Goal: Task Accomplishment & Management: Manage account settings

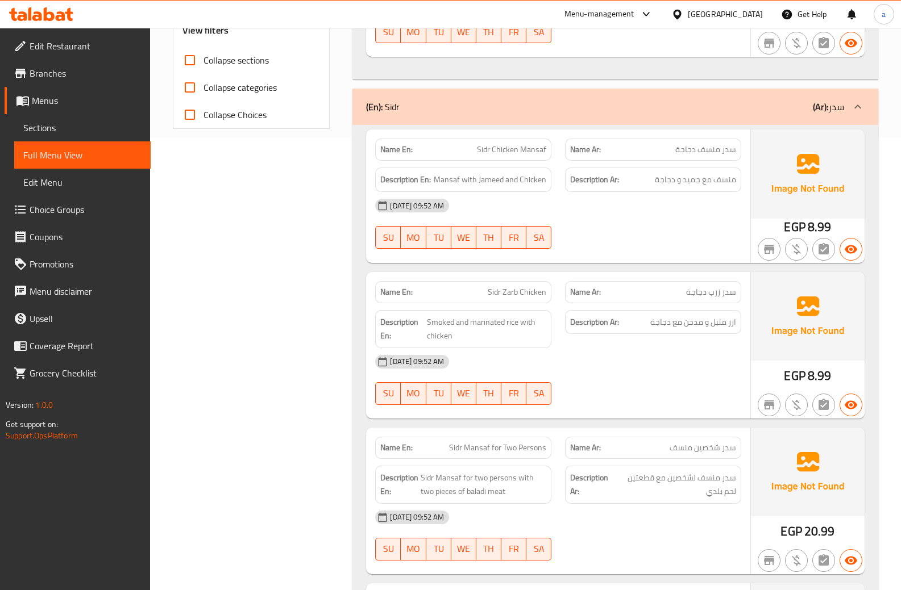
scroll to position [284, 0]
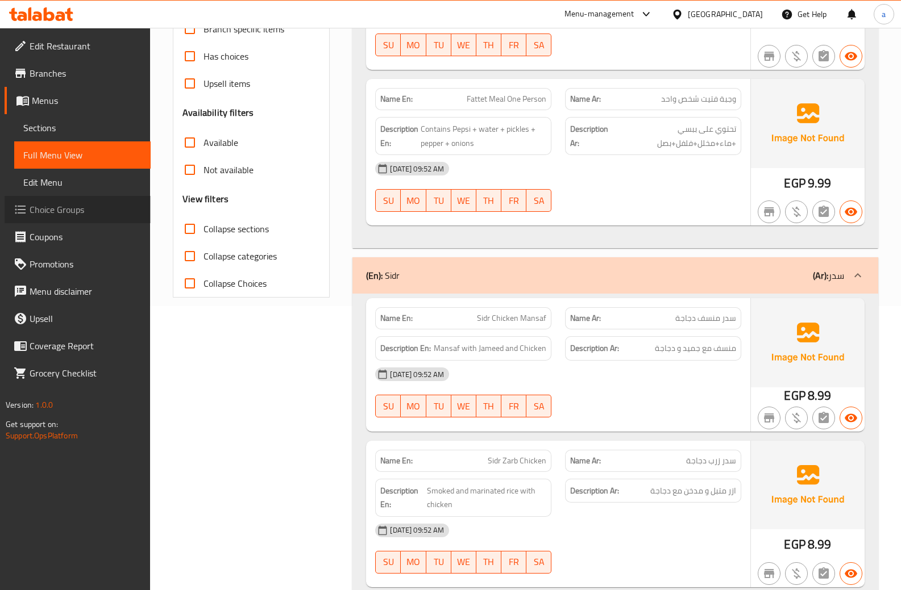
click at [44, 207] on span "Choice Groups" at bounding box center [86, 210] width 112 height 14
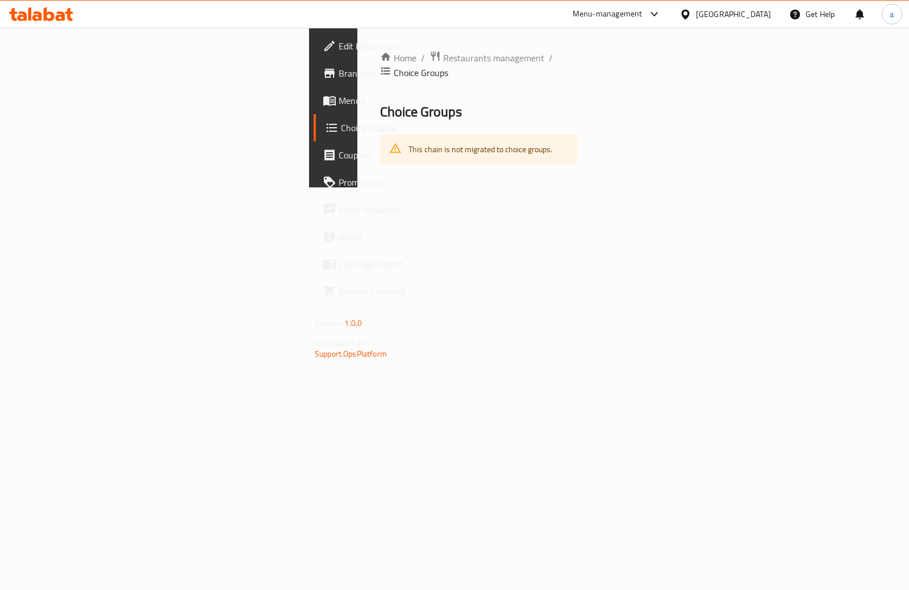
click at [339, 155] on span "Coupons" at bounding box center [395, 155] width 113 height 14
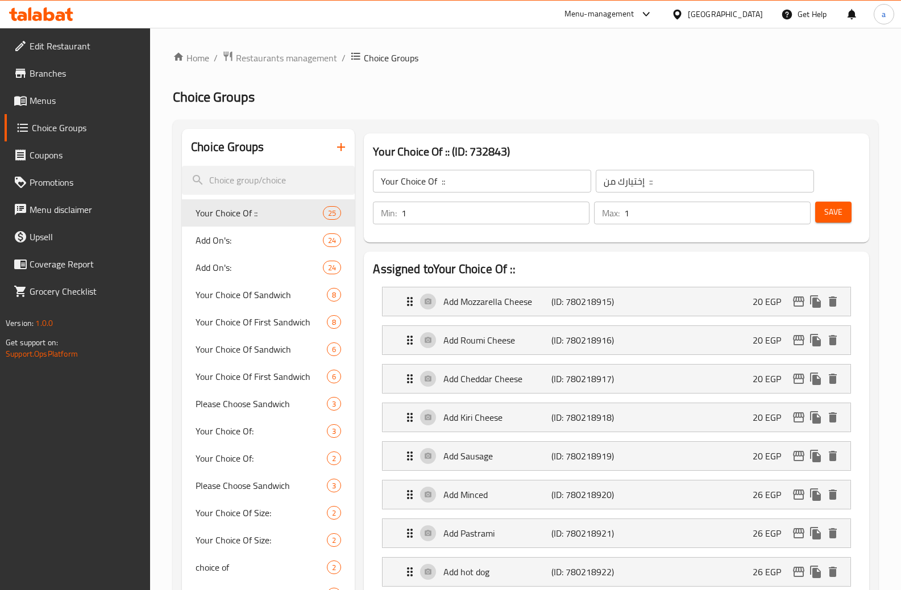
click at [341, 148] on icon "button" at bounding box center [341, 147] width 8 height 8
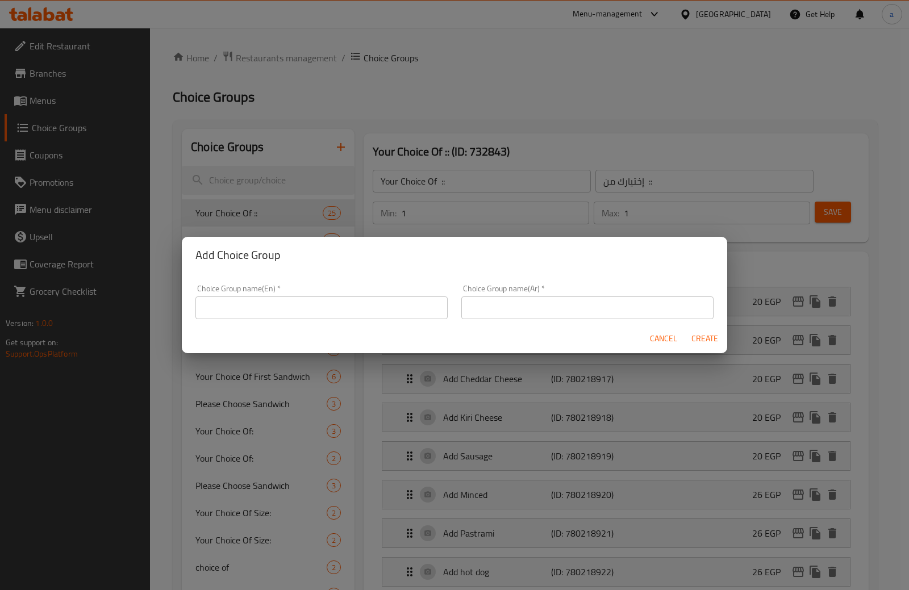
click at [299, 313] on input "text" at bounding box center [321, 308] width 252 height 23
type input "a"
type input "t"
type input "\"
type input "y"
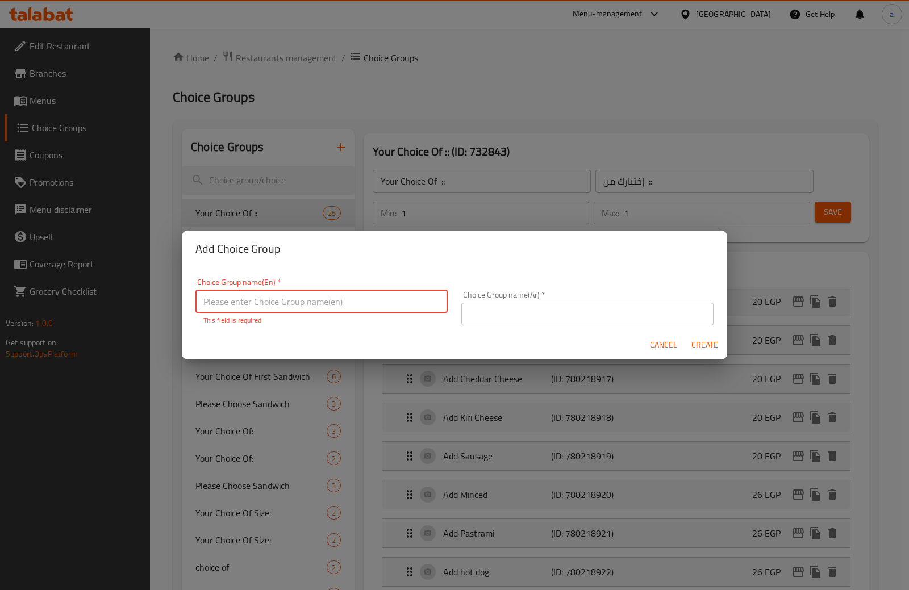
paste input "Your Choice Of Size:"
type input "Your Choice Of Size:"
click at [496, 303] on input "text" at bounding box center [587, 314] width 252 height 23
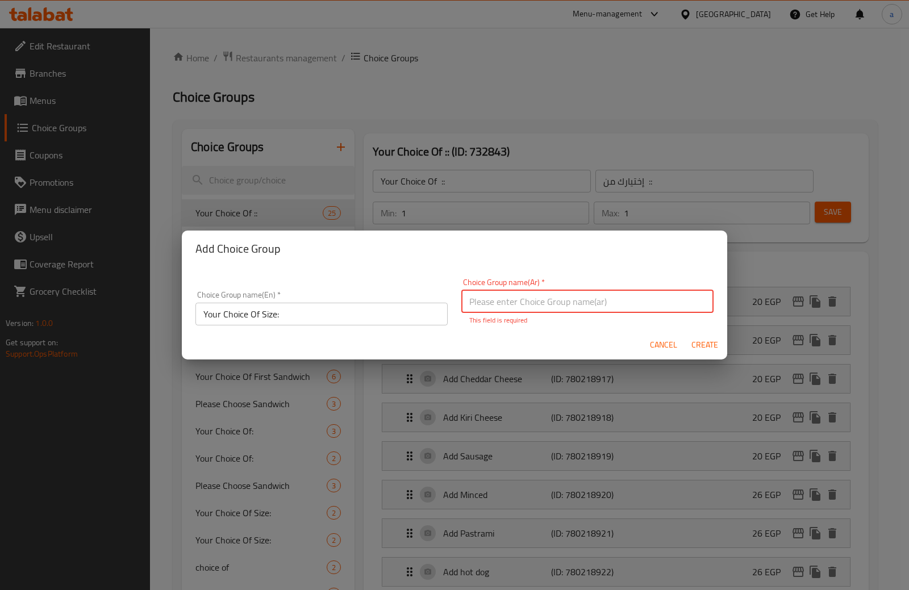
paste input "إختيارك من الحجم:"
type input "إختيارك من الحجم:"
click at [570, 334] on div "Cancel Create" at bounding box center [454, 345] width 545 height 30
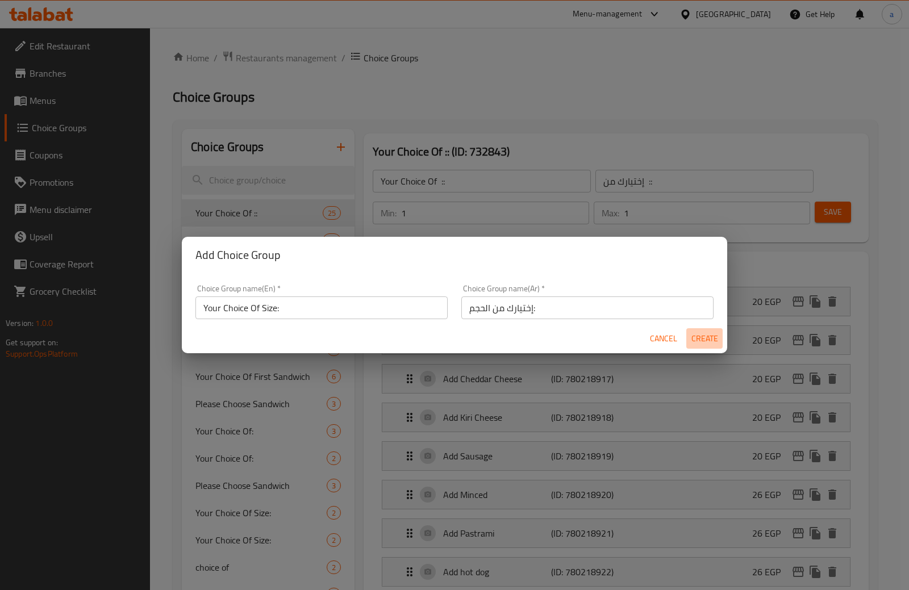
click at [695, 332] on span "Create" at bounding box center [704, 339] width 27 height 14
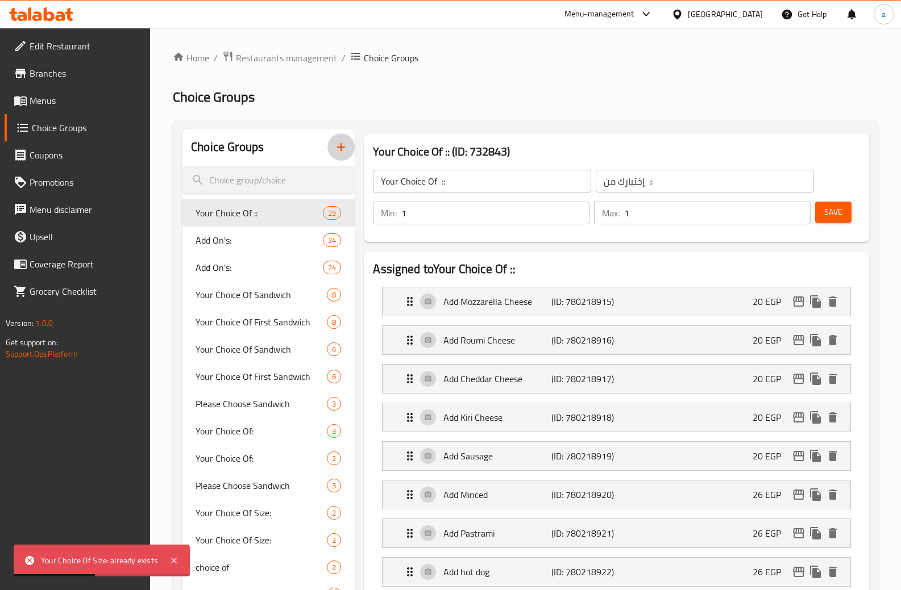
click at [334, 149] on icon "button" at bounding box center [341, 147] width 14 height 14
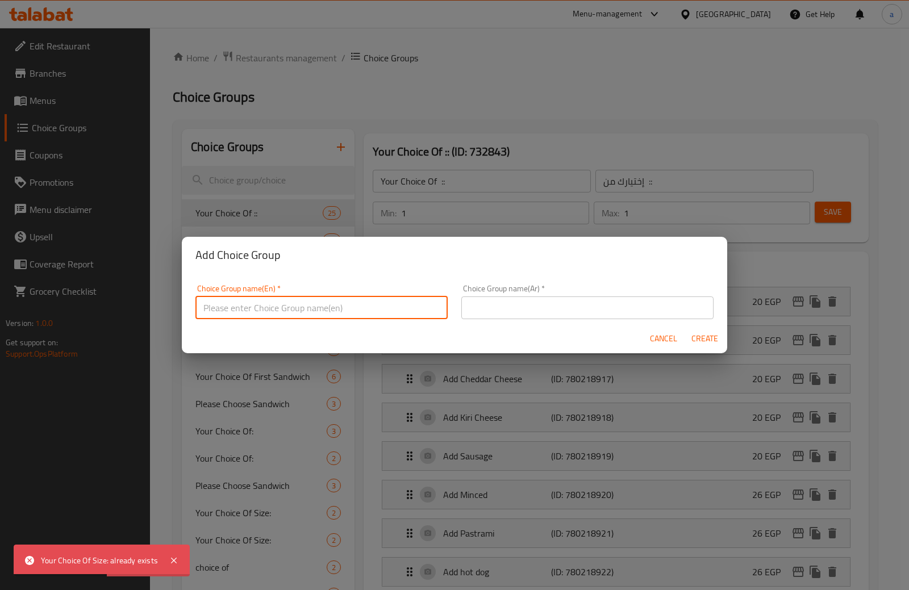
click at [326, 298] on input "text" at bounding box center [321, 308] width 252 height 23
paste input "إختيارك من الحجم:"
type input "إختيارك من الحجم:"
click at [505, 304] on input "text" at bounding box center [587, 308] width 252 height 23
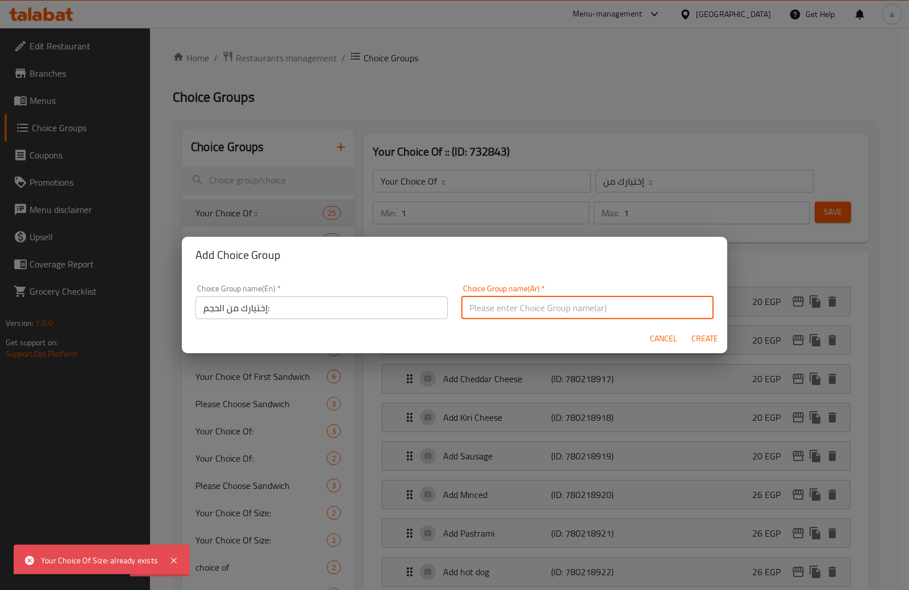
paste input "إختيارك من الحجم:"
type input "إختيارك من الحجم:"
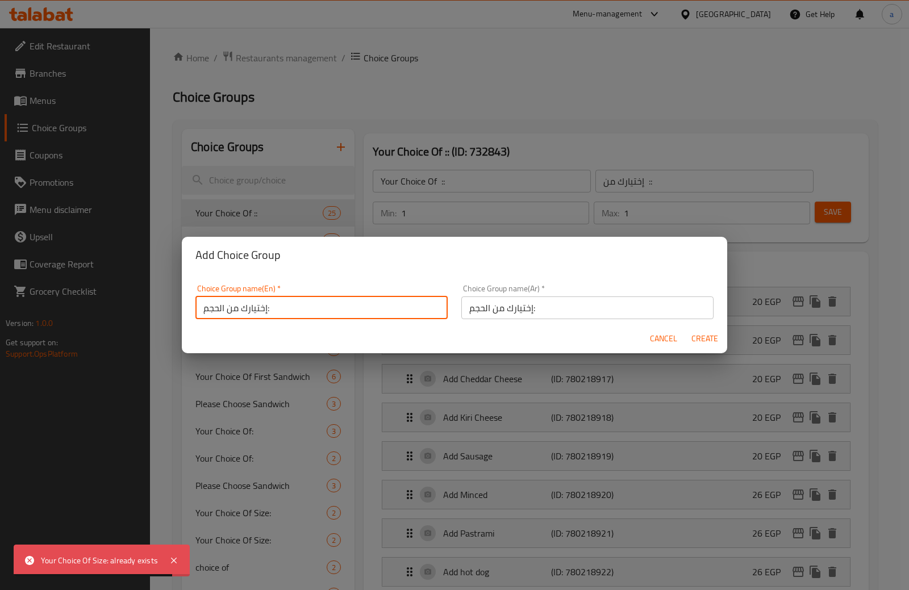
click at [318, 302] on input "إختيارك من الحجم:" at bounding box center [321, 308] width 252 height 23
paste input "Your Choice Of Size"
type input "Your Choice Of Size:.."
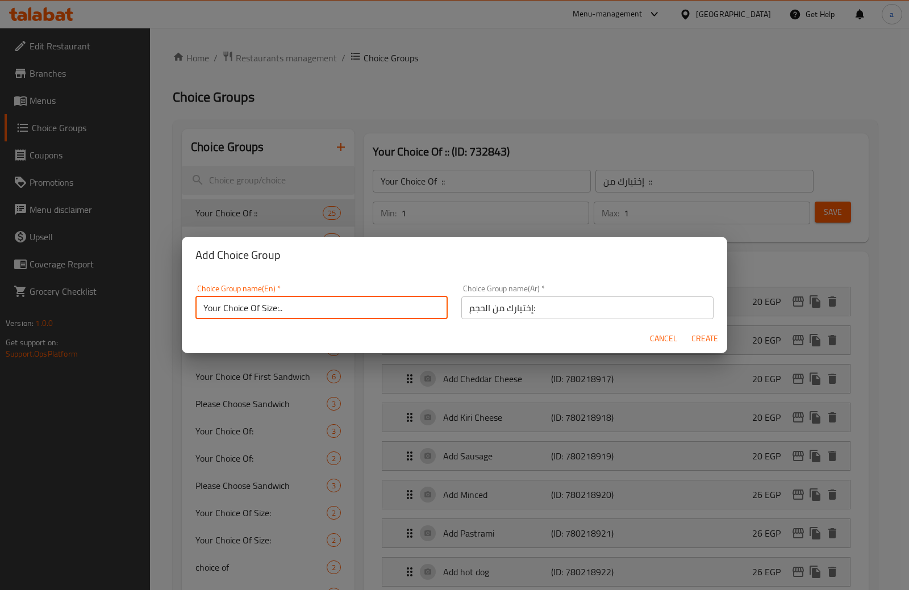
click at [544, 310] on input "إختيارك من الحجم:" at bounding box center [587, 308] width 252 height 23
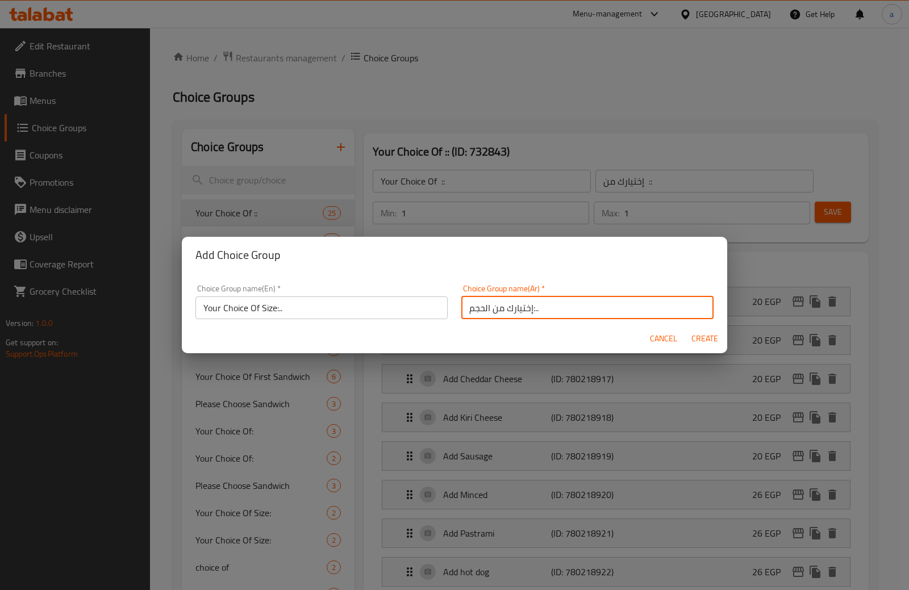
type input "إختيارك من الحجم:.."
click at [705, 335] on span "Create" at bounding box center [704, 339] width 27 height 14
type input "Your Choice Of Size:.."
type input "إختيارك من الحجم:.."
type input "0"
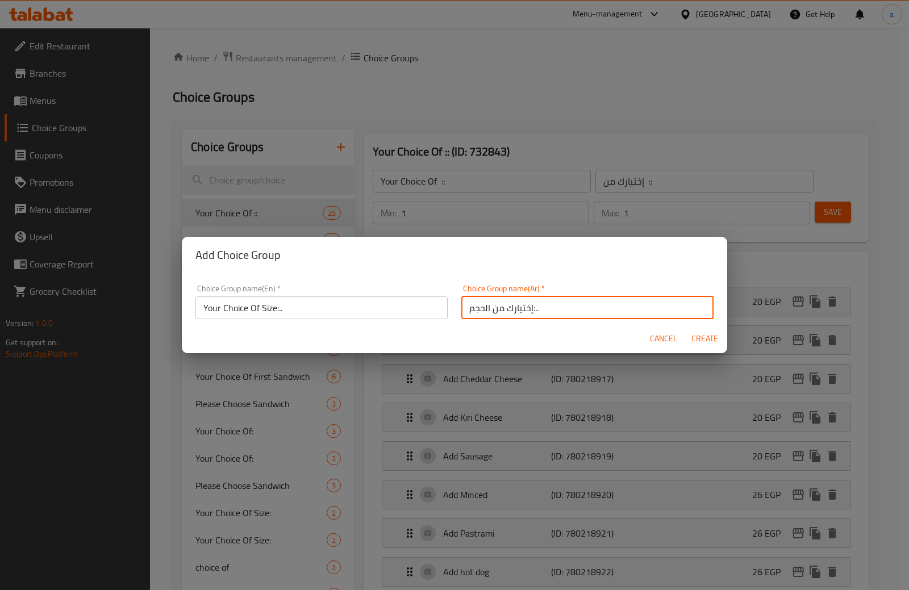
type input "0"
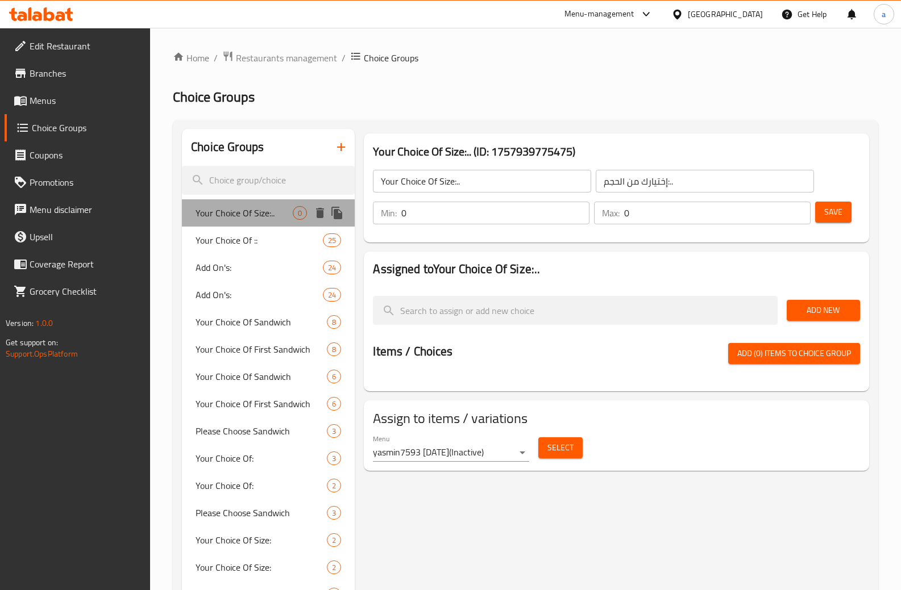
click at [288, 213] on span "Your Choice Of Size:.." at bounding box center [243, 213] width 97 height 14
click at [264, 214] on span "Your Choice Of Size:.." at bounding box center [243, 213] width 97 height 14
click at [250, 202] on div "Your Choice Of Size:.. 0" at bounding box center [268, 212] width 173 height 27
click at [334, 214] on icon "duplicate" at bounding box center [336, 213] width 11 height 13
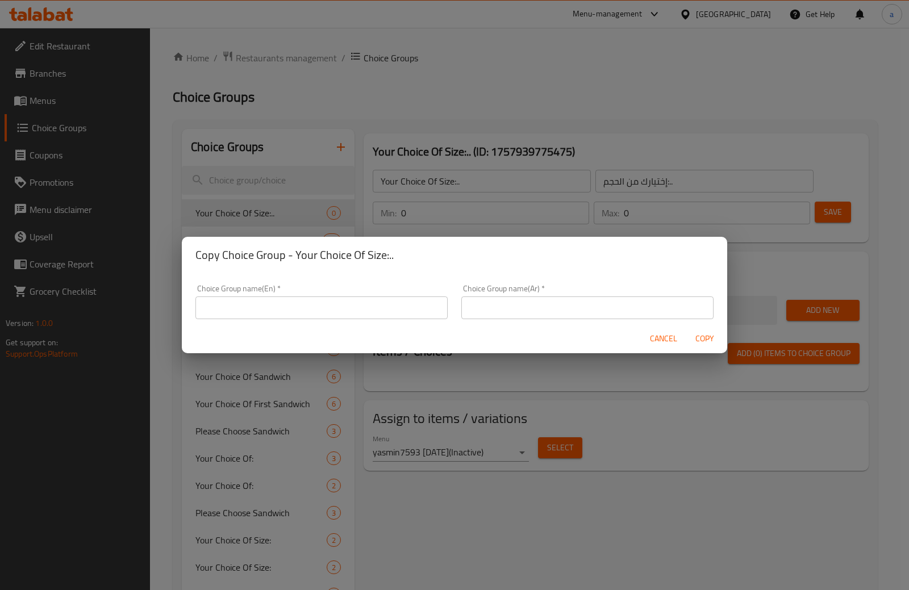
click at [334, 212] on div "Copy Choice Group - Your Choice Of Size:.. Choice Group name(En)   * Choice Gro…" at bounding box center [454, 295] width 909 height 590
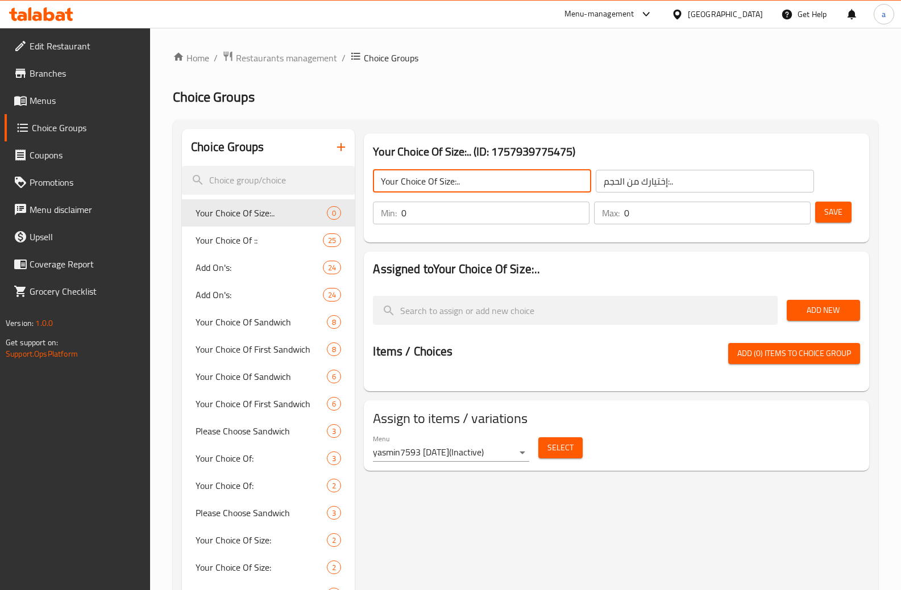
click at [477, 186] on input "Your Choice Of Size:.." at bounding box center [482, 181] width 218 height 23
type input "Your Choice Of Size:"
click at [745, 181] on input "إختيارك من الحجم:.." at bounding box center [704, 181] width 218 height 23
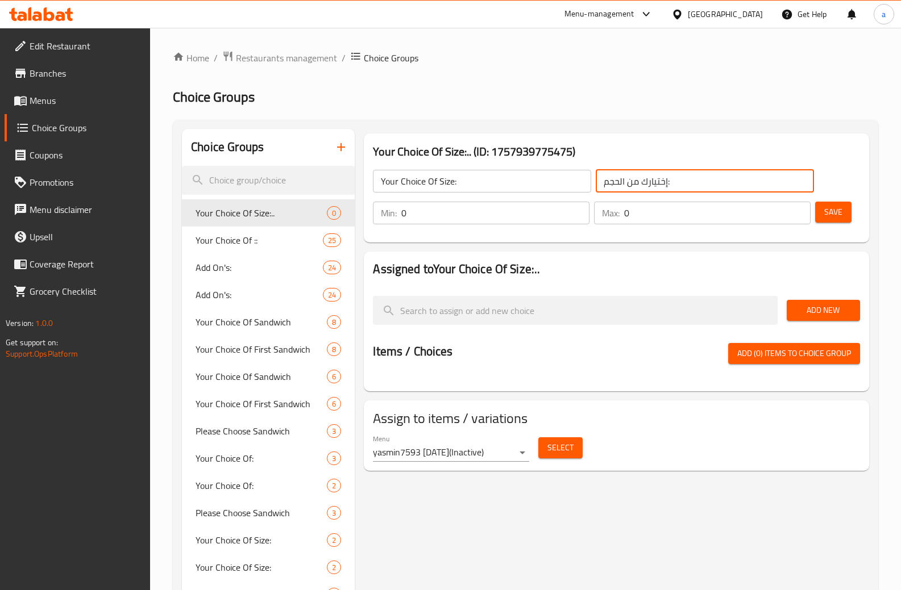
type input "إختيارك من الحجم:"
click at [834, 222] on button "Save" at bounding box center [833, 212] width 36 height 21
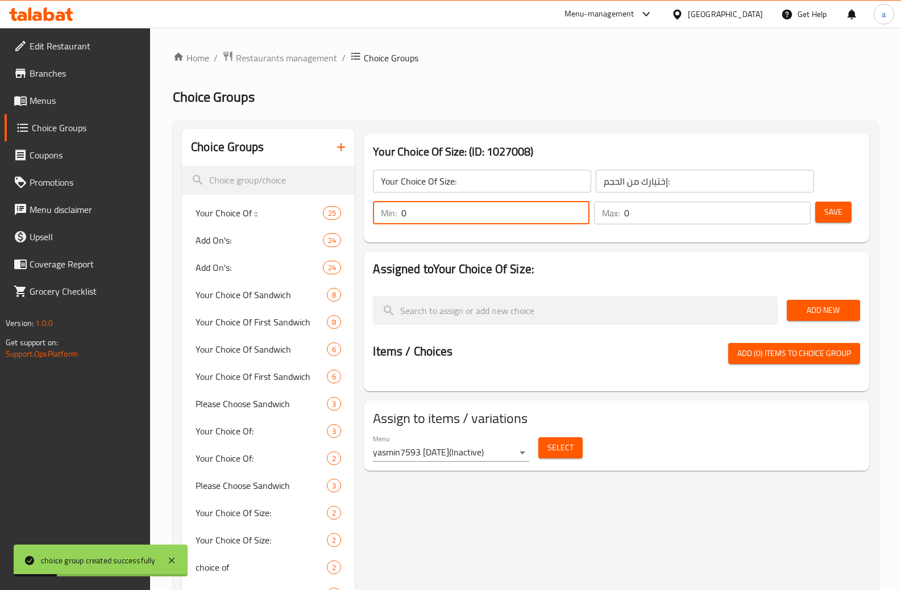
click at [477, 209] on input "0" at bounding box center [495, 213] width 188 height 23
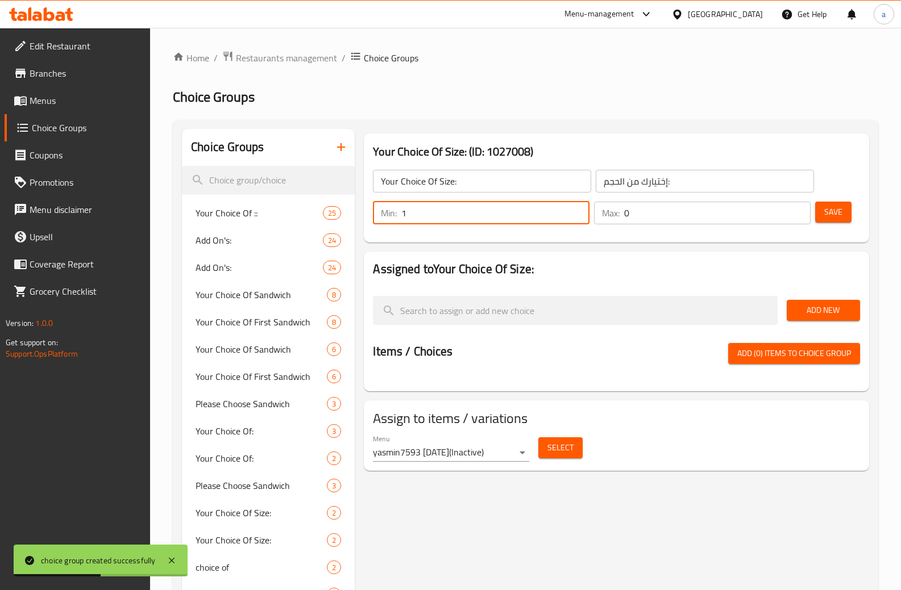
type input "1"
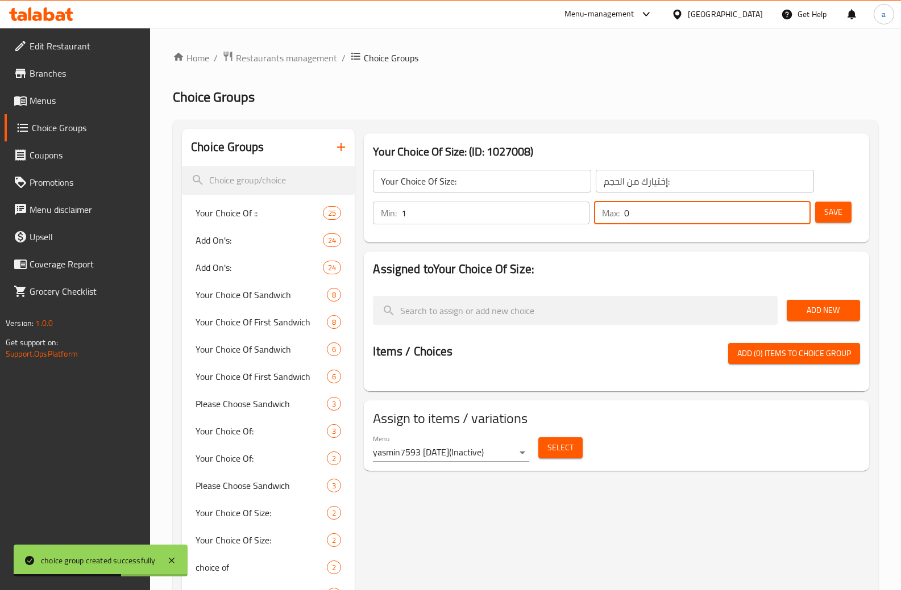
click at [641, 207] on input "0" at bounding box center [717, 213] width 186 height 23
click at [632, 213] on input "0" at bounding box center [717, 213] width 186 height 23
type input "1"
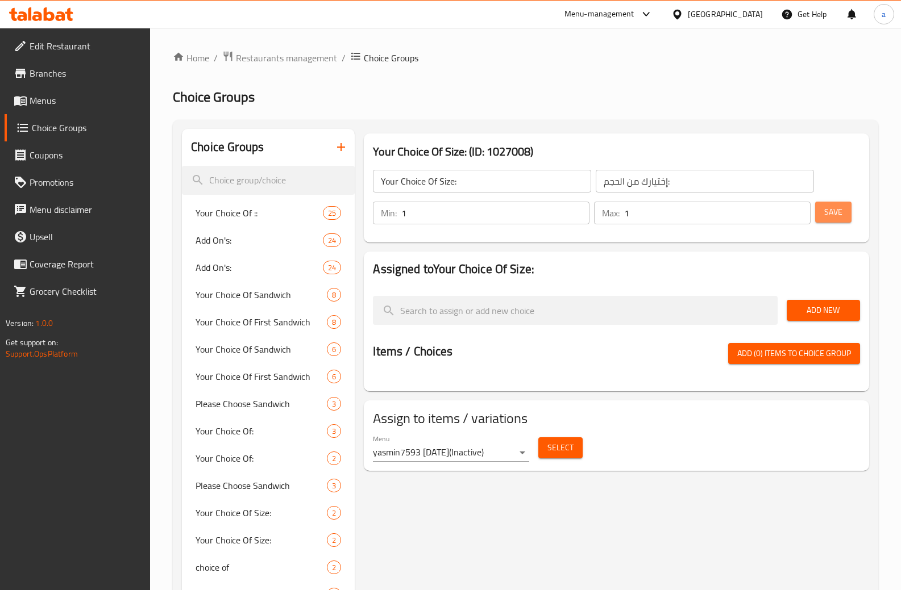
click at [844, 216] on button "Save" at bounding box center [833, 212] width 36 height 21
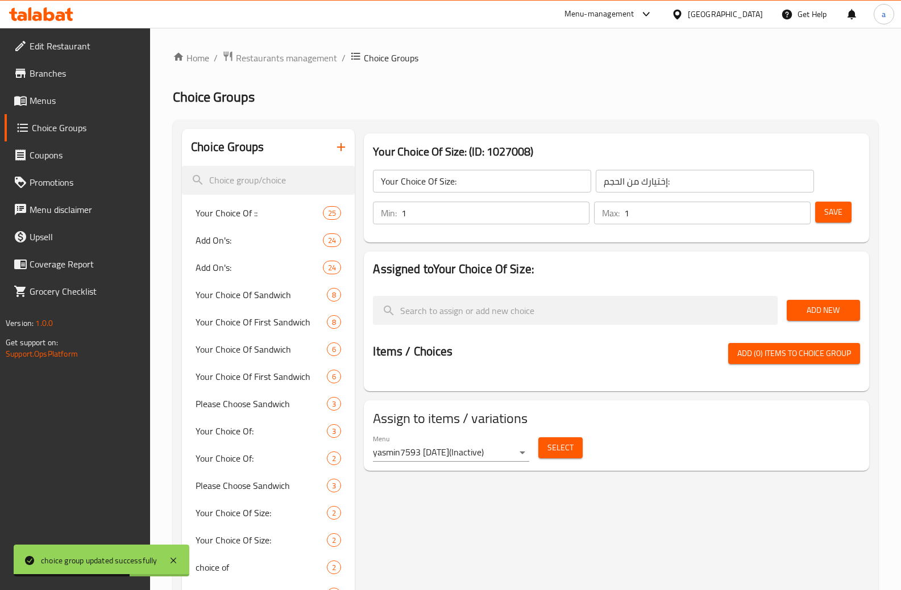
click at [72, 109] on link "Menus" at bounding box center [78, 100] width 146 height 27
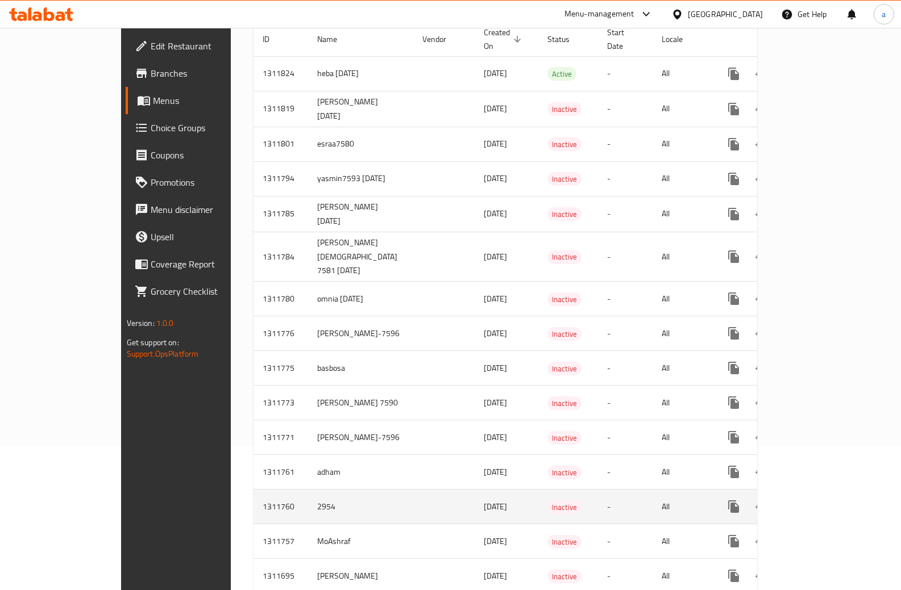
scroll to position [170, 0]
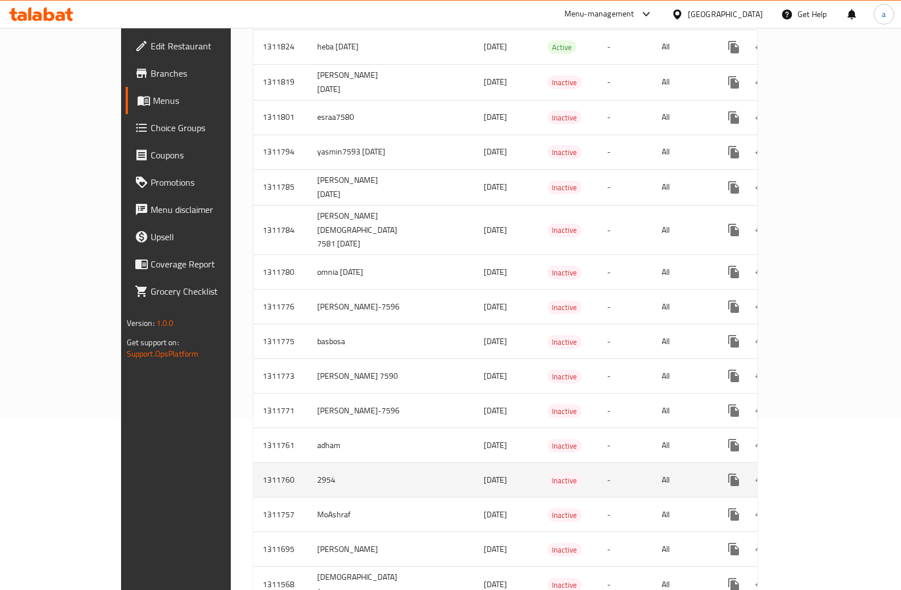
click at [822, 473] on icon "enhanced table" at bounding box center [816, 480] width 14 height 14
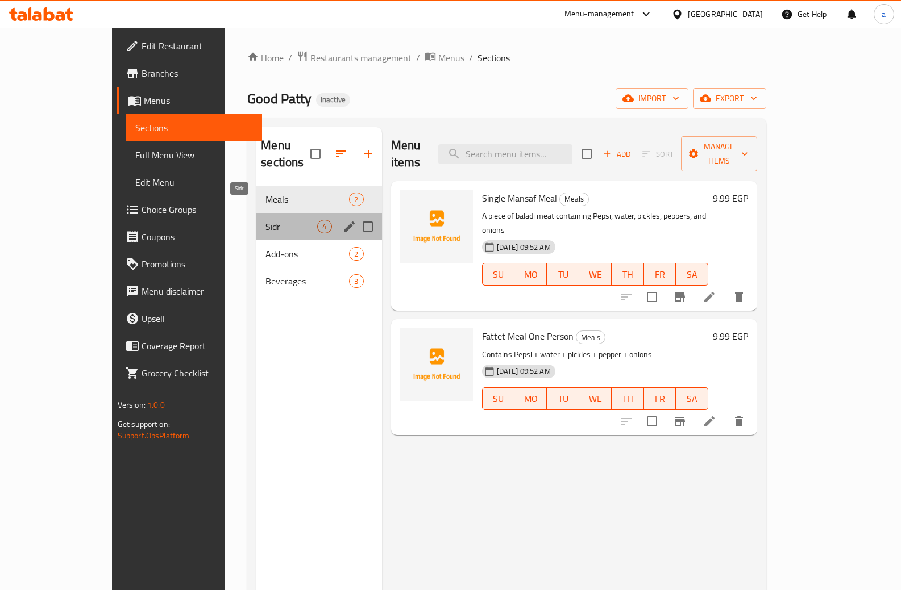
click at [269, 220] on span "Sidr" at bounding box center [291, 227] width 52 height 14
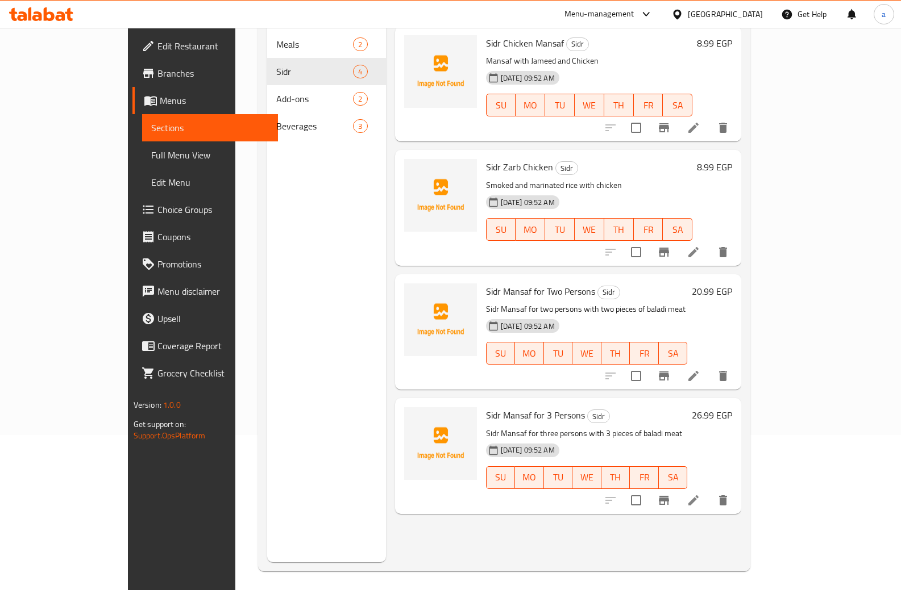
scroll to position [159, 0]
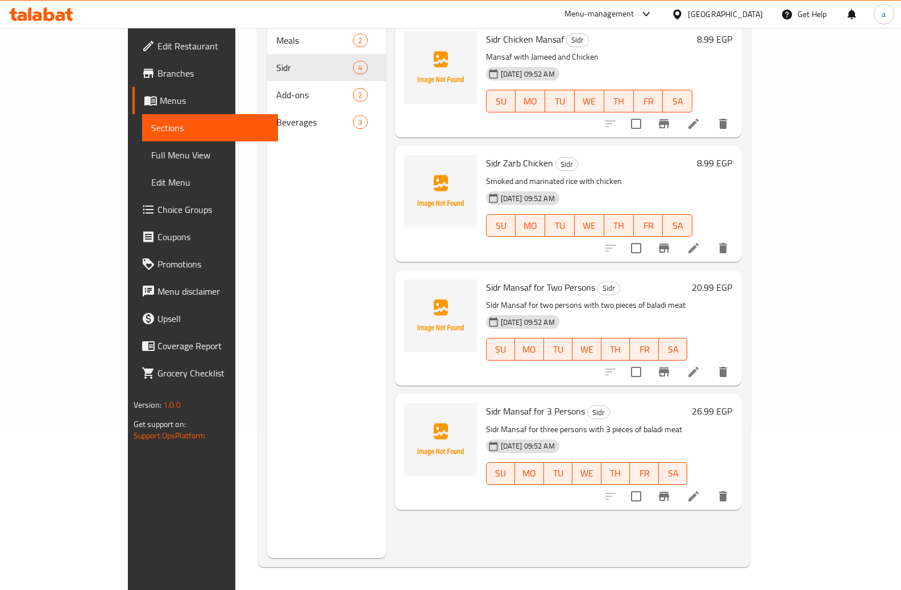
click at [693, 155] on h6 "Sidr Zarb Chicken Sidr" at bounding box center [589, 163] width 207 height 16
click at [574, 155] on h6 "Sidr Zarb Chicken Sidr" at bounding box center [589, 163] width 207 height 16
click at [697, 151] on div "Sidr Zarb Chicken Sidr Smoked and marinated rice with chicken 15-09-2025 09:52 …" at bounding box center [589, 204] width 216 height 106
click at [698, 243] on icon at bounding box center [693, 248] width 10 height 10
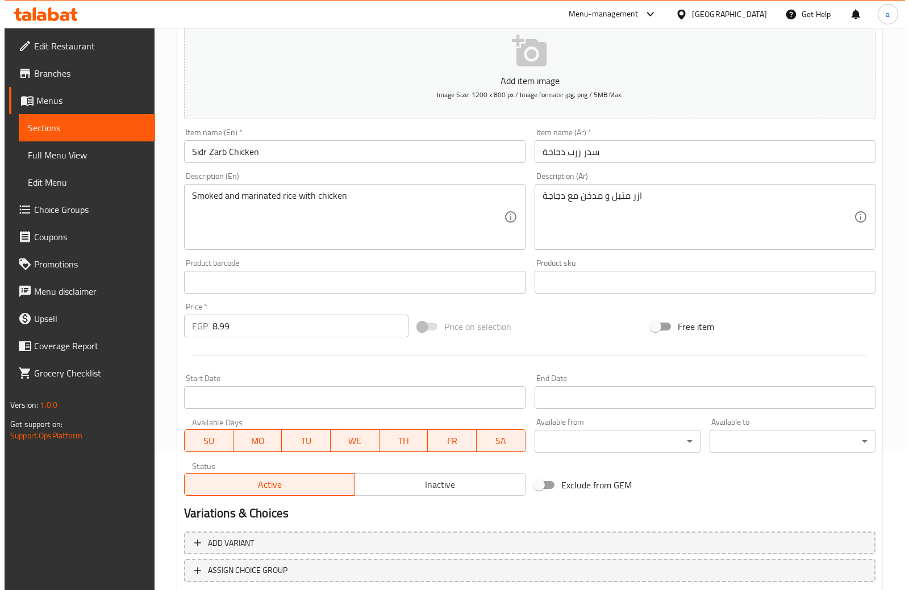
scroll to position [213, 0]
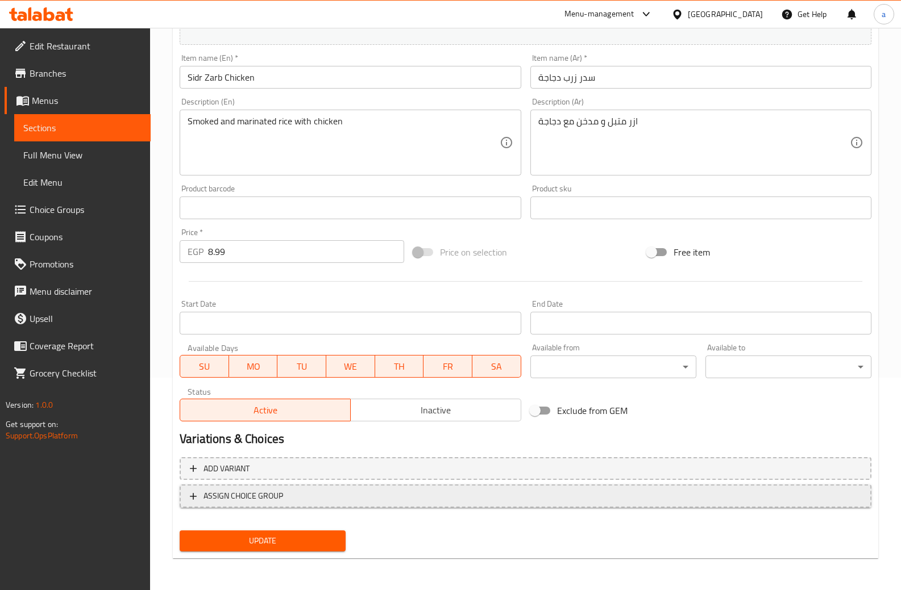
click at [254, 495] on span "ASSIGN CHOICE GROUP" at bounding box center [243, 496] width 80 height 14
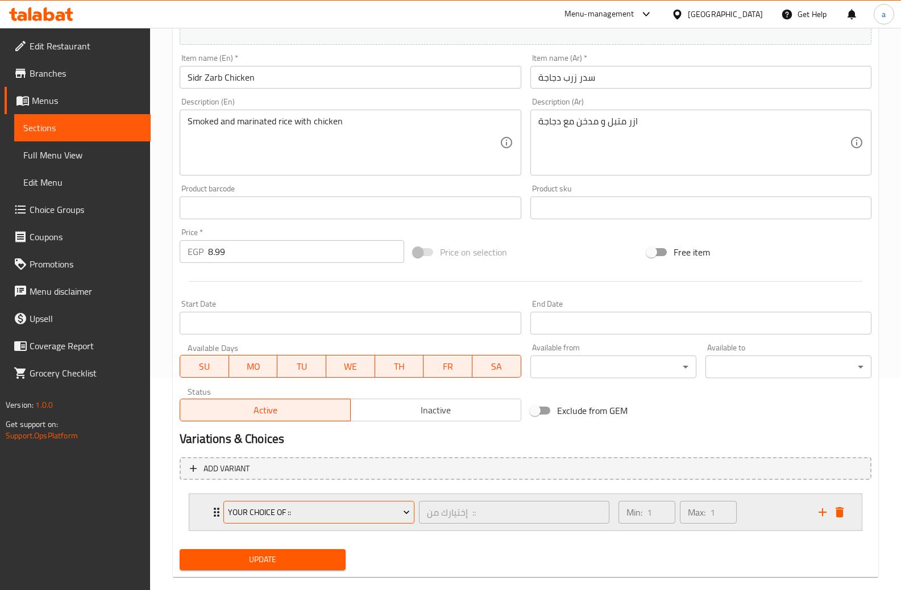
click at [318, 519] on span "Your Choice Of ::" at bounding box center [319, 513] width 182 height 14
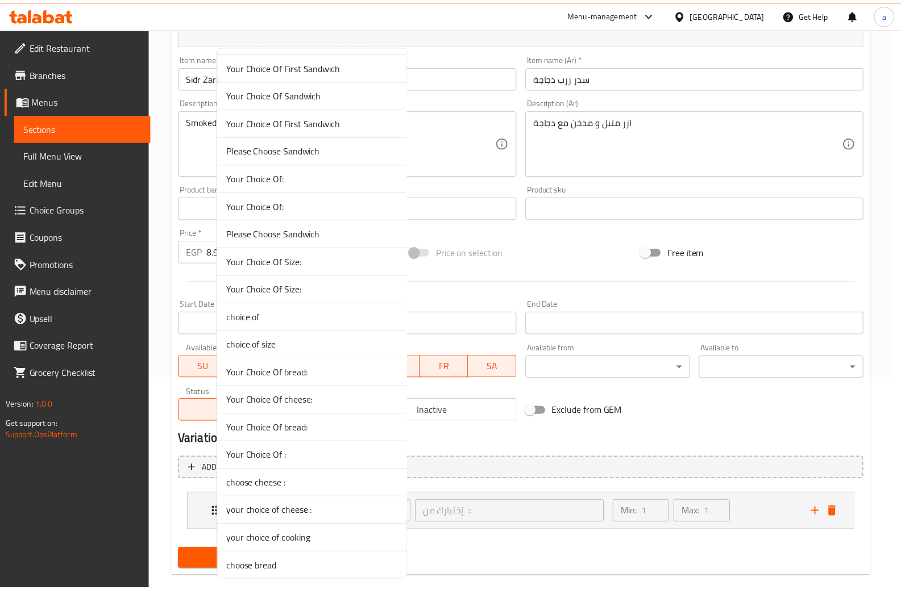
scroll to position [114, 0]
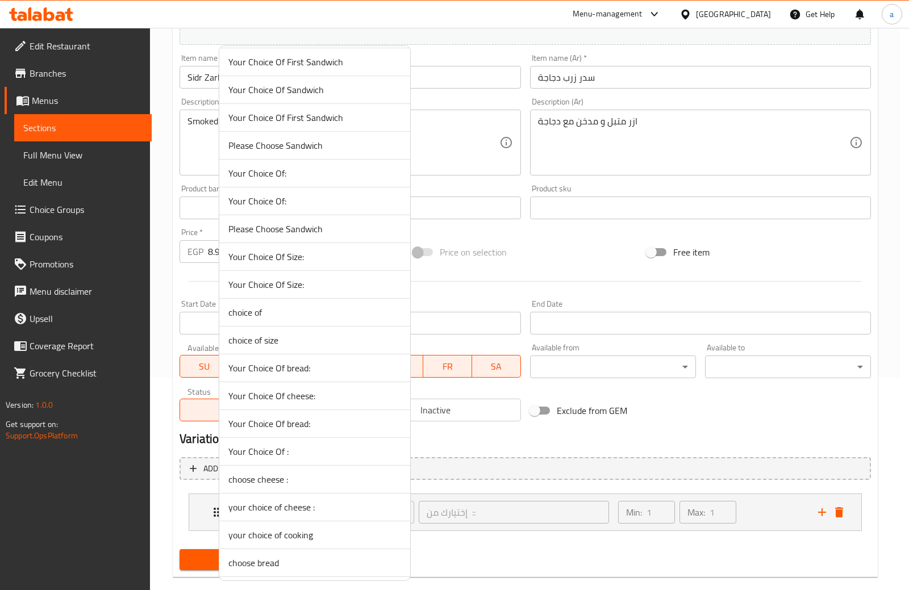
click at [327, 278] on span "Your Choice Of Size:" at bounding box center [314, 285] width 173 height 14
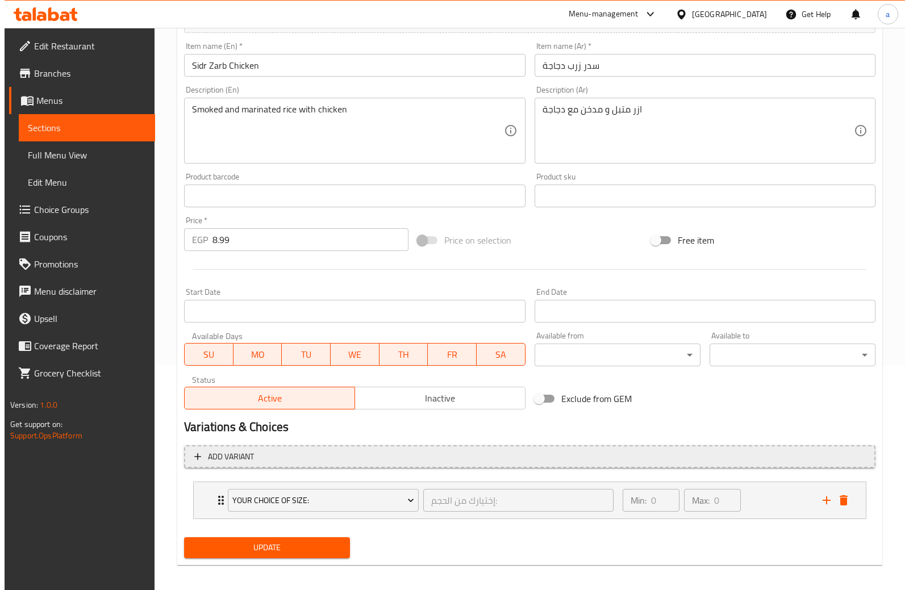
scroll to position [231, 0]
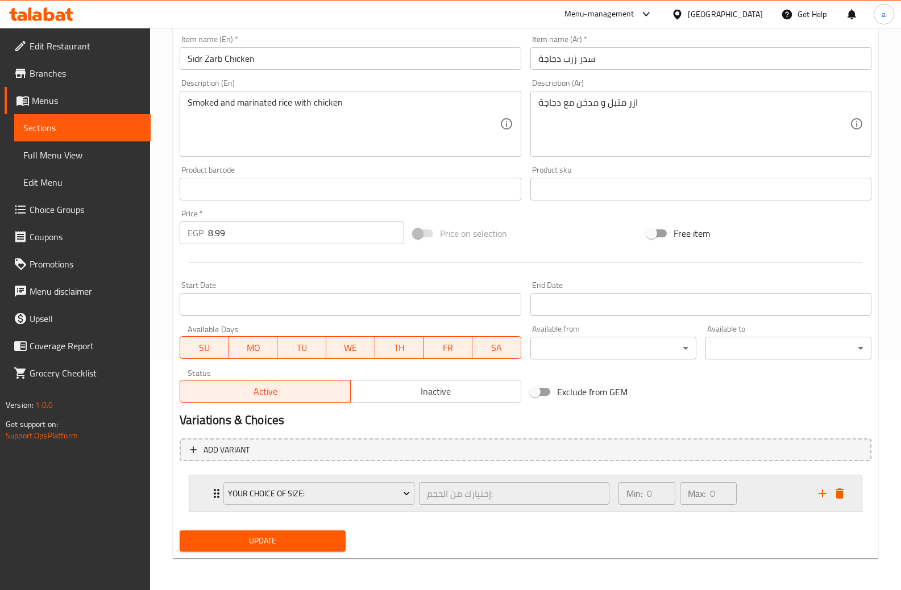
click at [341, 511] on div "Your Choice Of Size: إختيارك من الحجم: ​" at bounding box center [415, 494] width 399 height 36
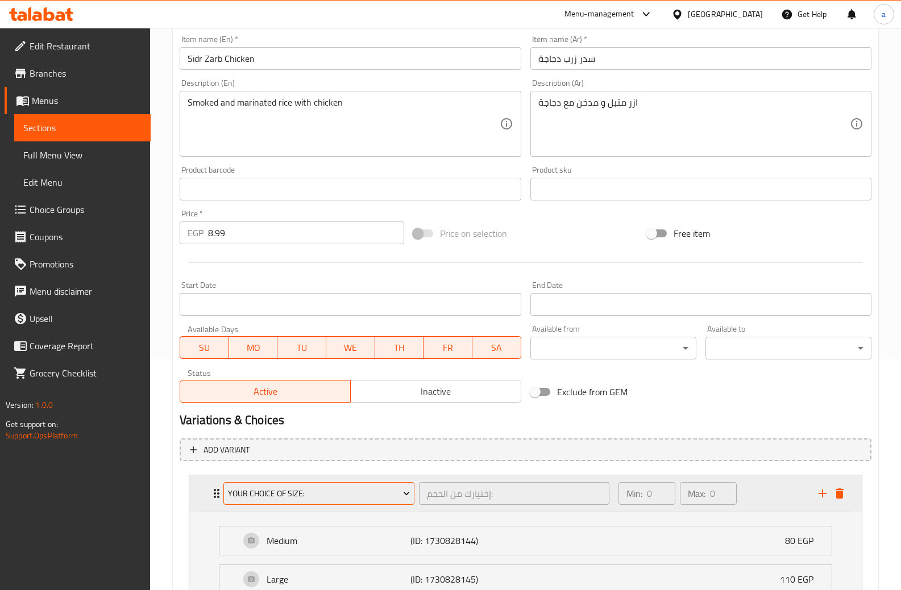
click at [344, 499] on span "Your Choice Of Size:" at bounding box center [319, 494] width 182 height 14
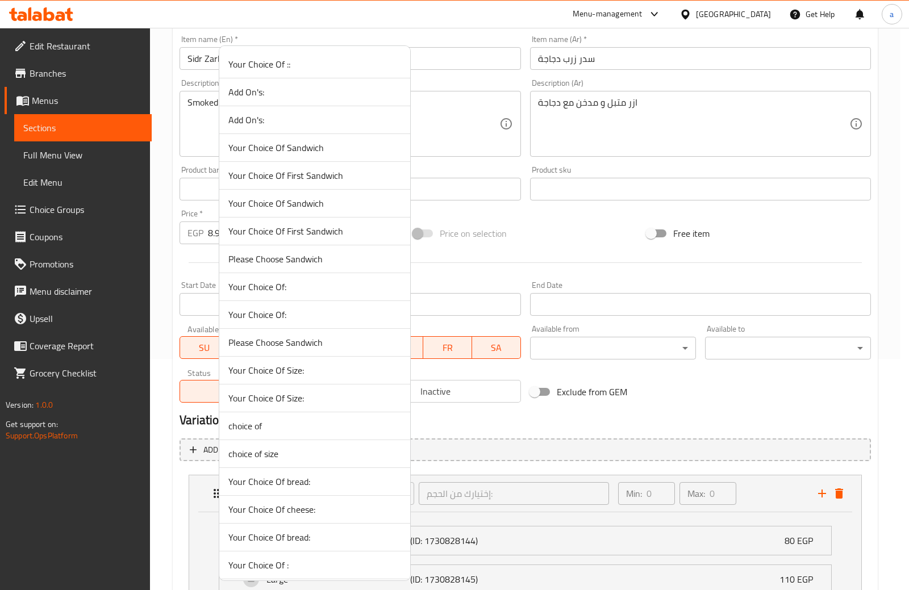
click at [308, 406] on li "Your Choice Of Size:" at bounding box center [314, 399] width 191 height 28
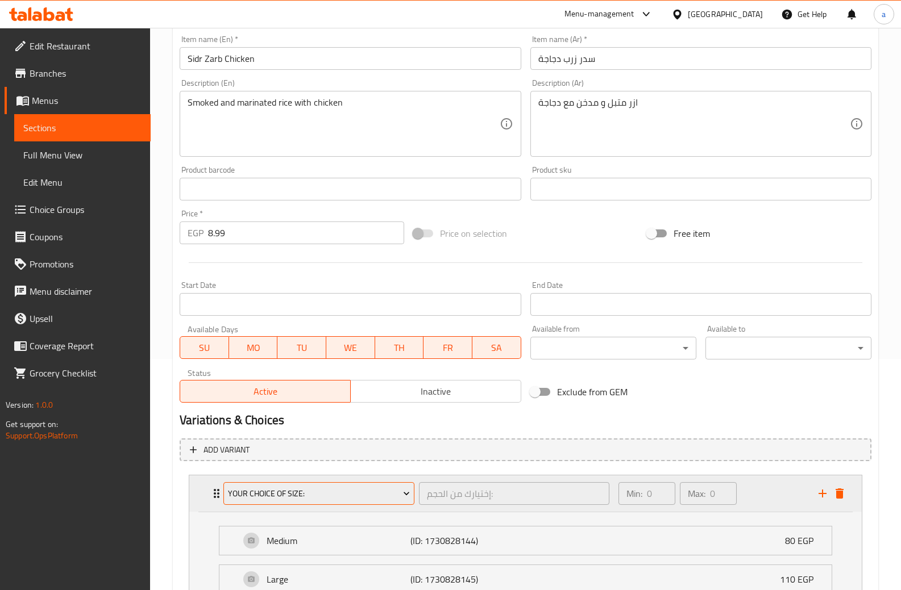
click at [367, 502] on button "Your Choice Of Size:" at bounding box center [318, 493] width 191 height 23
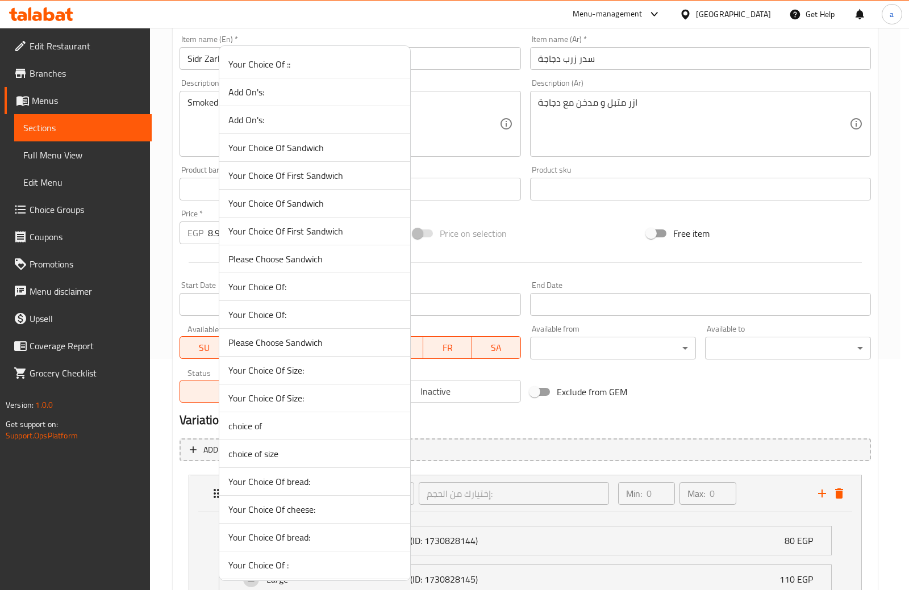
click at [315, 374] on span "Your Choice Of Size:" at bounding box center [314, 371] width 173 height 14
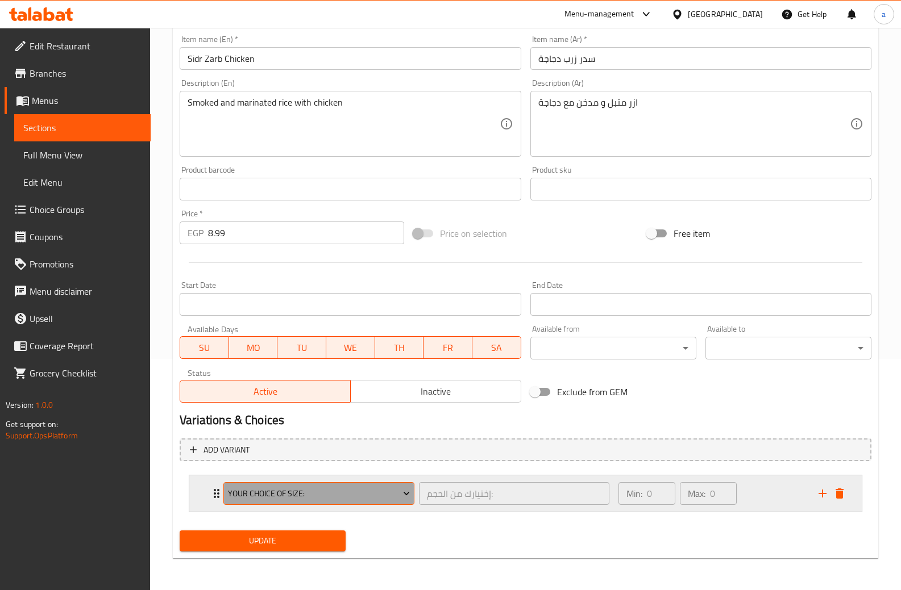
click at [359, 499] on span "Your Choice Of Size:" at bounding box center [319, 494] width 182 height 14
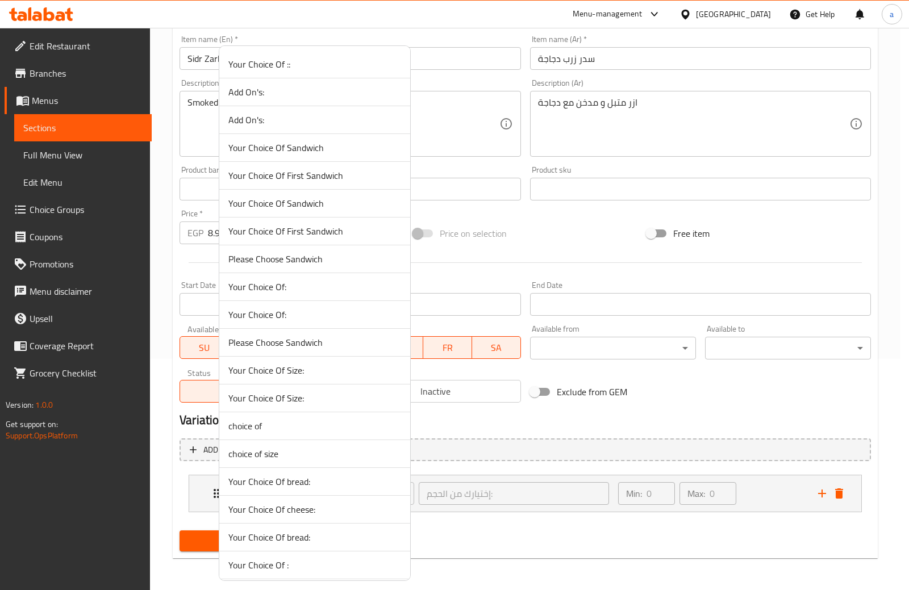
click at [311, 405] on span "Your Choice Of Size:" at bounding box center [314, 398] width 173 height 14
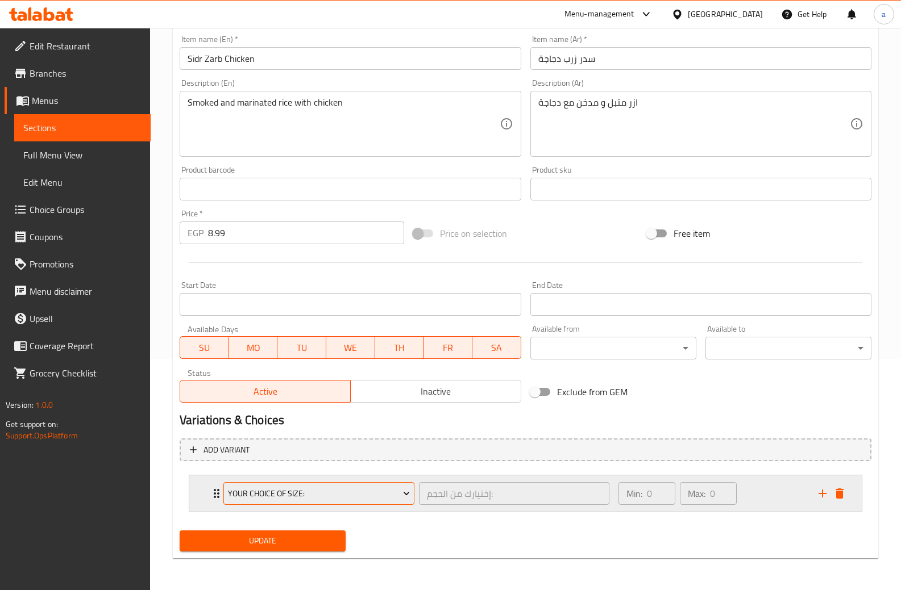
click at [351, 483] on button "Your Choice Of Size:" at bounding box center [318, 493] width 191 height 23
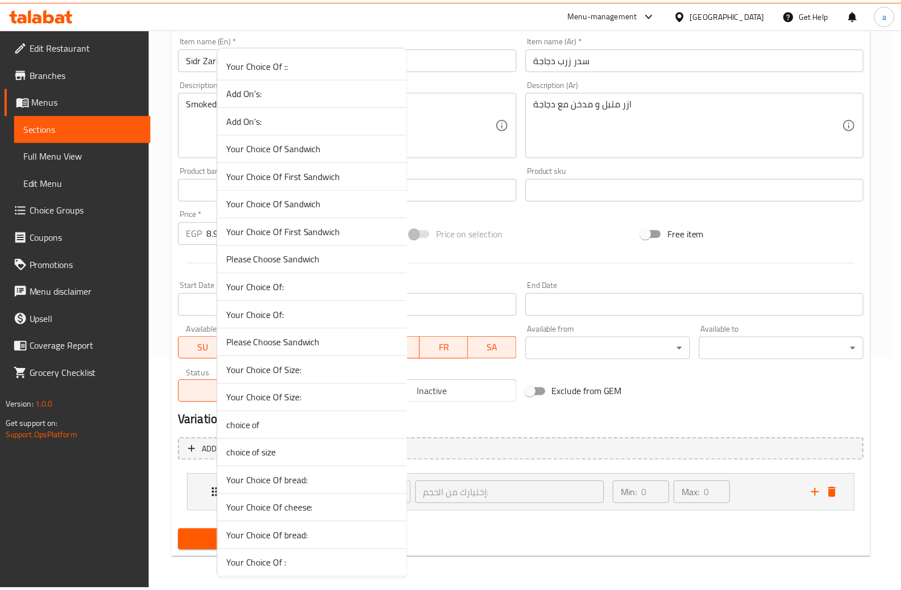
scroll to position [57, 0]
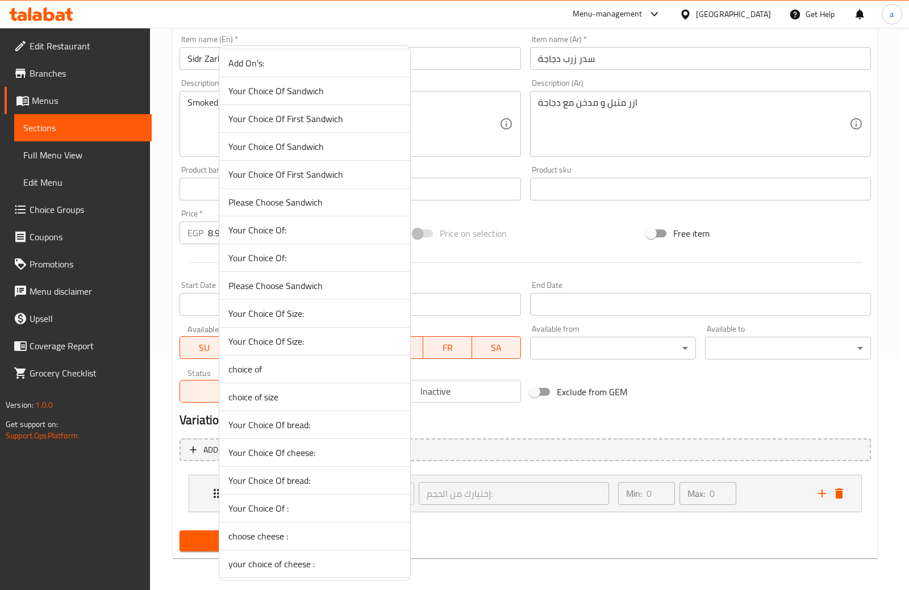
click at [293, 388] on li "choice of size" at bounding box center [314, 398] width 191 height 28
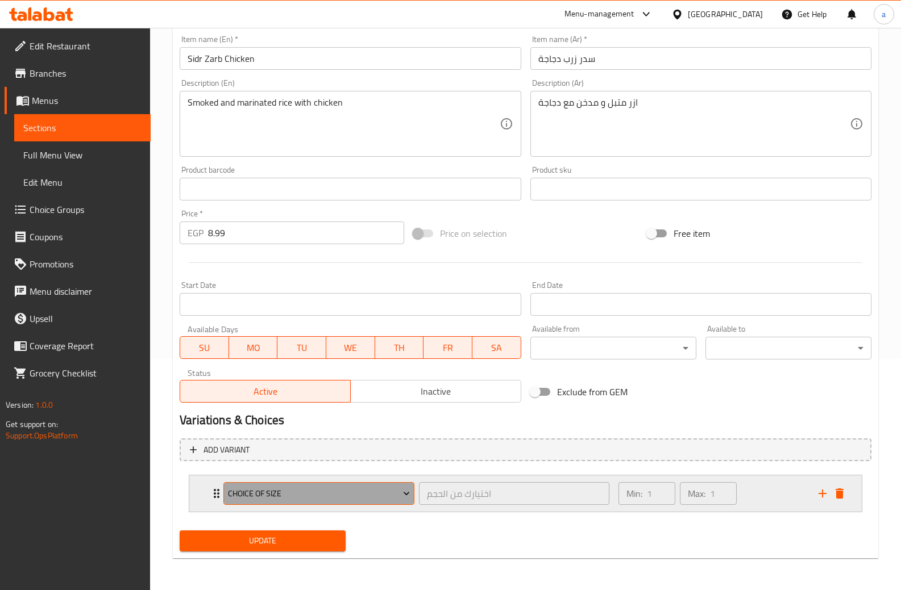
click at [353, 498] on span "choice of size" at bounding box center [319, 494] width 182 height 14
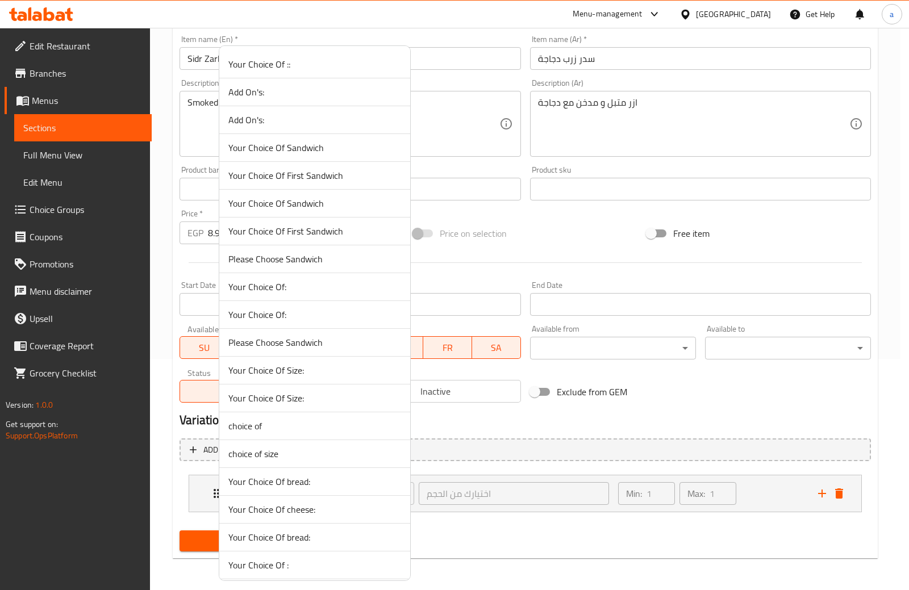
click at [555, 495] on div at bounding box center [454, 295] width 909 height 590
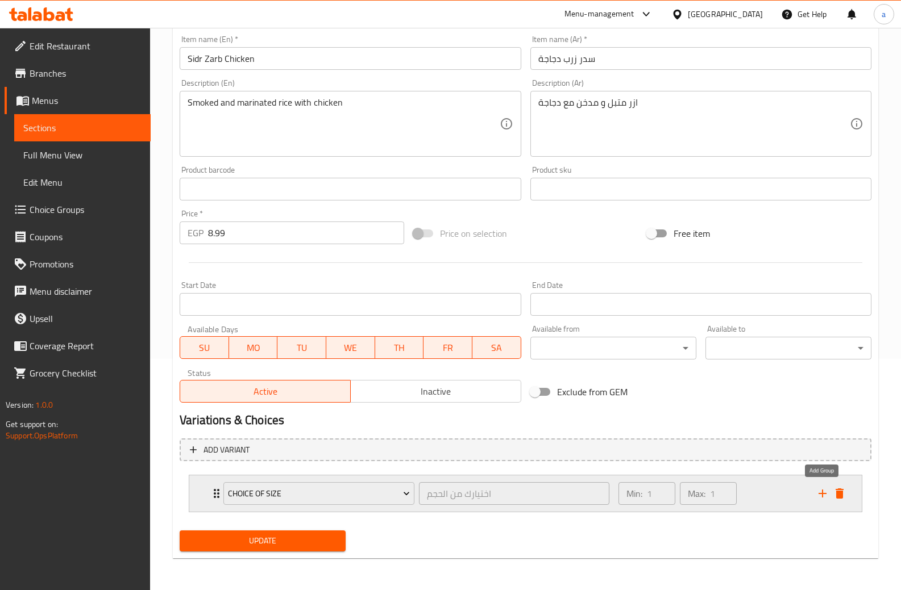
click at [822, 493] on icon "add" at bounding box center [822, 494] width 8 height 8
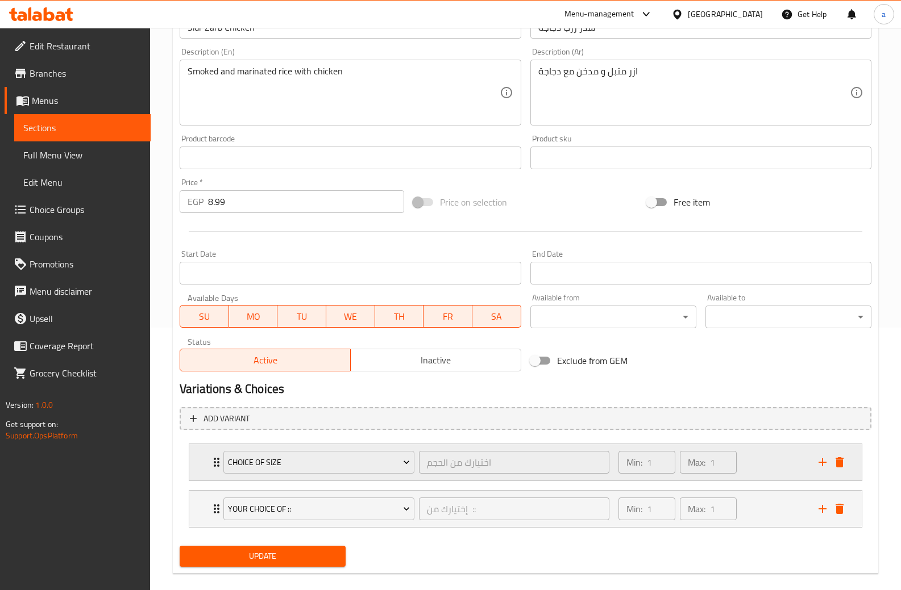
scroll to position [278, 0]
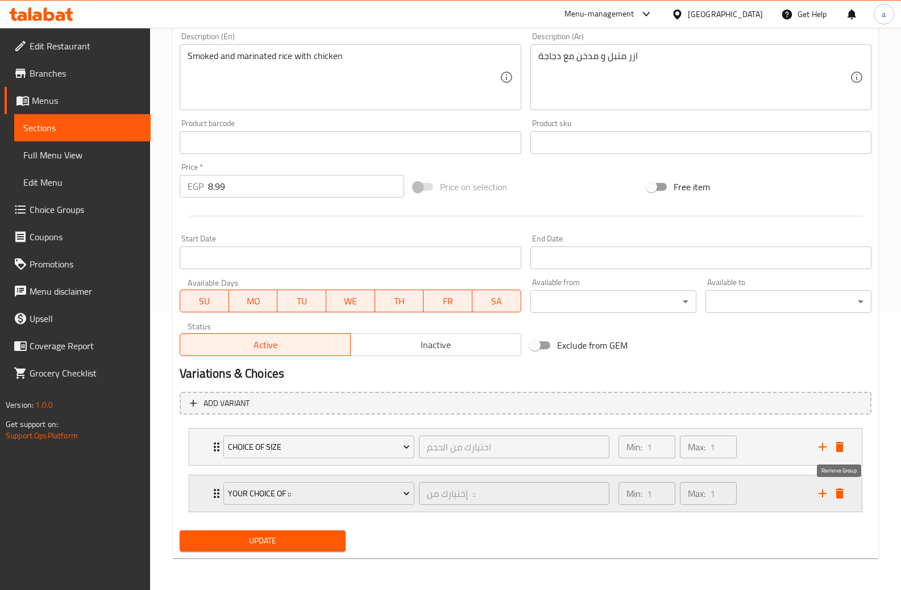
click at [842, 488] on icon "delete" at bounding box center [839, 494] width 14 height 14
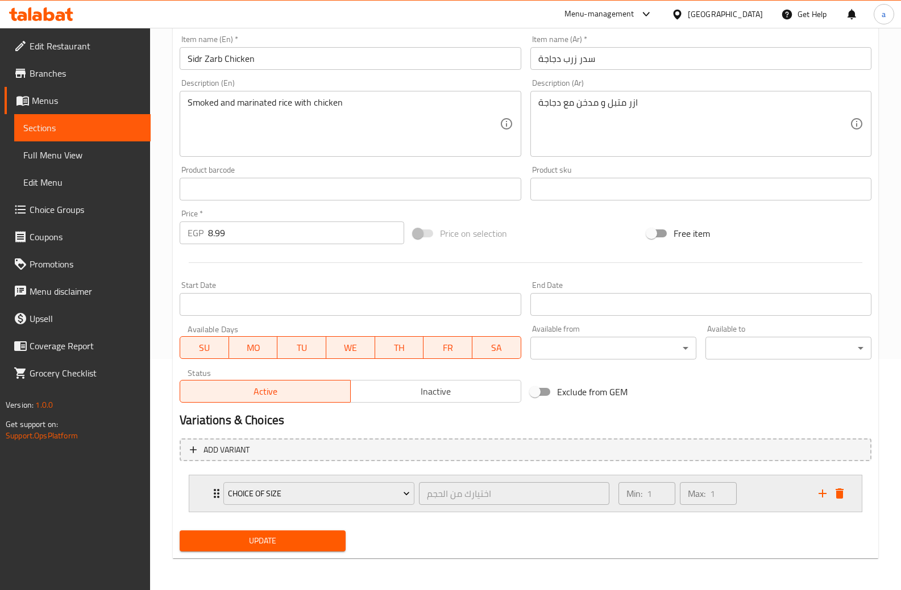
click at [759, 489] on div "Min: 1 ​ Max: 1 ​" at bounding box center [711, 494] width 200 height 36
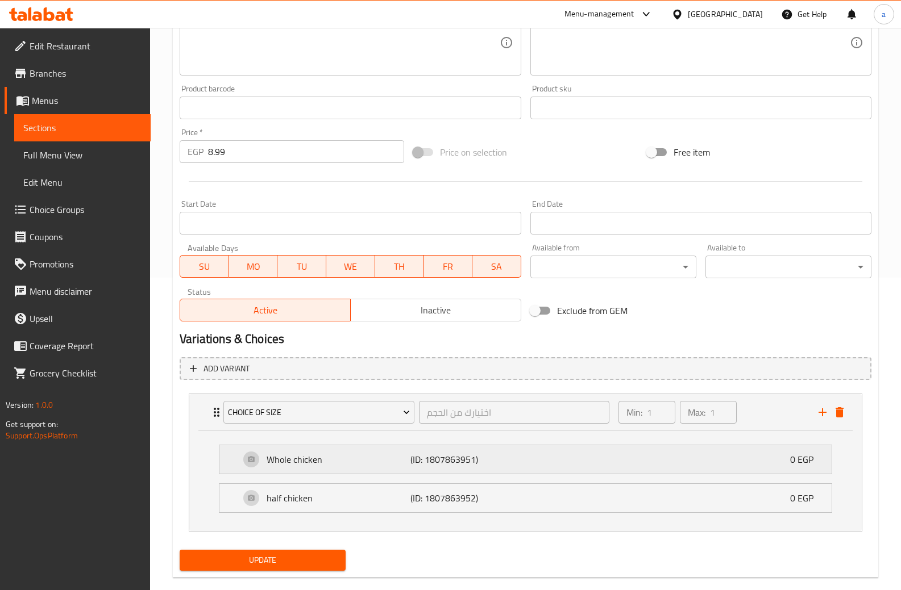
scroll to position [332, 0]
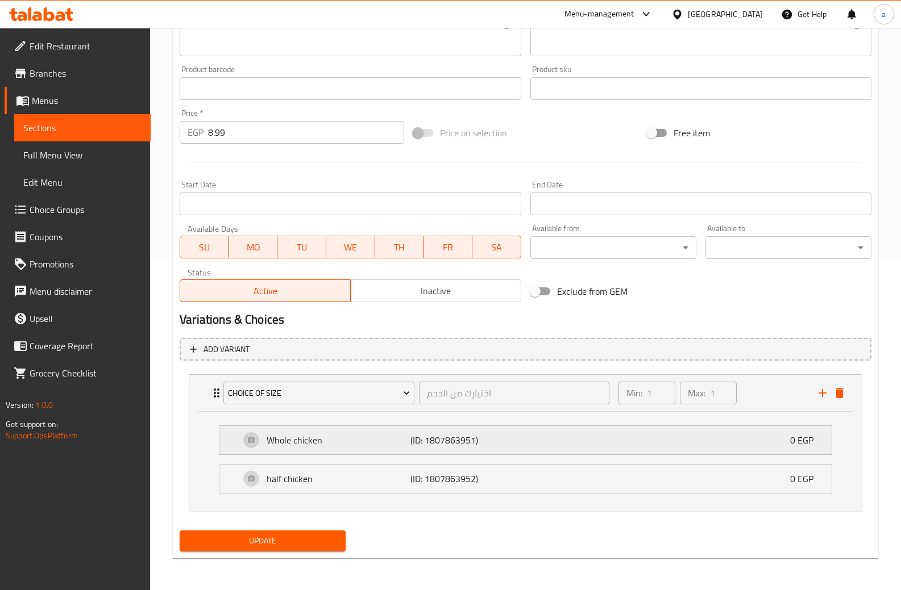
click at [505, 436] on p "(ID: 1807863951)" at bounding box center [458, 441] width 96 height 14
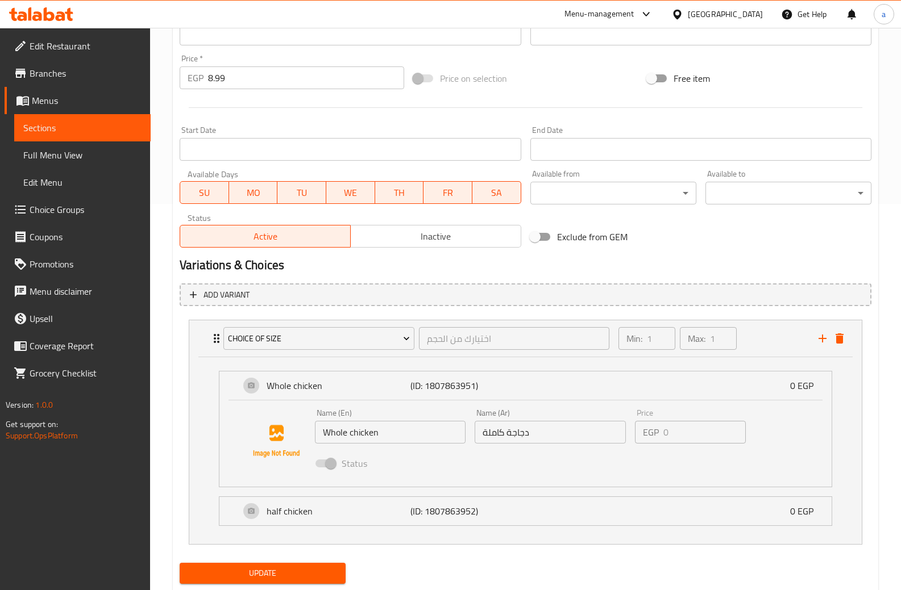
scroll to position [389, 0]
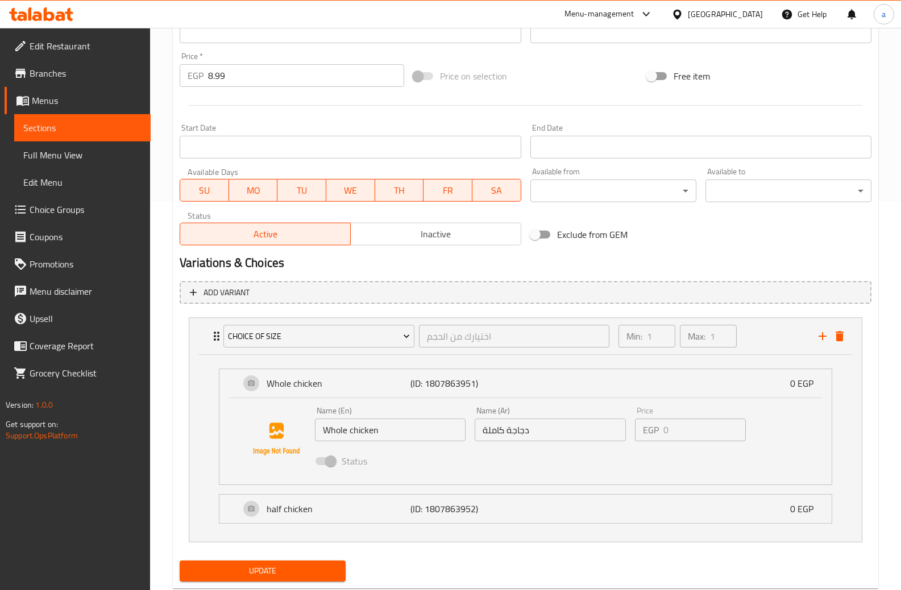
click at [420, 440] on input "Whole chicken" at bounding box center [390, 430] width 151 height 23
click at [436, 463] on div "Status" at bounding box center [550, 461] width 480 height 31
click at [449, 515] on p "(ID: 1807863952)" at bounding box center [458, 509] width 96 height 14
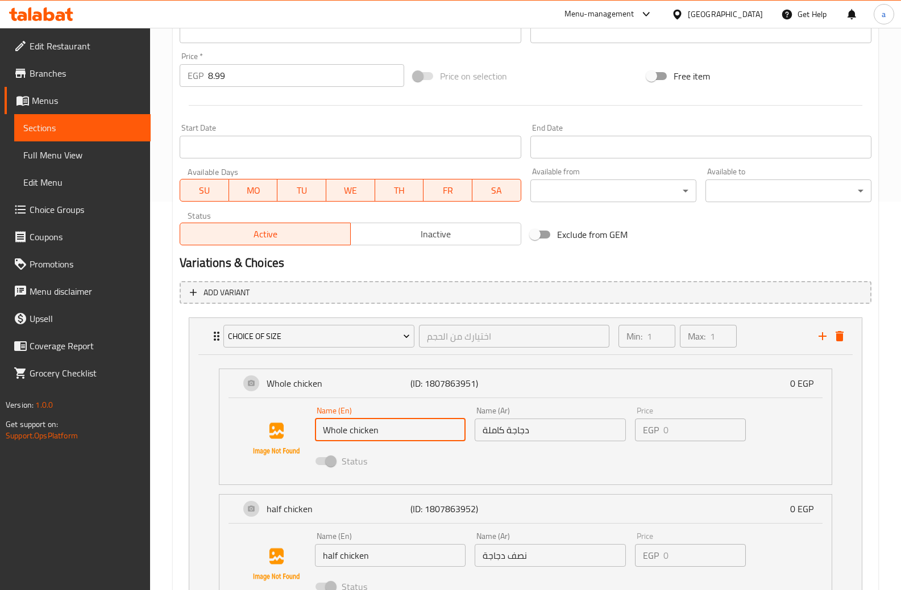
click at [400, 563] on input "half chicken" at bounding box center [390, 555] width 151 height 23
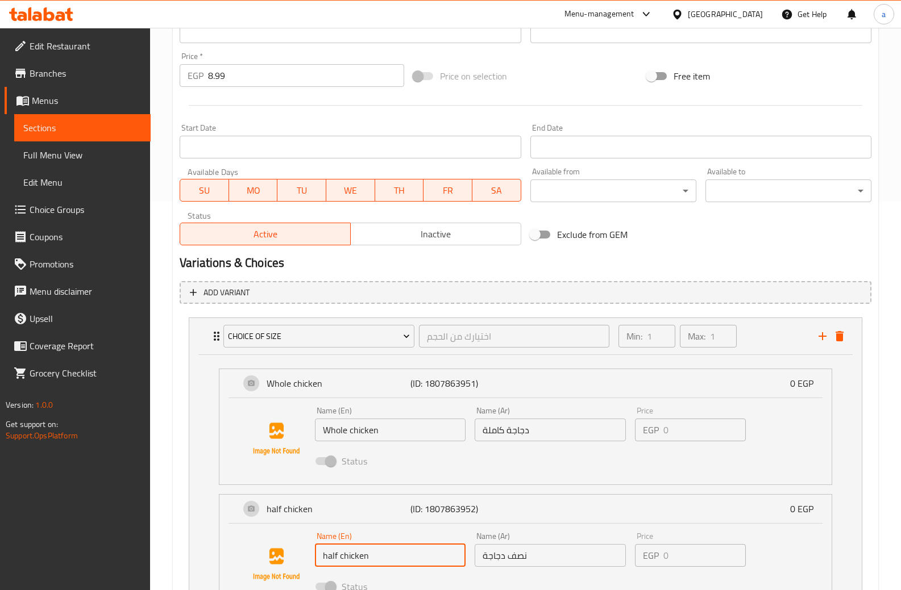
click at [400, 563] on input "half chicken" at bounding box center [390, 555] width 151 height 23
click at [377, 568] on div "Name (En) half chicken Name (En)" at bounding box center [390, 550] width 160 height 44
click at [866, 319] on li "choice of size اختيارك من الحجم ​ Min: 1 ​ Max: 1 ​ Whole chicken (ID: 18078639…" at bounding box center [526, 473] width 692 height 321
click at [847, 337] on button "delete" at bounding box center [839, 336] width 17 height 17
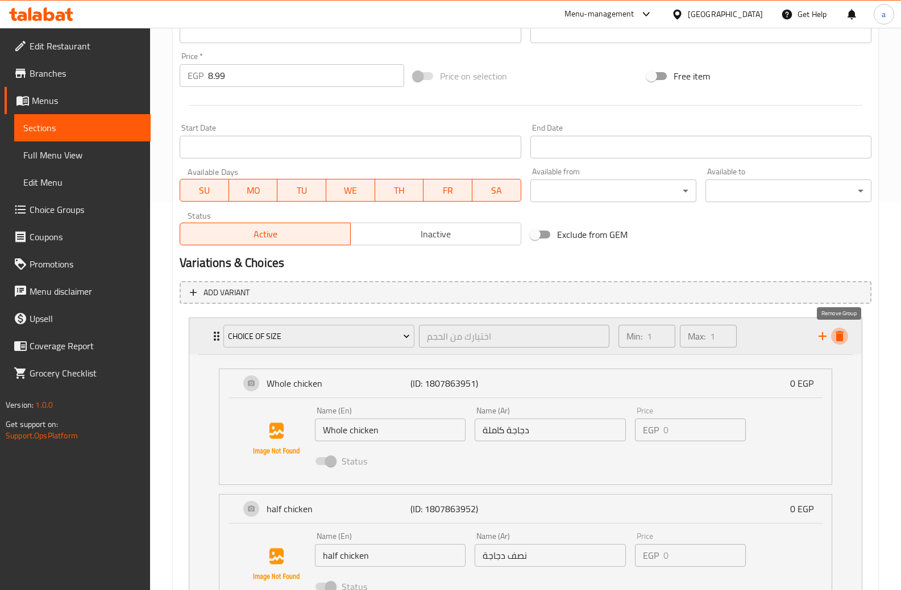
scroll to position [213, 0]
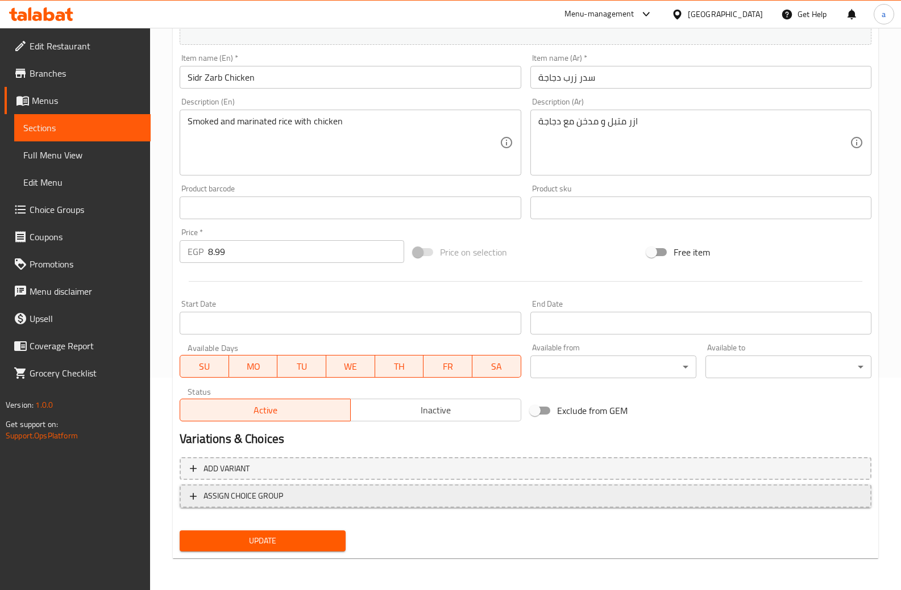
click at [362, 497] on span "ASSIGN CHOICE GROUP" at bounding box center [525, 496] width 671 height 14
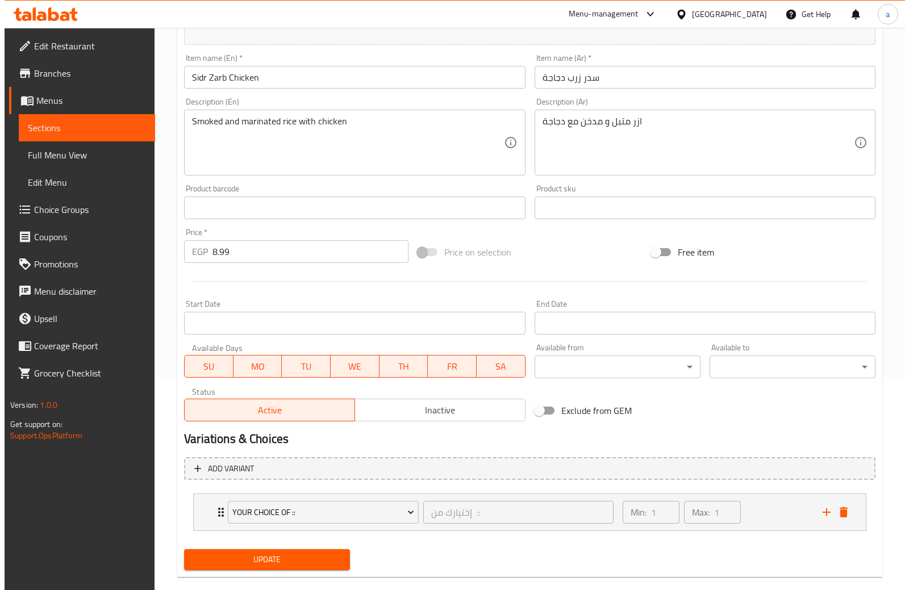
scroll to position [231, 0]
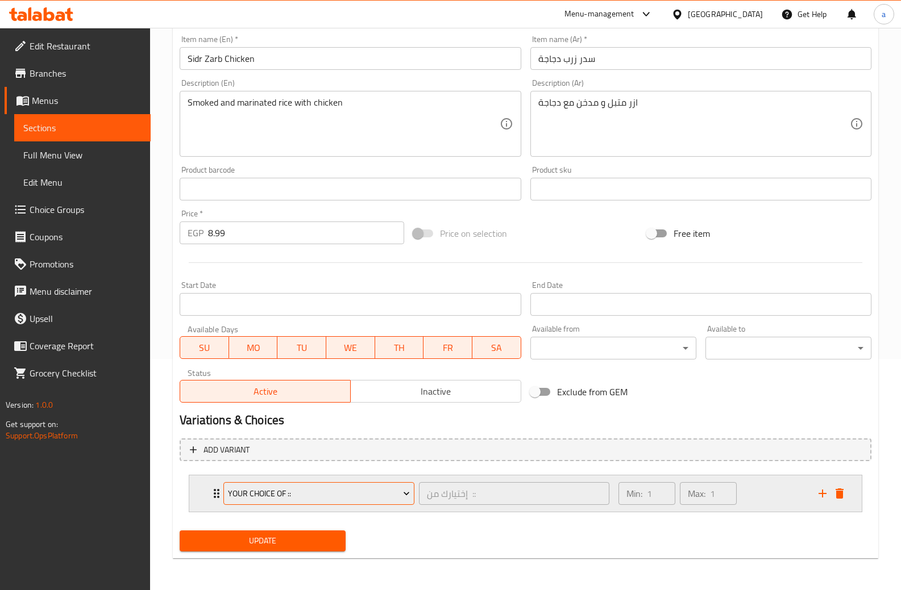
click at [321, 499] on span "Your Choice Of ::" at bounding box center [319, 494] width 182 height 14
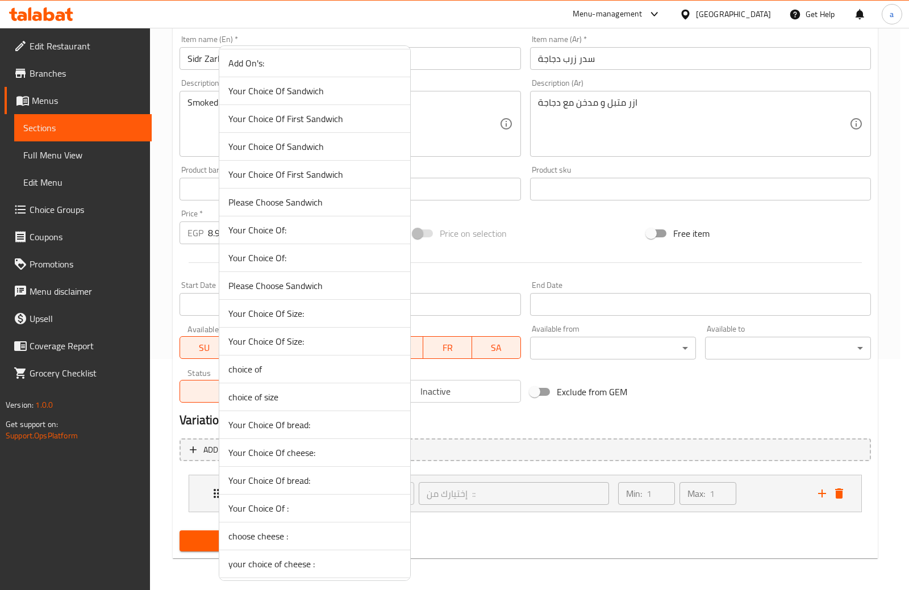
scroll to position [0, 0]
click at [494, 296] on div at bounding box center [454, 295] width 909 height 590
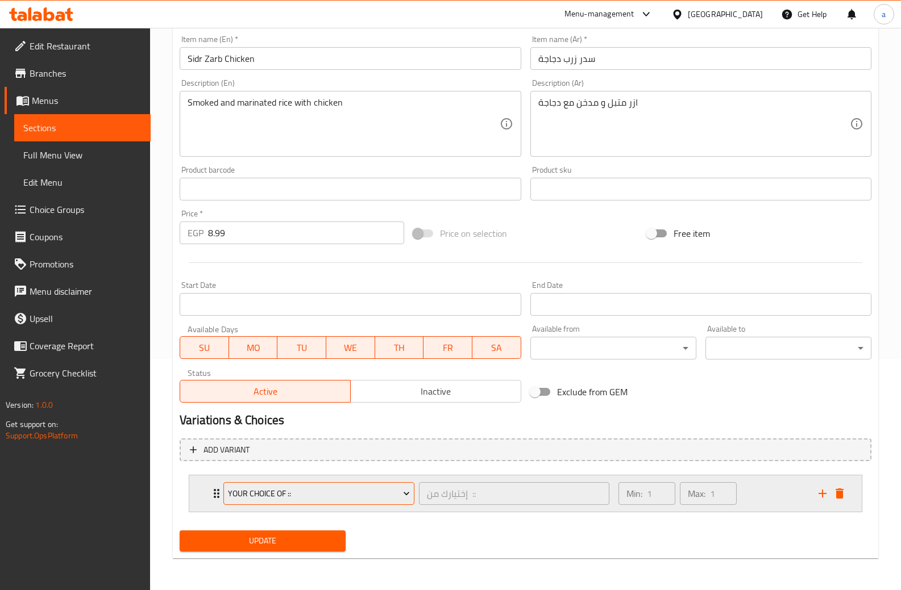
click at [299, 488] on span "Your Choice Of ::" at bounding box center [319, 494] width 182 height 14
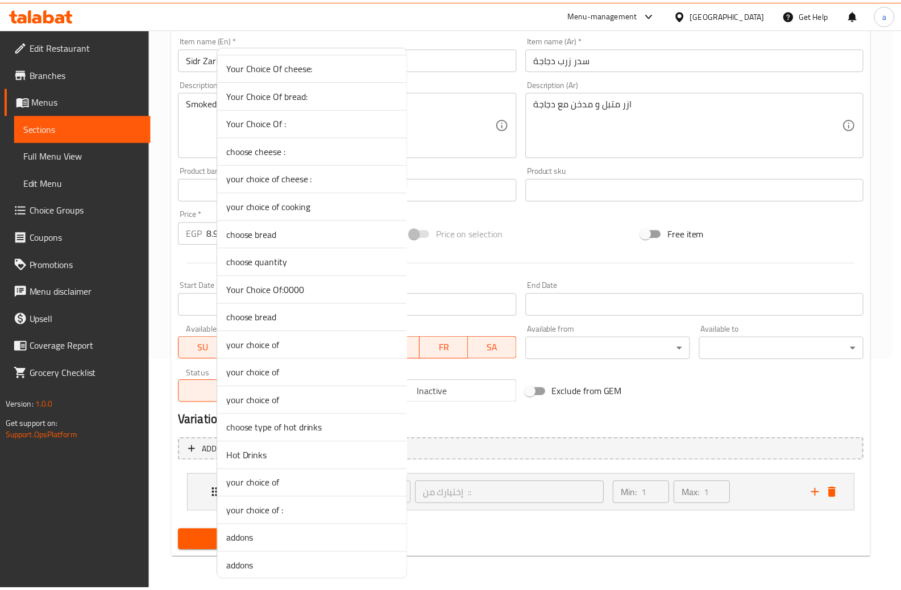
scroll to position [284, 0]
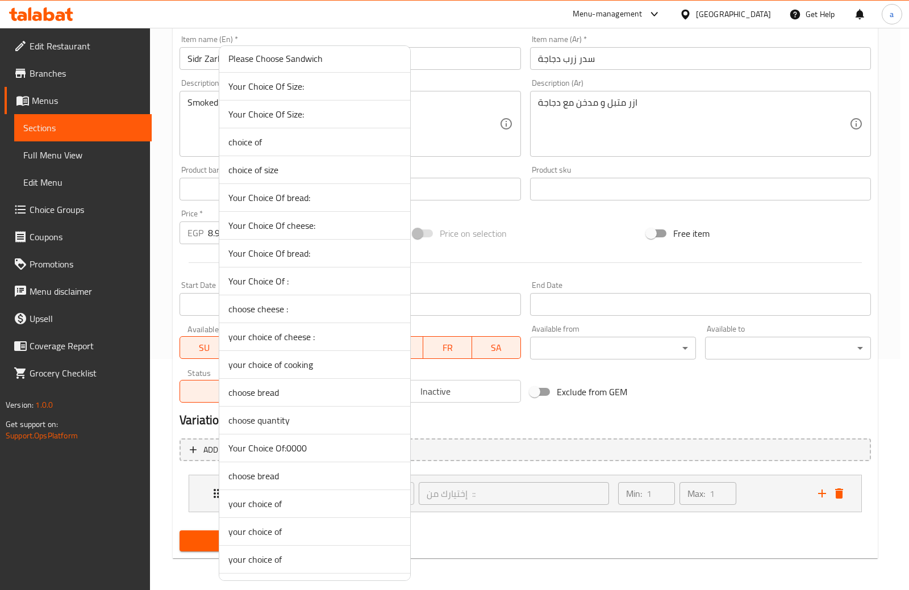
click at [313, 96] on li "Your Choice Of Size:" at bounding box center [314, 87] width 191 height 28
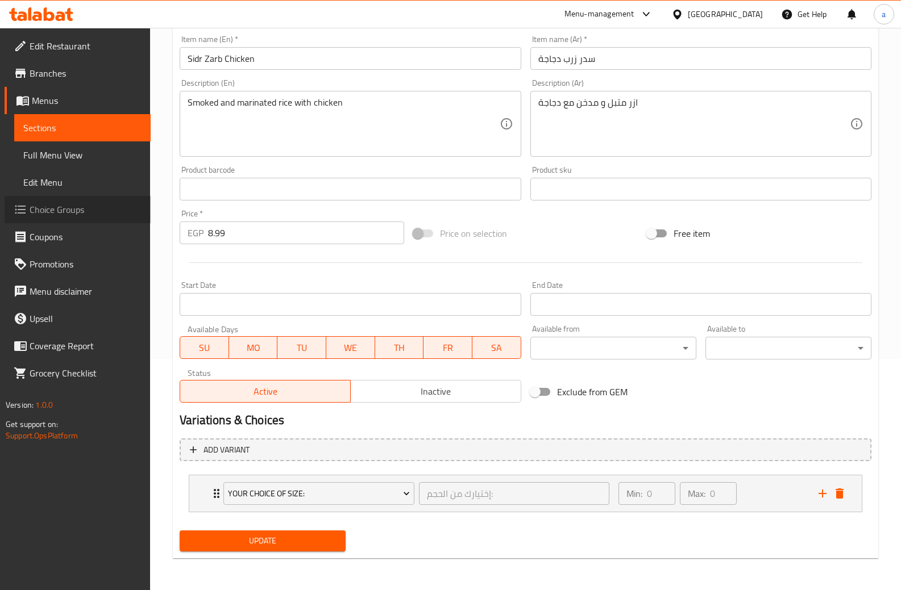
click at [55, 215] on span "Choice Groups" at bounding box center [86, 210] width 112 height 14
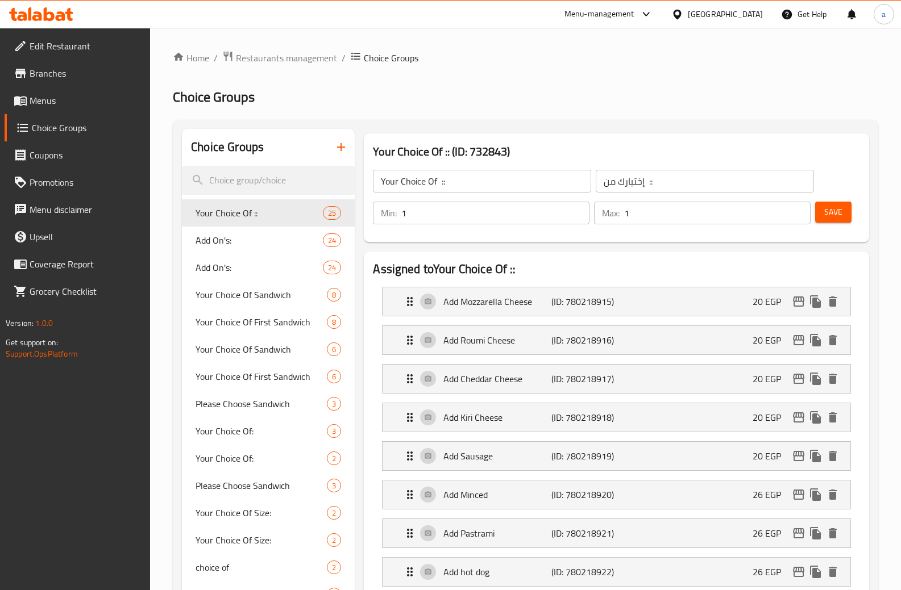
click at [514, 190] on input "Your Choice Of ::" at bounding box center [482, 181] width 218 height 23
click at [512, 190] on input "Your Choice Of ::" at bounding box center [482, 181] width 218 height 23
click at [526, 190] on input "Your Choice Of ::" at bounding box center [482, 181] width 218 height 23
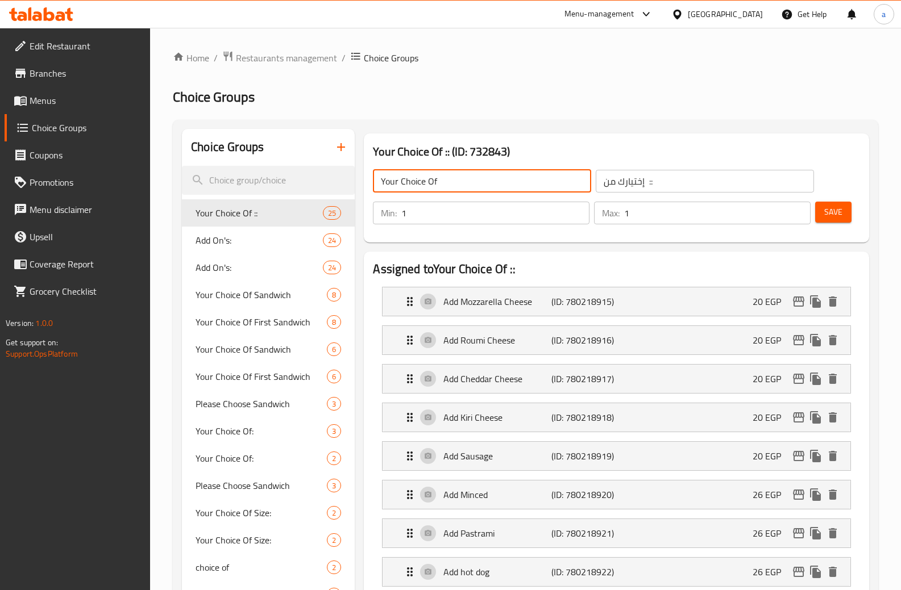
type input "Your Choice Of Size:"
click at [674, 185] on input "إختيارك من ::" at bounding box center [704, 181] width 218 height 23
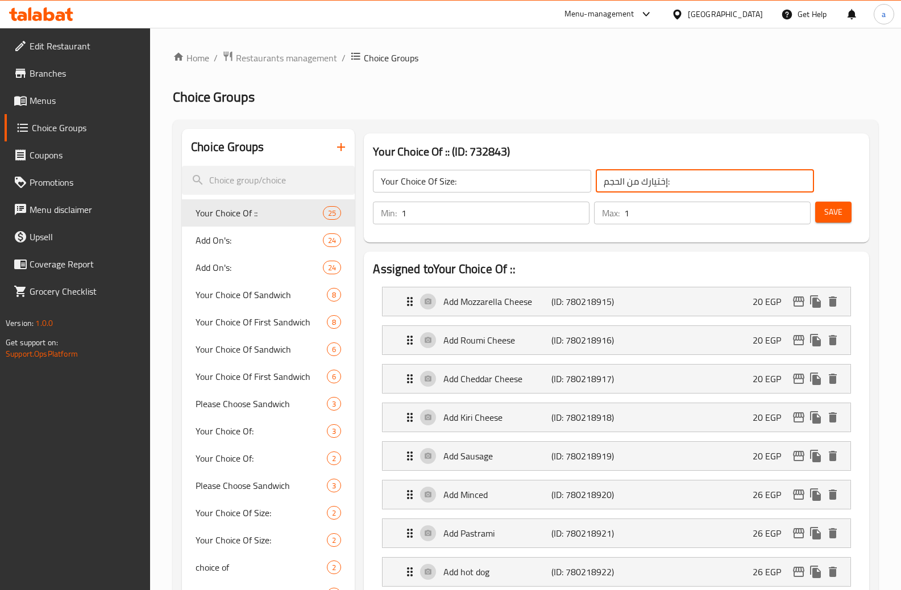
type input "إختيارك من الحجم:"
click at [831, 212] on span "Save" at bounding box center [833, 212] width 18 height 14
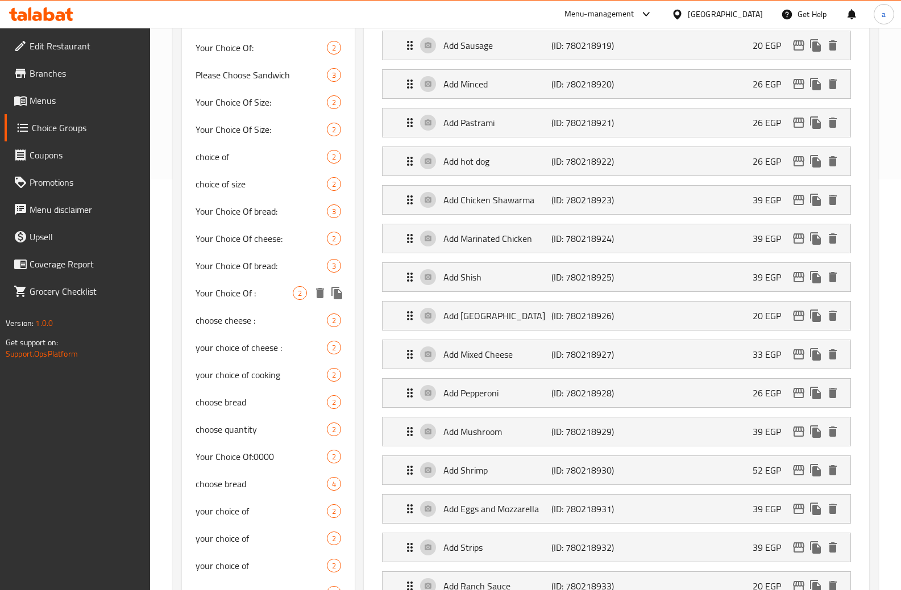
scroll to position [398, 0]
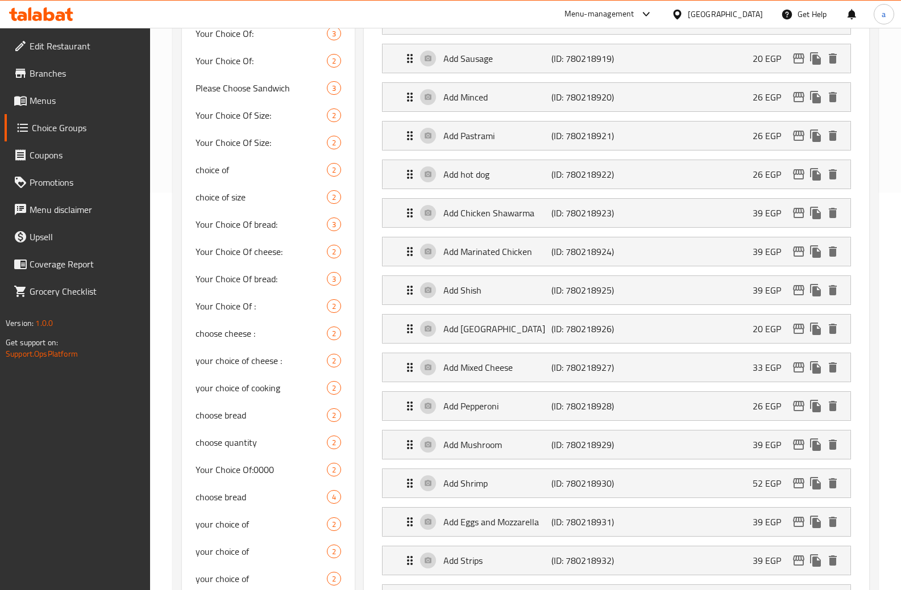
click at [90, 99] on span "Menus" at bounding box center [86, 101] width 112 height 14
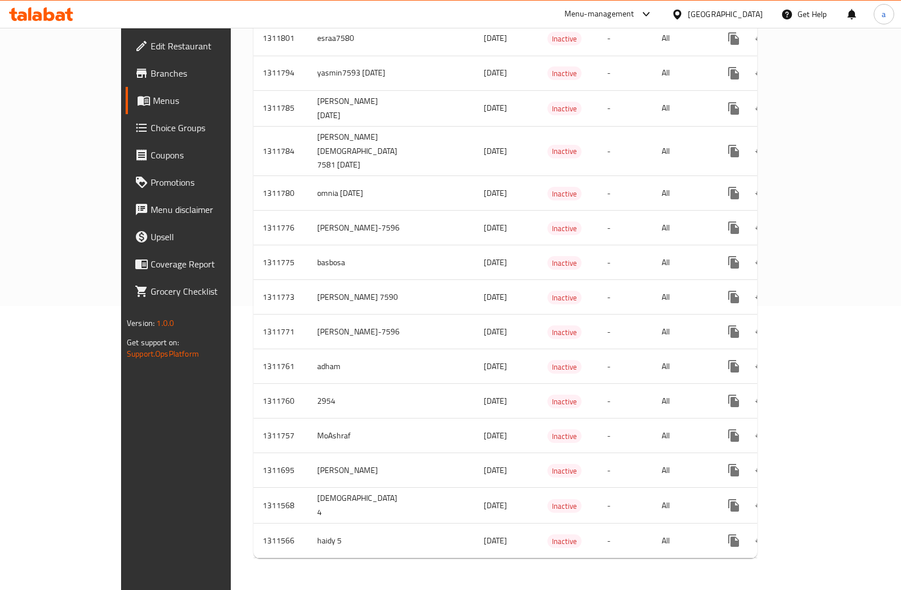
scroll to position [259, 0]
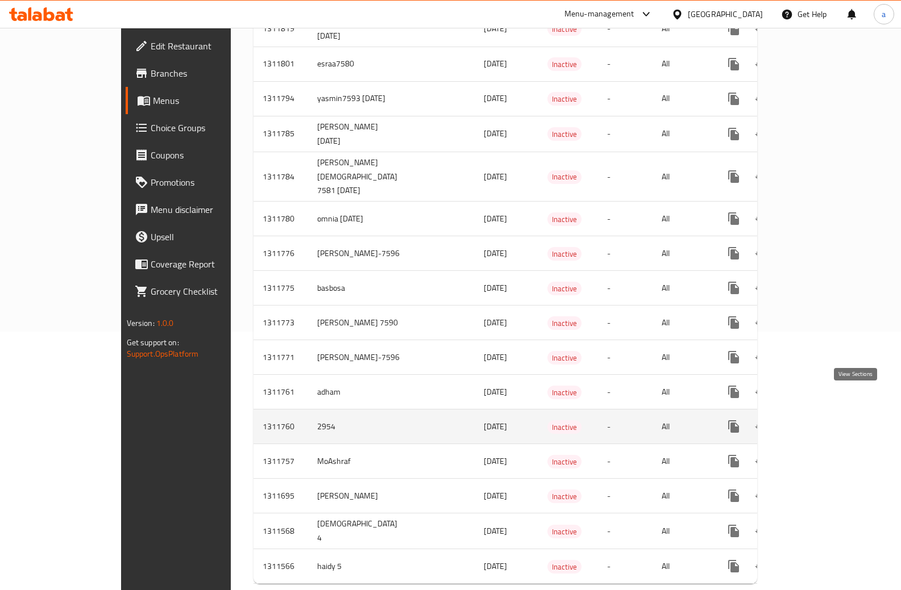
click at [829, 413] on link "enhanced table" at bounding box center [815, 426] width 27 height 27
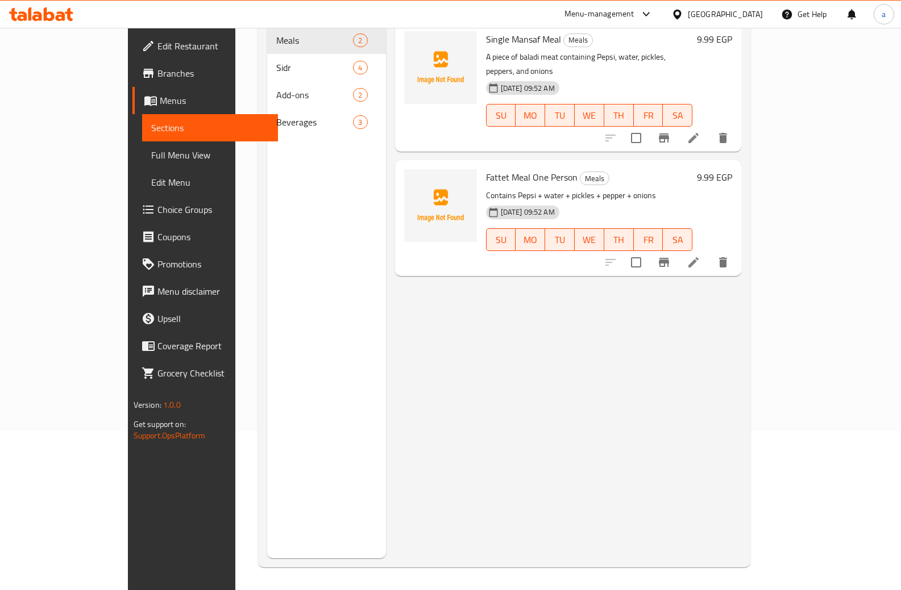
scroll to position [159, 0]
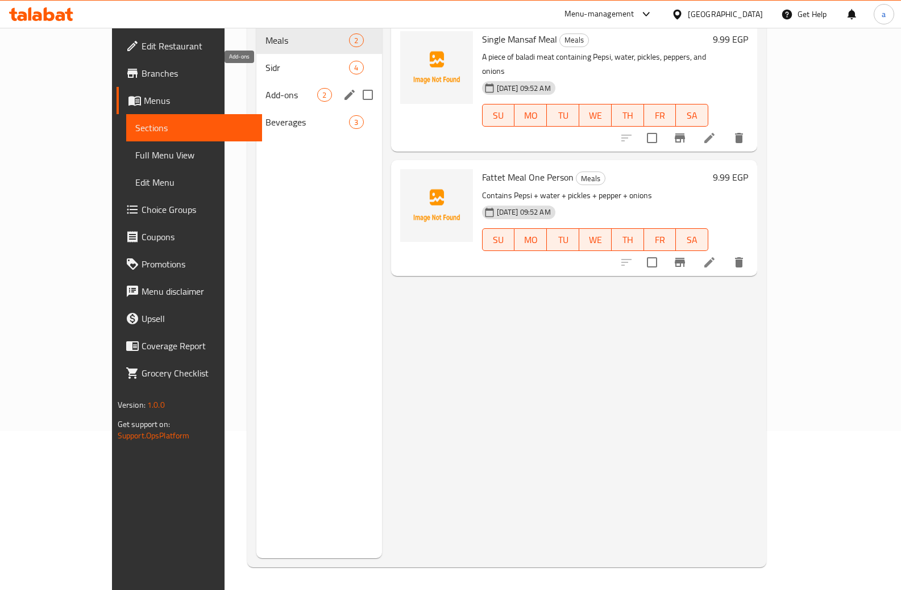
click at [265, 88] on span "Add-ons" at bounding box center [291, 95] width 52 height 14
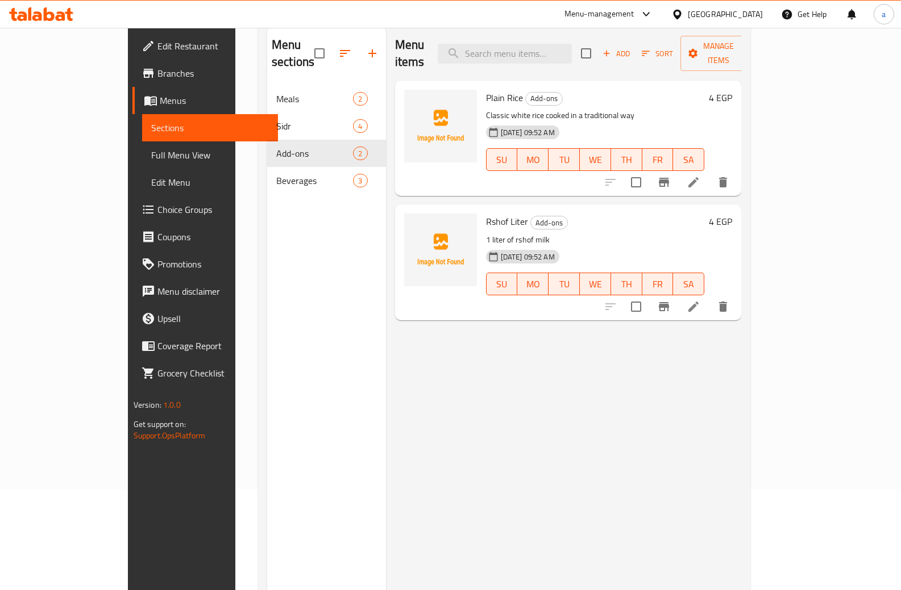
scroll to position [45, 0]
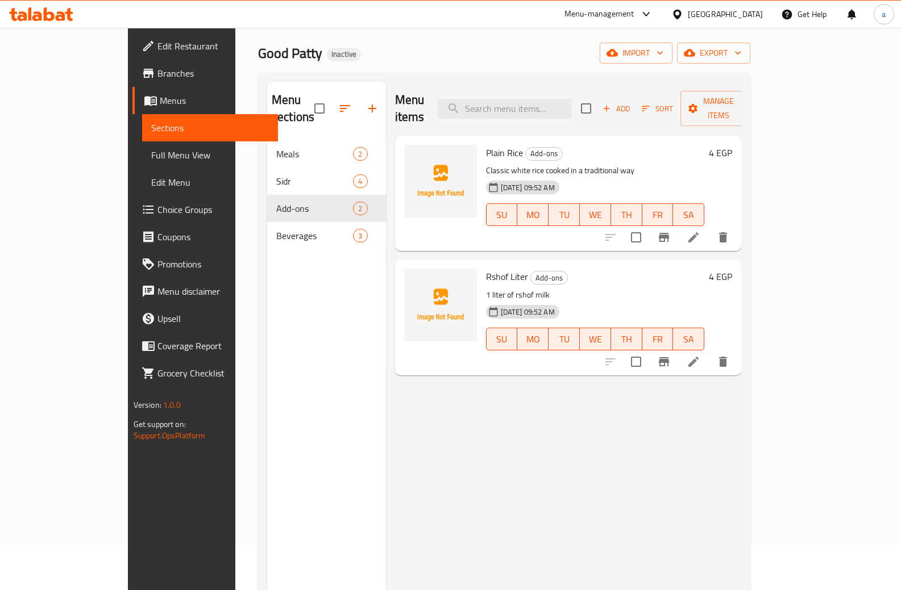
click at [709, 176] on div "15-09-2025 09:52 AM SU MO TU WE TH FR SA" at bounding box center [595, 206] width 228 height 61
click at [700, 231] on icon at bounding box center [693, 238] width 14 height 14
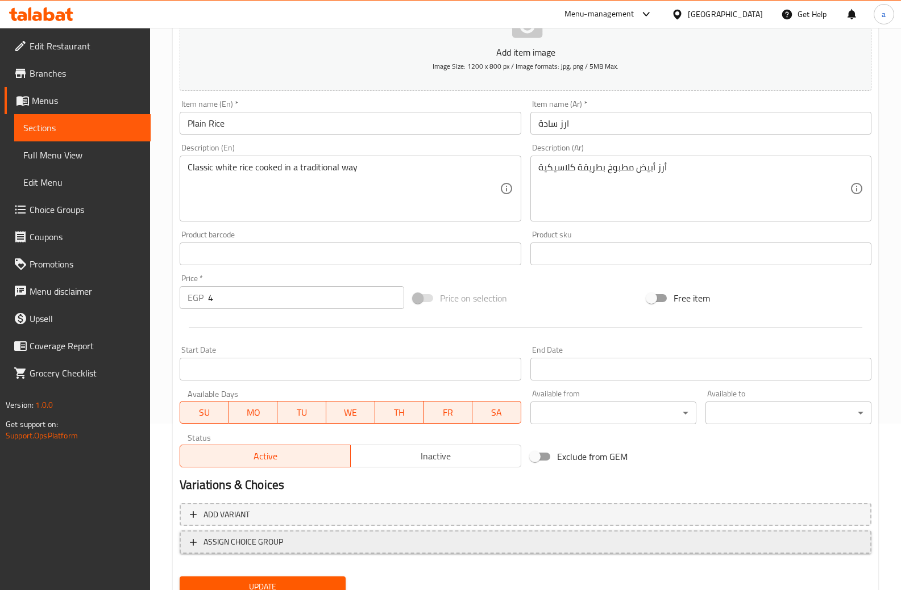
scroll to position [213, 0]
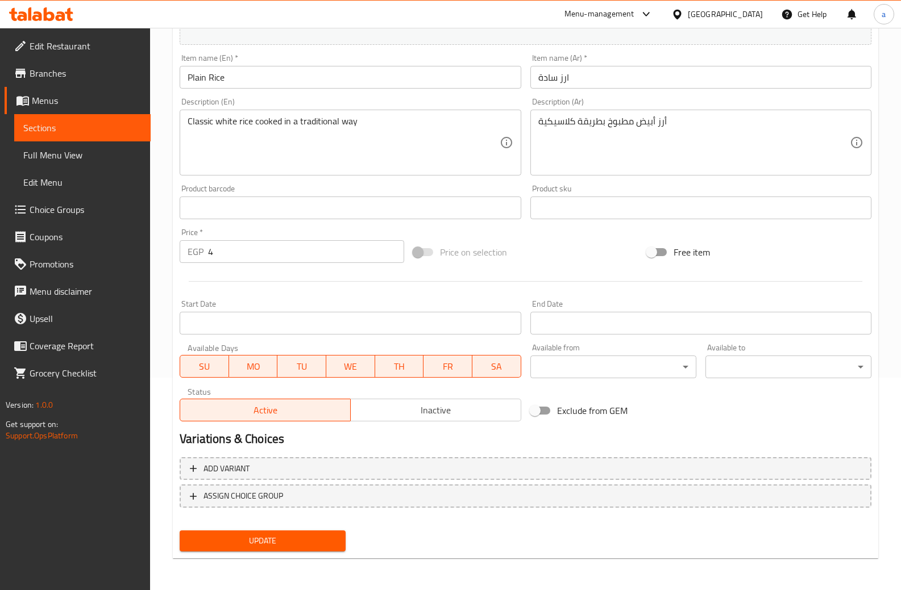
click at [313, 510] on div "Add variant ASSIGN CHOICE GROUP" at bounding box center [525, 490] width 701 height 74
click at [314, 504] on button "ASSIGN CHOICE GROUP" at bounding box center [526, 496] width 692 height 23
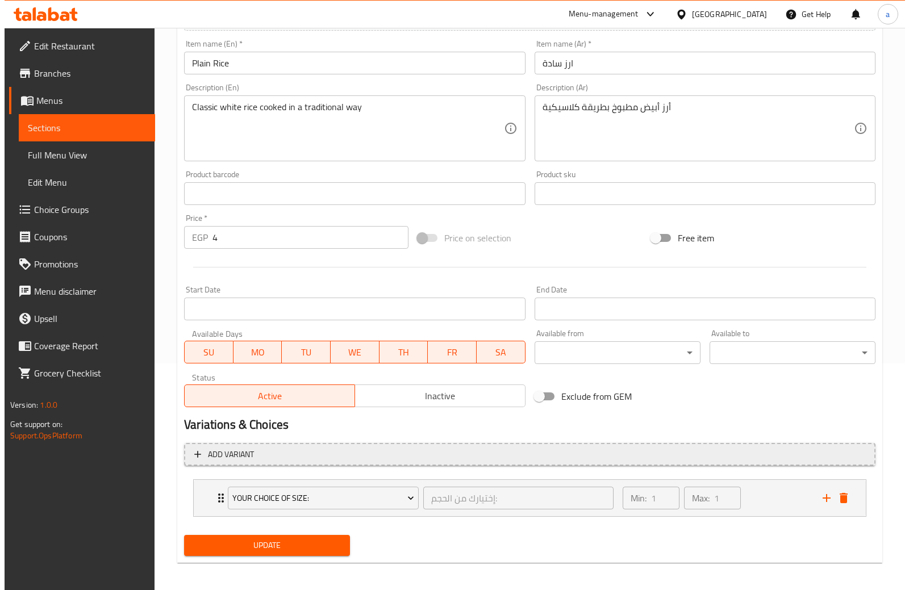
scroll to position [231, 0]
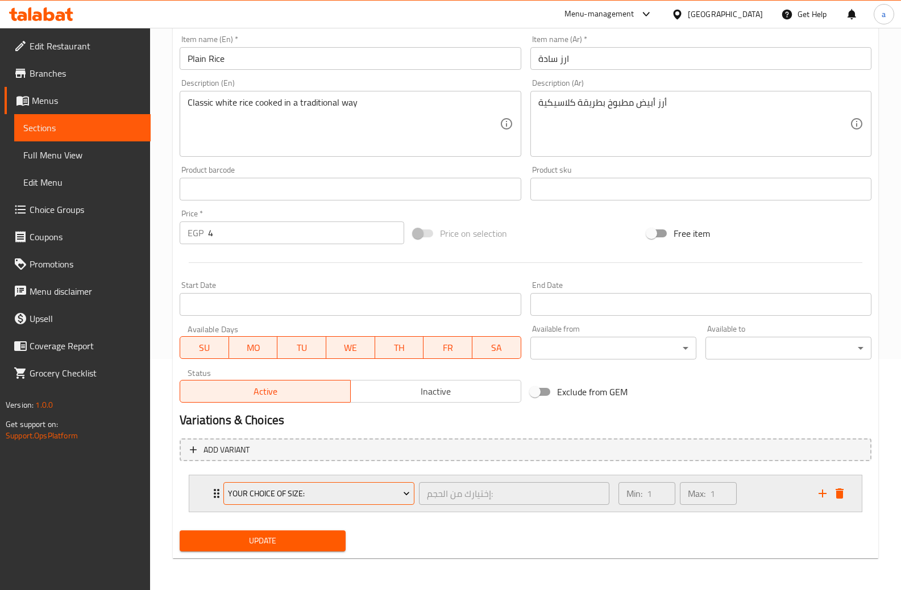
click at [349, 482] on button "Your Choice Of Size:" at bounding box center [318, 493] width 191 height 23
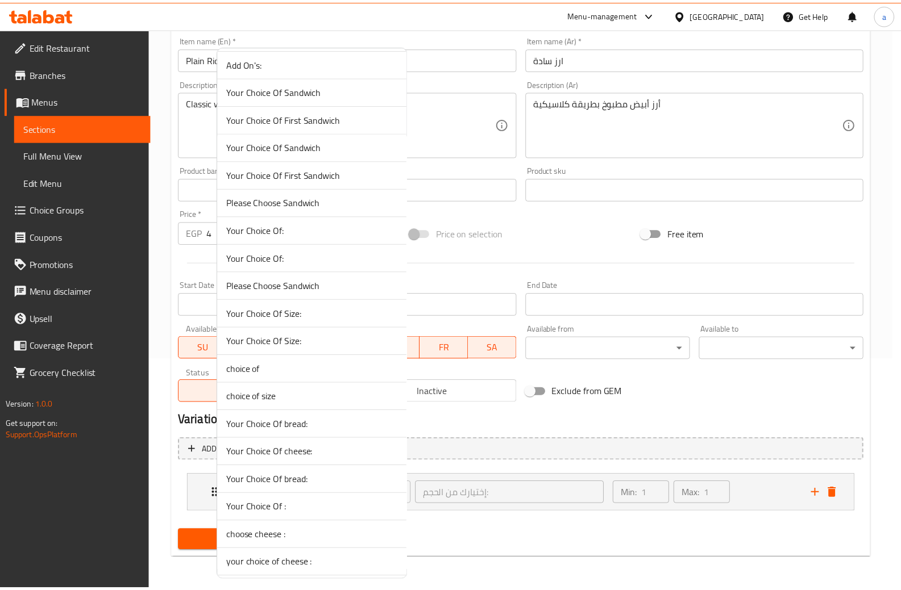
scroll to position [0, 0]
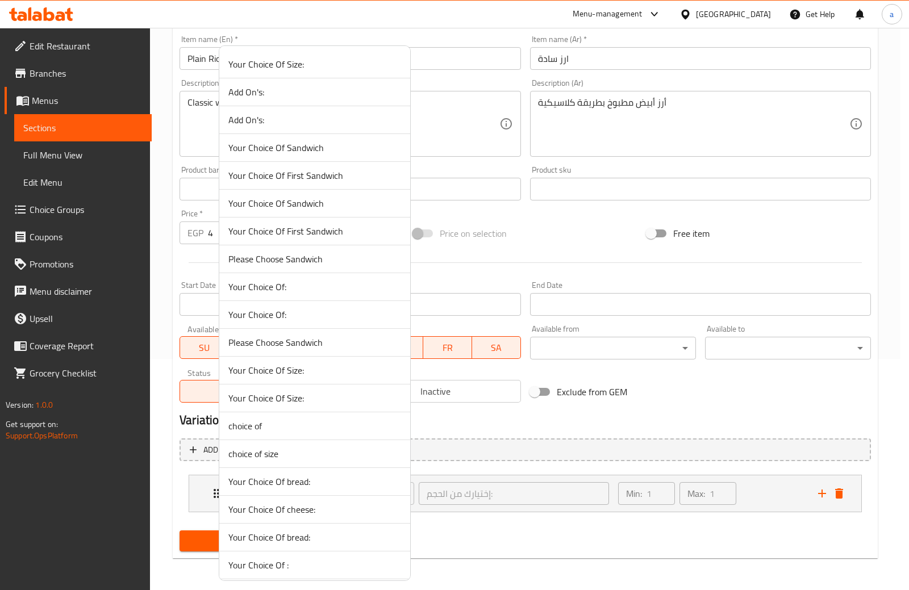
click at [285, 57] on span "Your Choice Of Size:" at bounding box center [314, 64] width 173 height 14
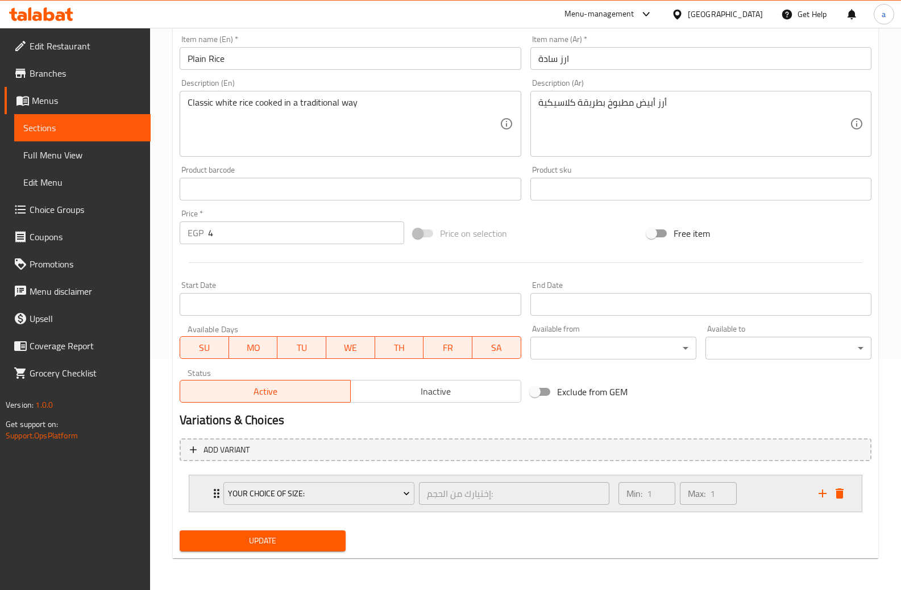
click at [499, 511] on div "Your Choice Of Size: إختيارك من الحجم: ​" at bounding box center [415, 494] width 399 height 36
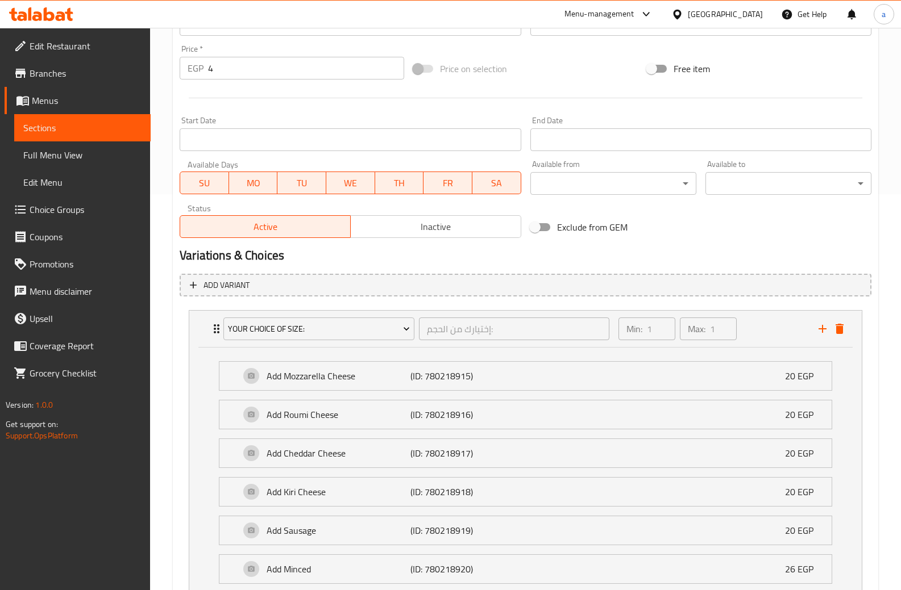
scroll to position [402, 0]
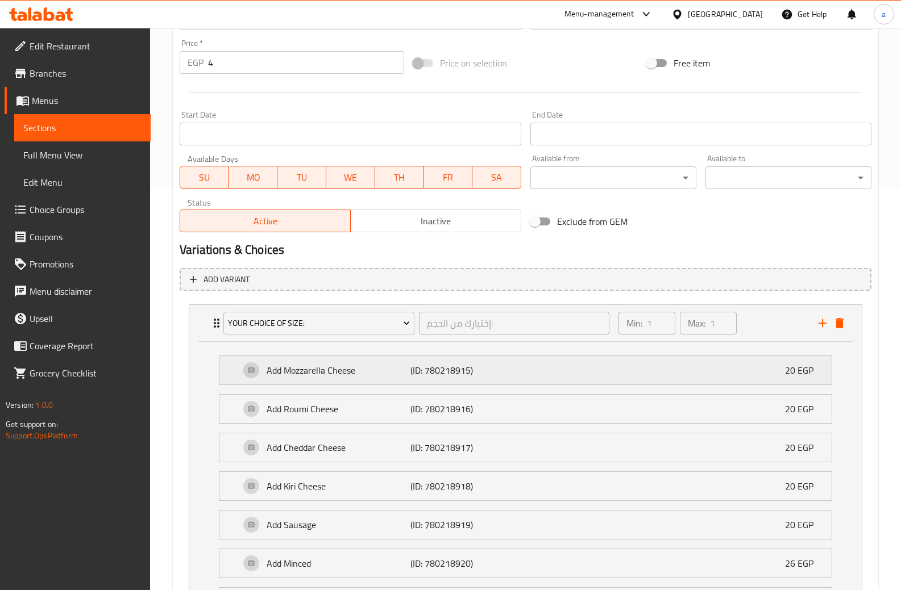
click at [440, 384] on div "Add Mozzarella Cheese (ID: 780218915) 20 EGP" at bounding box center [529, 370] width 578 height 28
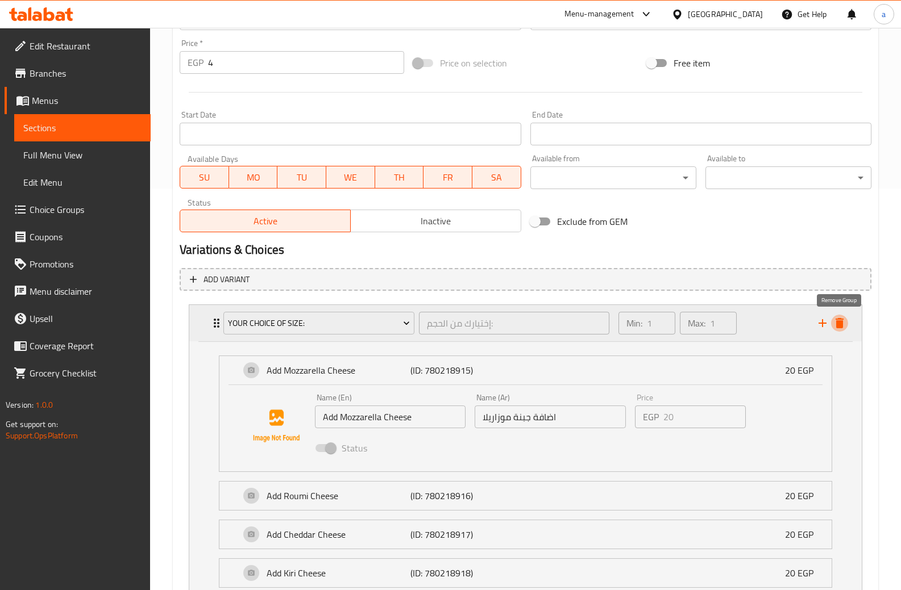
click at [834, 324] on icon "delete" at bounding box center [839, 323] width 14 height 14
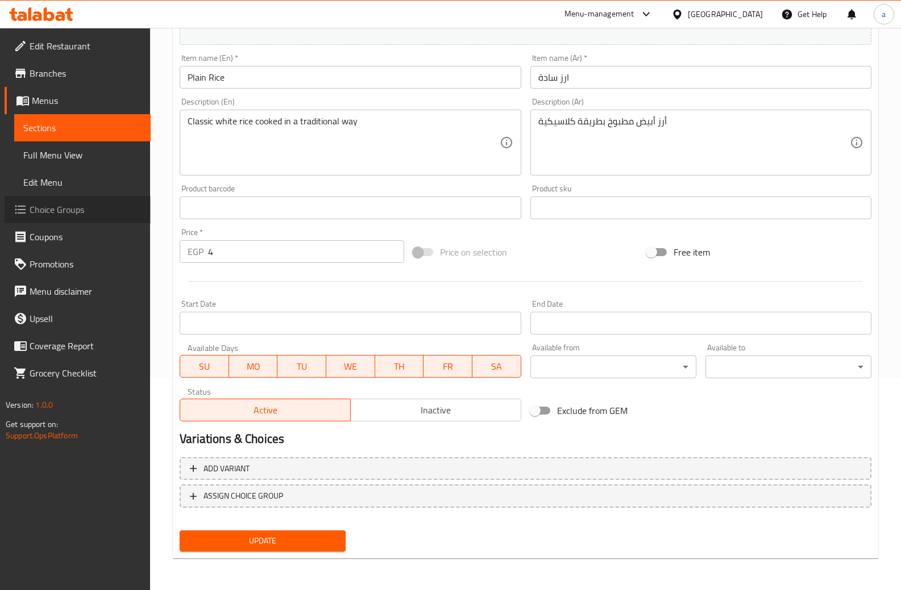
click at [48, 203] on span "Choice Groups" at bounding box center [86, 210] width 112 height 14
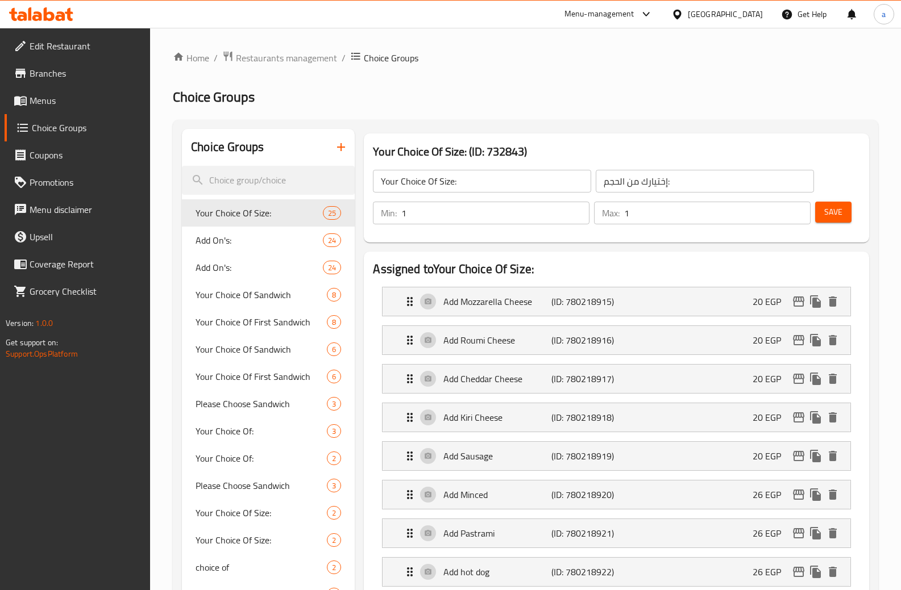
click at [473, 182] on input "Your Choice Of Size:" at bounding box center [482, 181] width 218 height 23
click at [493, 189] on input "Your Choice Of Size:" at bounding box center [482, 181] width 218 height 23
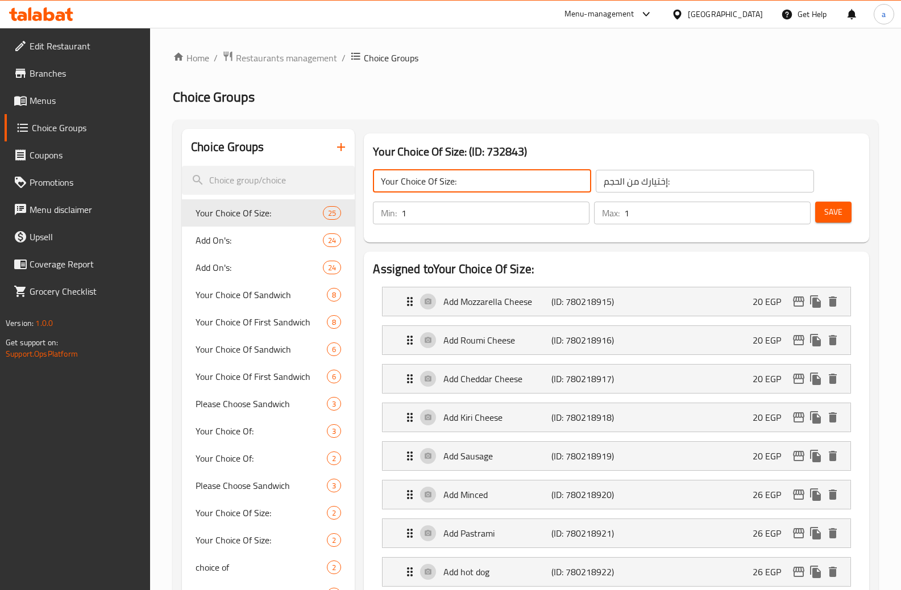
click at [493, 189] on input "Your Choice Of Size:" at bounding box center [482, 181] width 218 height 23
click at [502, 181] on input "Your Choice Of Size:" at bounding box center [482, 181] width 218 height 23
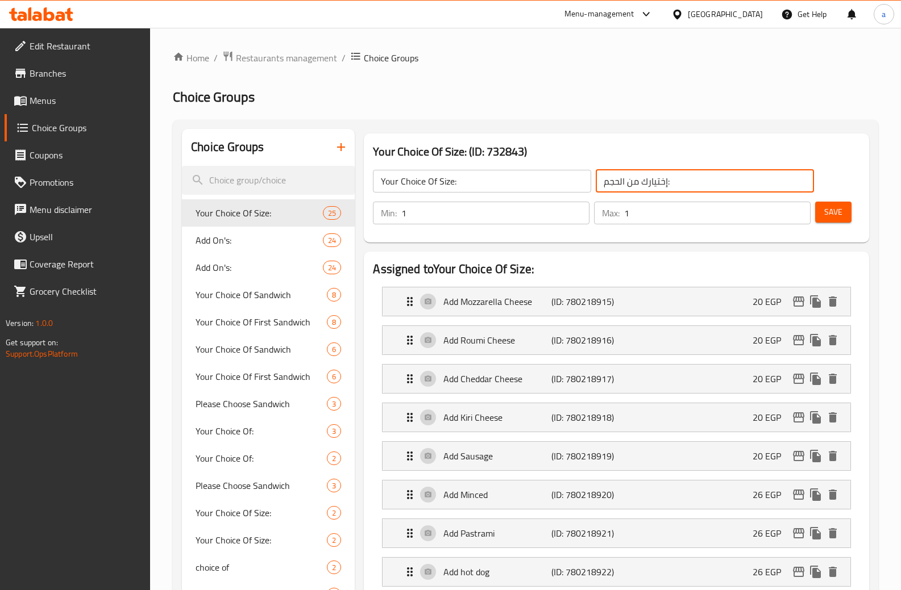
click at [654, 176] on input "إختيارك من الحجم:" at bounding box center [704, 181] width 218 height 23
paste input "text"
type input "إختيارك من الحجم:"
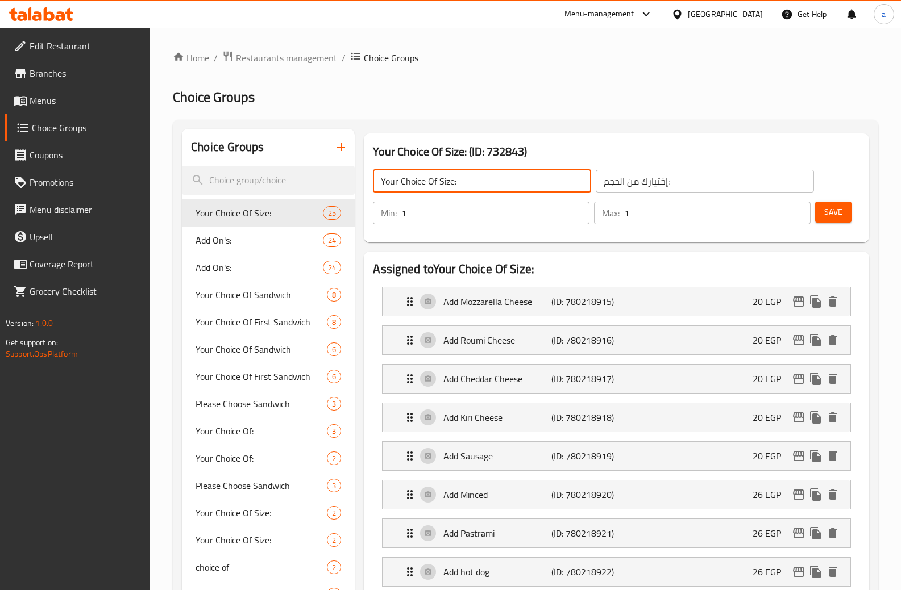
click at [492, 185] on input "Your Choice Of Size:" at bounding box center [482, 181] width 218 height 23
click at [830, 219] on button "Save" at bounding box center [833, 212] width 36 height 21
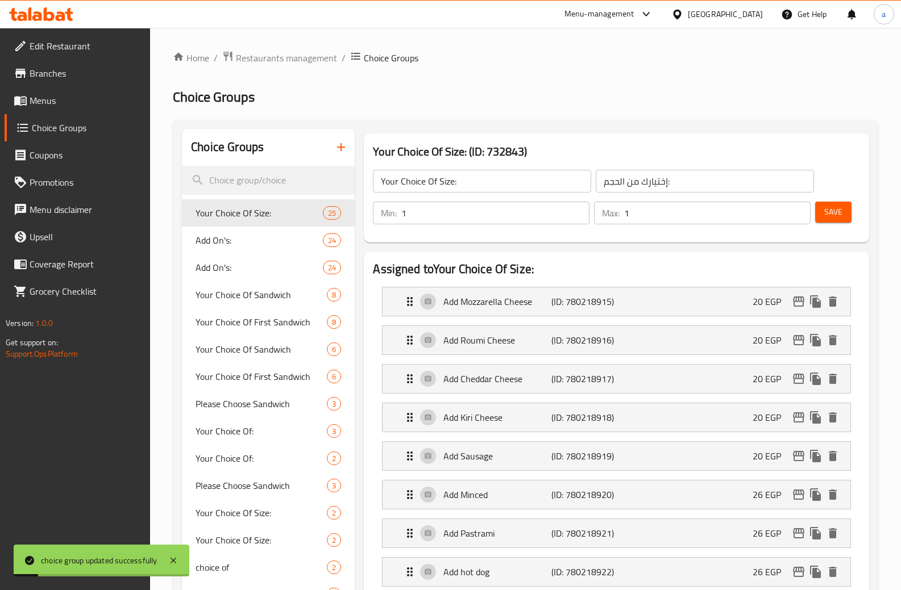
click at [501, 178] on input "Your Choice Of Size:" at bounding box center [482, 181] width 218 height 23
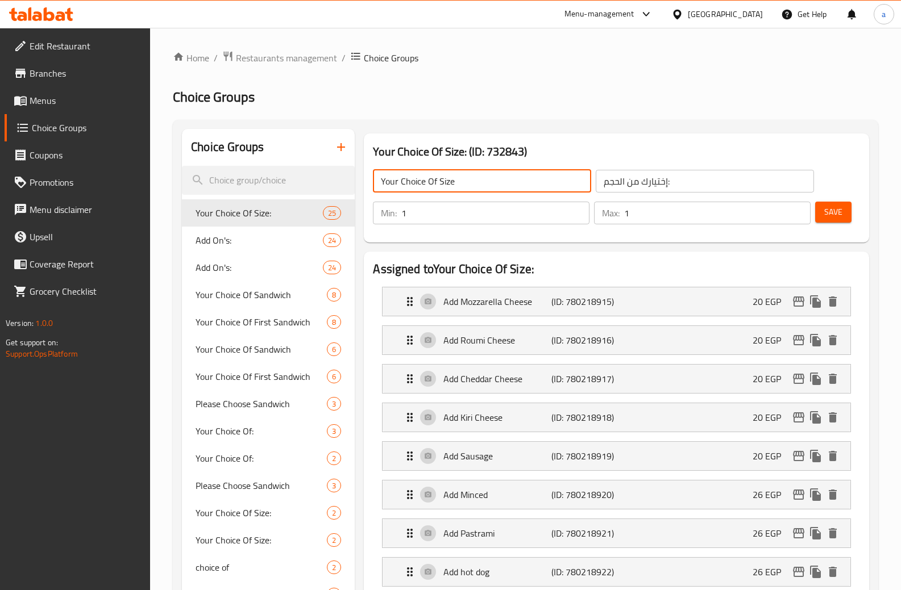
type input "Your Choice Of Size"
click at [667, 180] on input "إختيارك من الحجم:" at bounding box center [704, 181] width 218 height 23
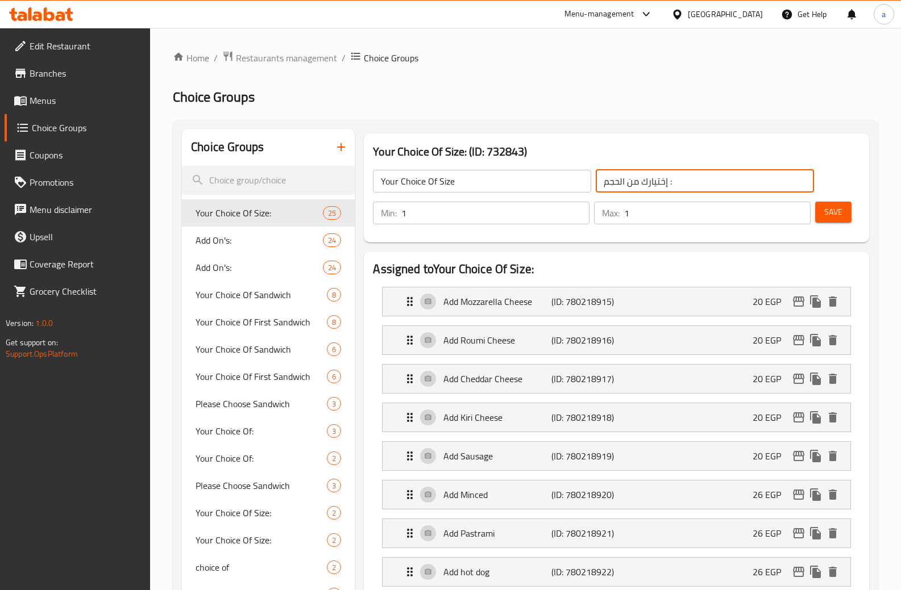
type input "إختيارك من الحجم :"
click at [823, 205] on button "Save" at bounding box center [833, 212] width 36 height 21
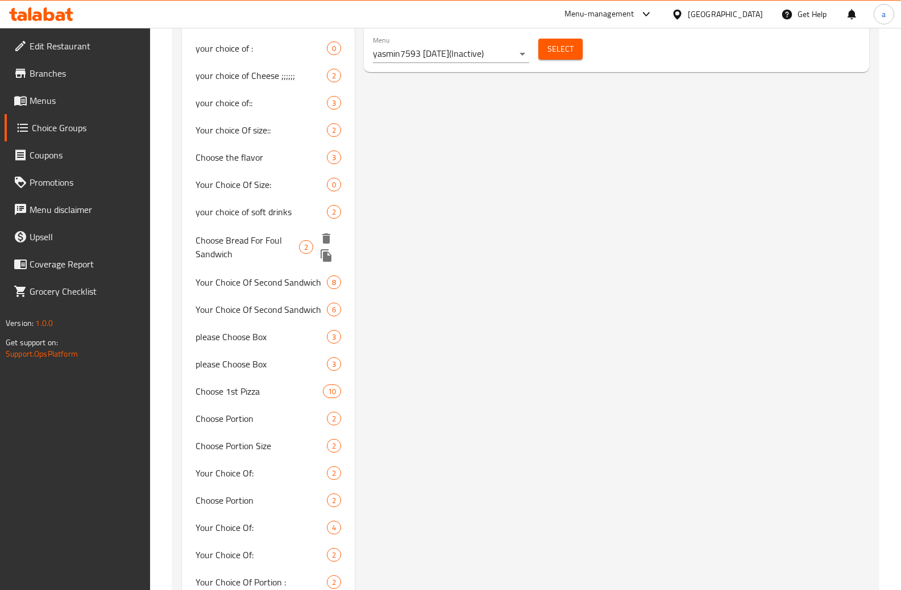
scroll to position [1421, 0]
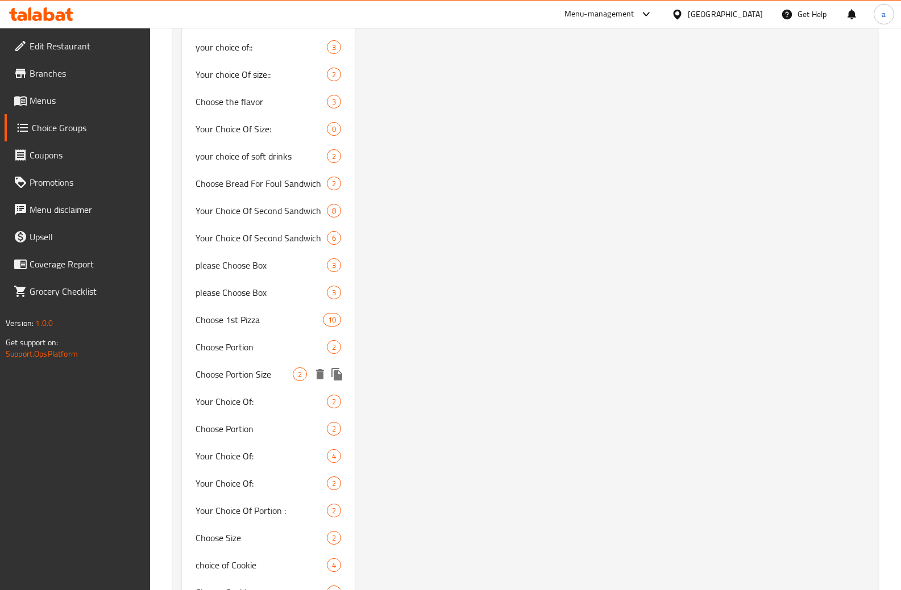
click at [238, 380] on span "Choose Portion Size" at bounding box center [243, 375] width 97 height 14
type input "Choose Portion Size"
type input "اختر حجم الحصة"
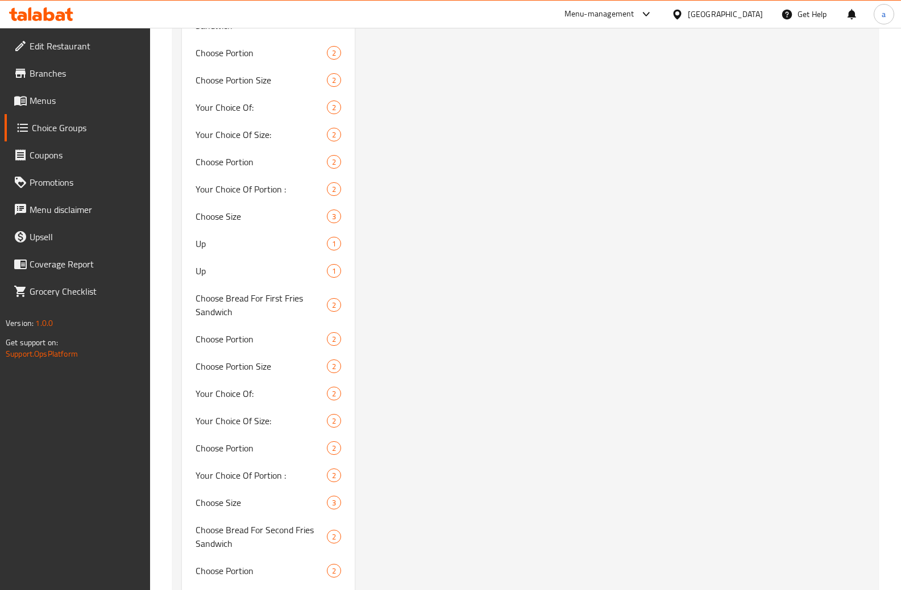
scroll to position [3068, 0]
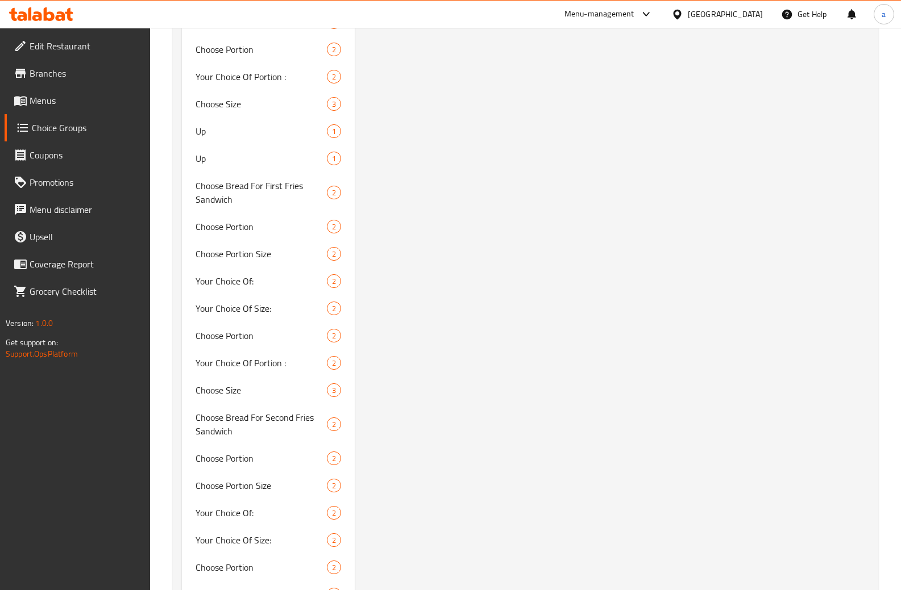
drag, startPoint x: 886, startPoint y: 397, endPoint x: 892, endPoint y: 399, distance: 5.9
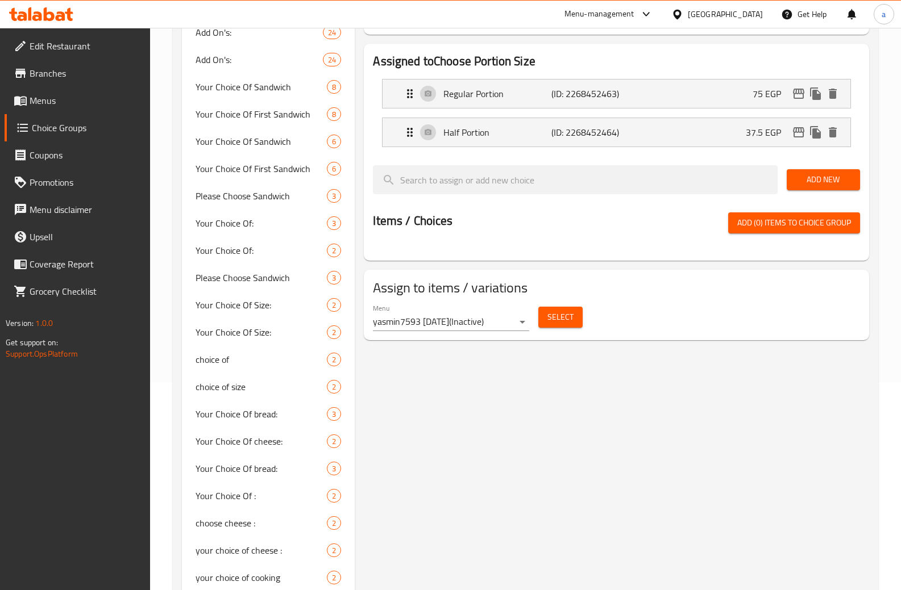
scroll to position [0, 0]
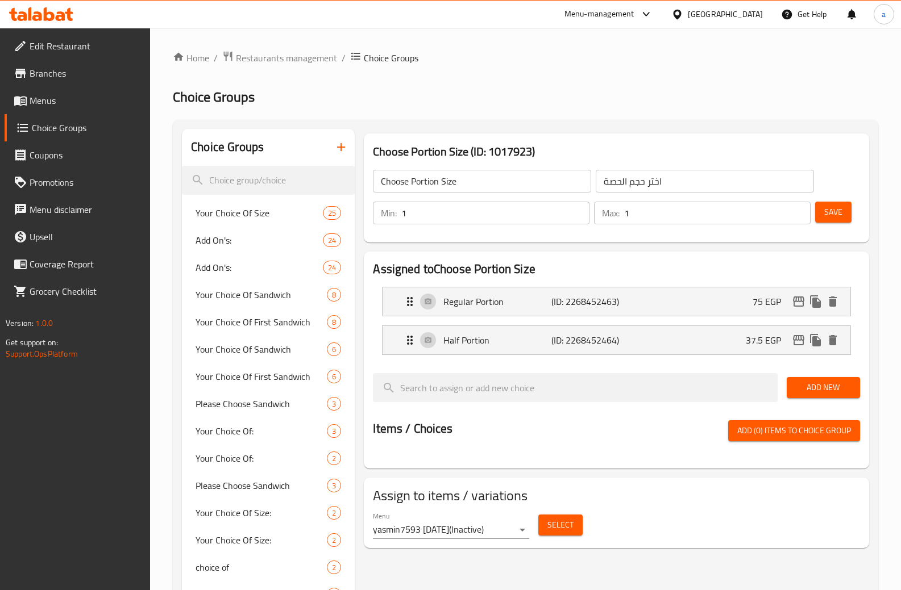
click at [461, 192] on input "Choose Portion Size" at bounding box center [482, 181] width 218 height 23
click at [40, 155] on span "Coupons" at bounding box center [86, 155] width 112 height 14
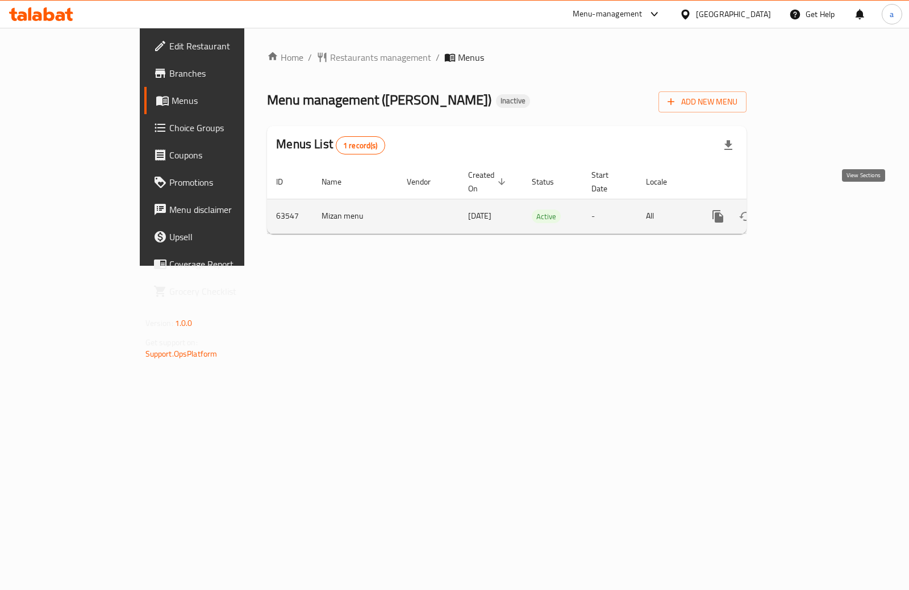
click at [814, 203] on link "enhanced table" at bounding box center [799, 216] width 27 height 27
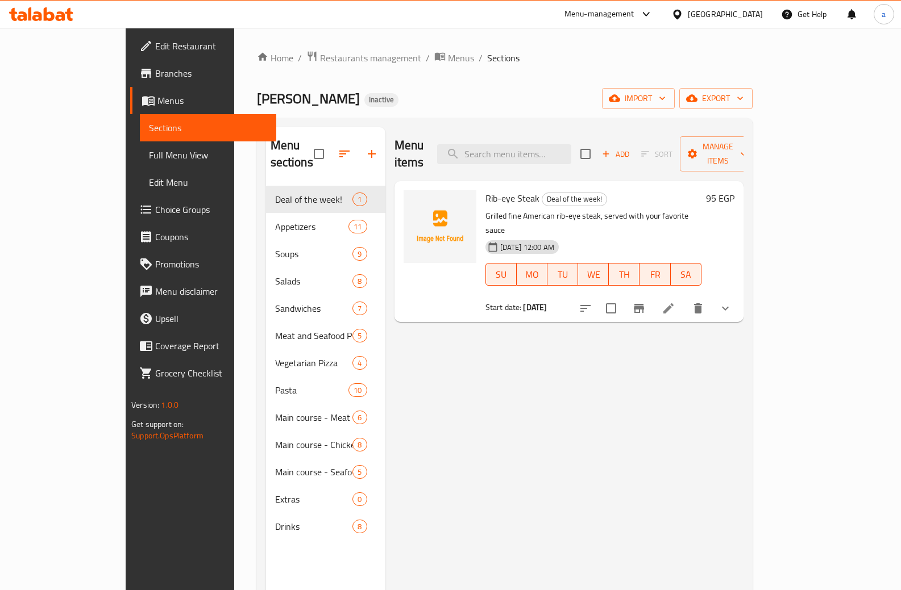
click at [155, 212] on span "Choice Groups" at bounding box center [211, 210] width 112 height 14
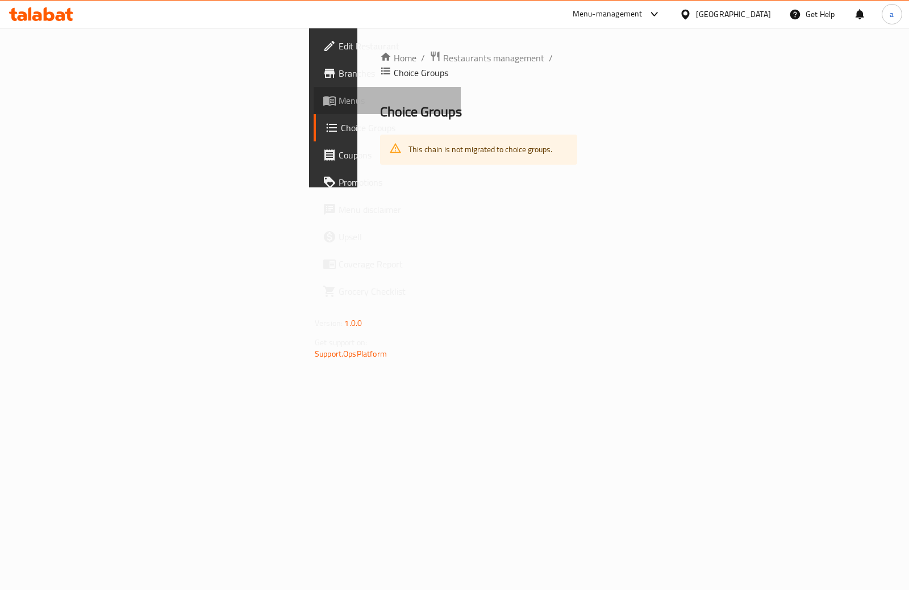
click at [339, 101] on span "Menus" at bounding box center [395, 101] width 113 height 14
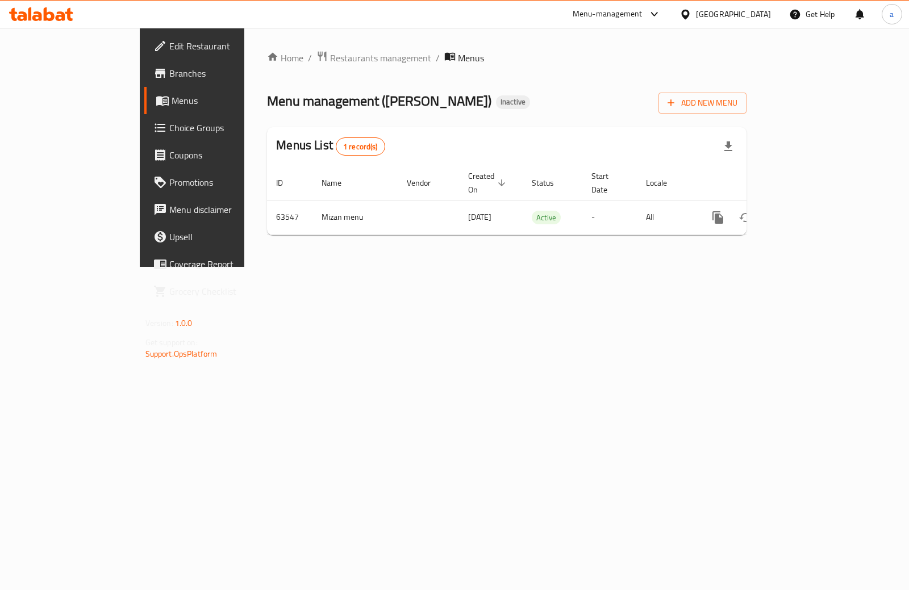
click at [169, 126] on span "Choice Groups" at bounding box center [225, 128] width 113 height 14
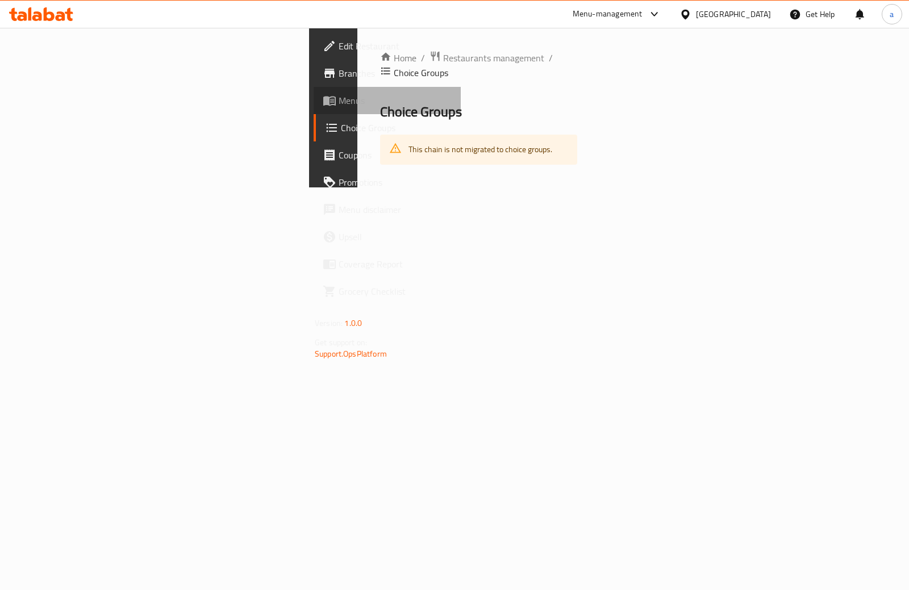
click at [339, 105] on span "Menus" at bounding box center [395, 101] width 113 height 14
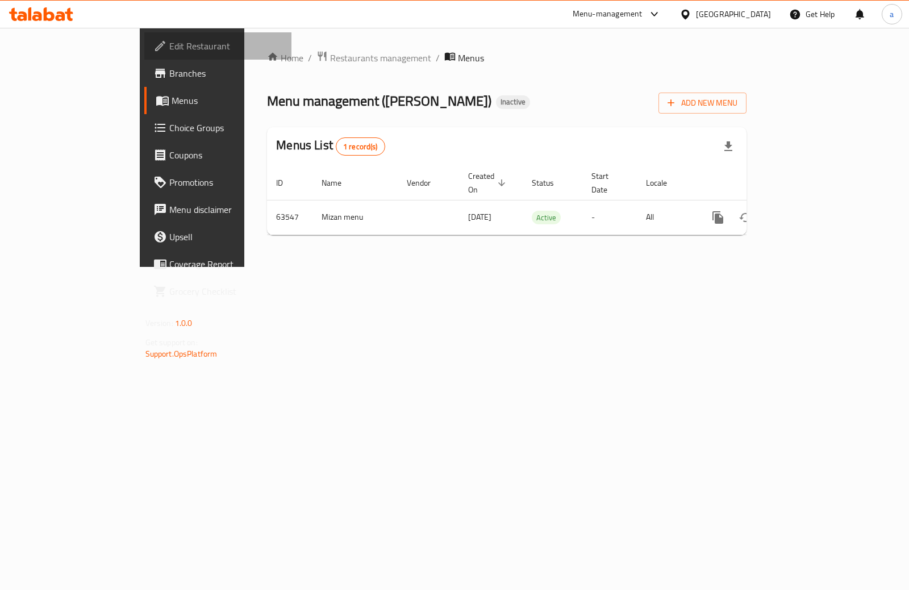
click at [144, 59] on link "Edit Restaurant" at bounding box center [217, 45] width 147 height 27
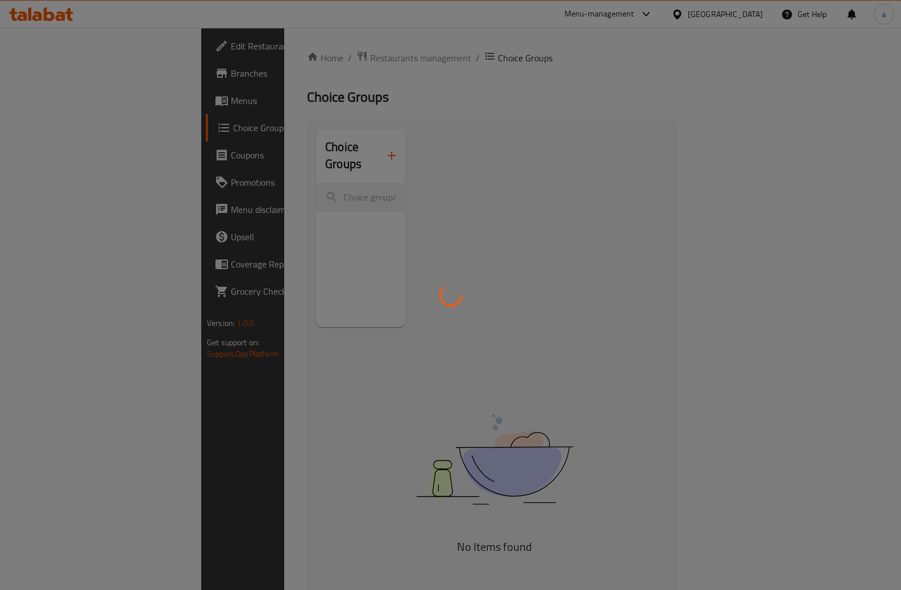
click at [323, 162] on div at bounding box center [450, 295] width 901 height 590
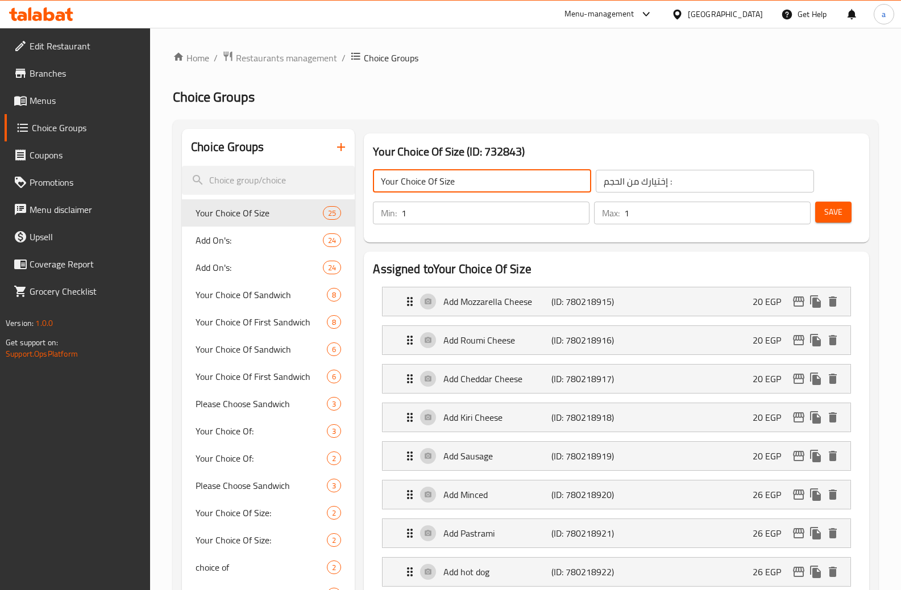
click at [460, 179] on input "Your Choice Of Size" at bounding box center [482, 181] width 218 height 23
type input "Your Choice Of size :"
click at [676, 176] on input "إختيارك من الحجم :" at bounding box center [704, 181] width 218 height 23
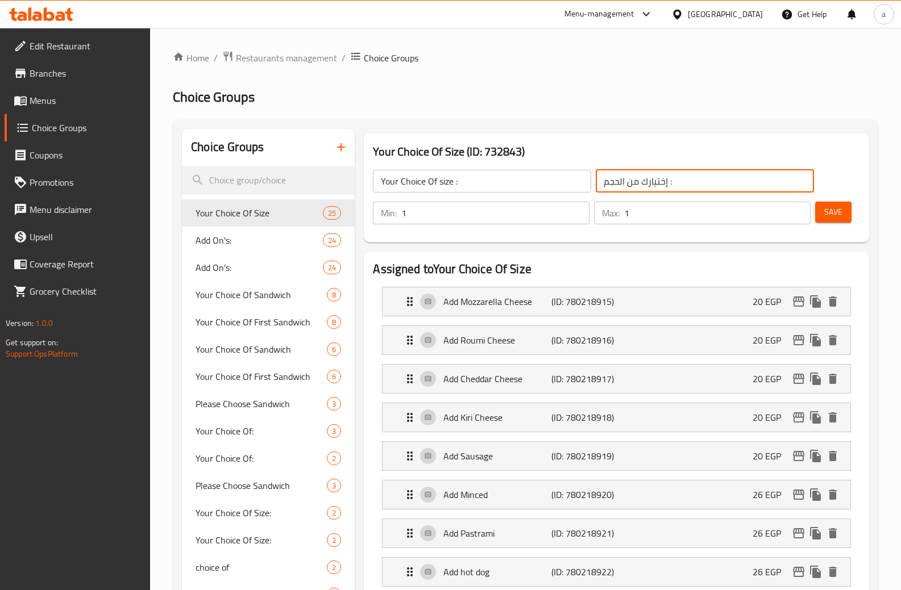
click at [676, 186] on input "إختيارك من الحجم :" at bounding box center [704, 181] width 218 height 23
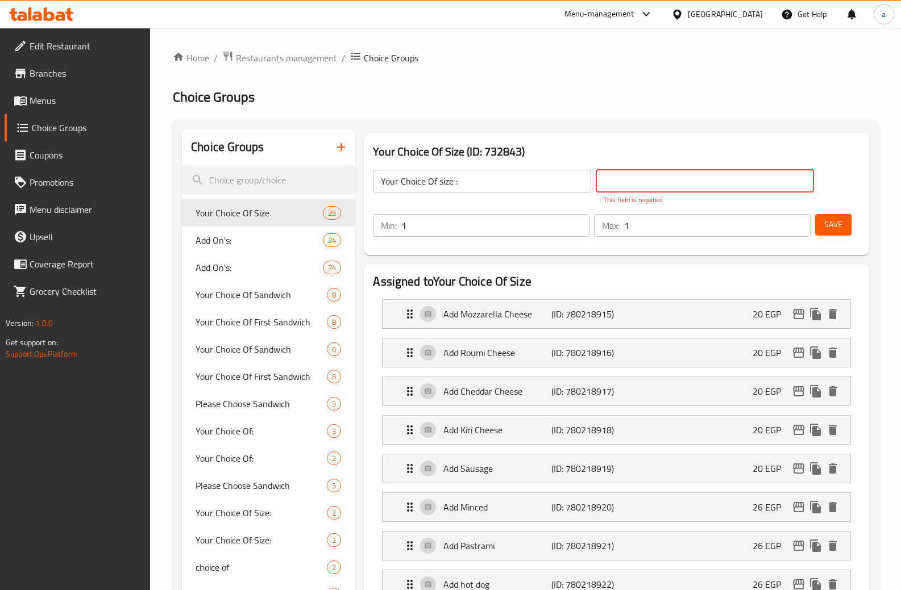
click at [656, 175] on input "text" at bounding box center [704, 181] width 218 height 23
paste input "إختيارك من الحجم:"
click at [668, 181] on input "إختيارك من الحجم:" at bounding box center [704, 181] width 218 height 23
type input "إختيارك من الحجم :"
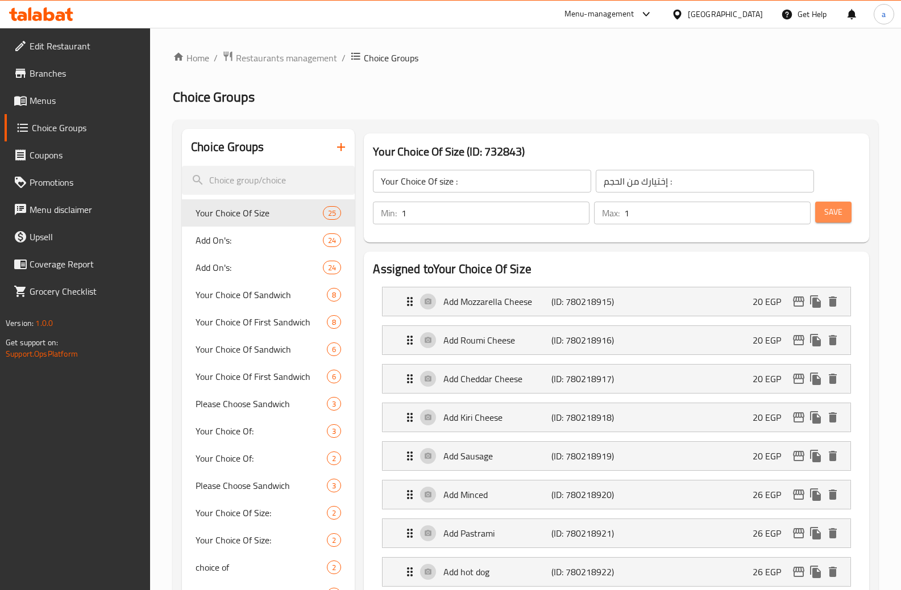
click at [825, 221] on button "Save" at bounding box center [833, 212] width 36 height 21
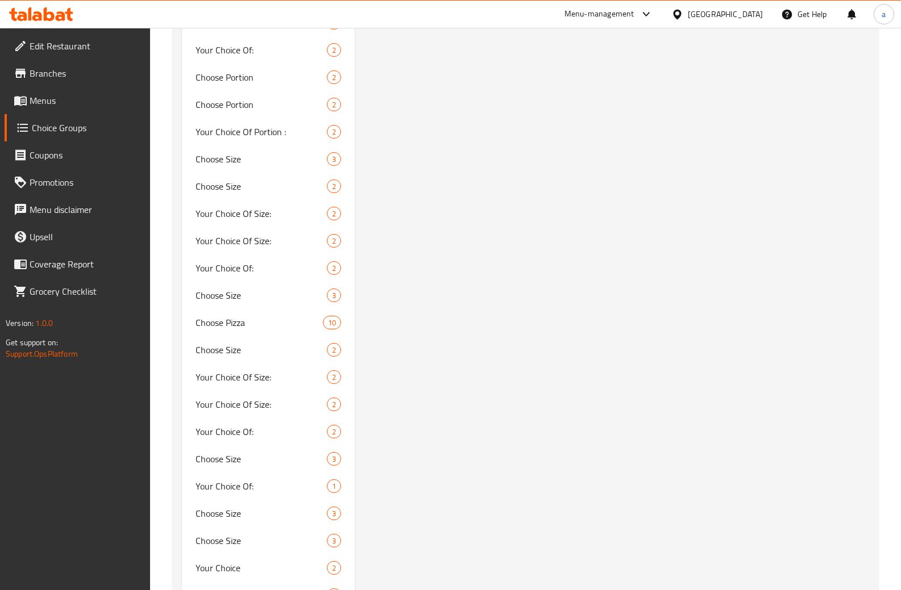
scroll to position [3763, 0]
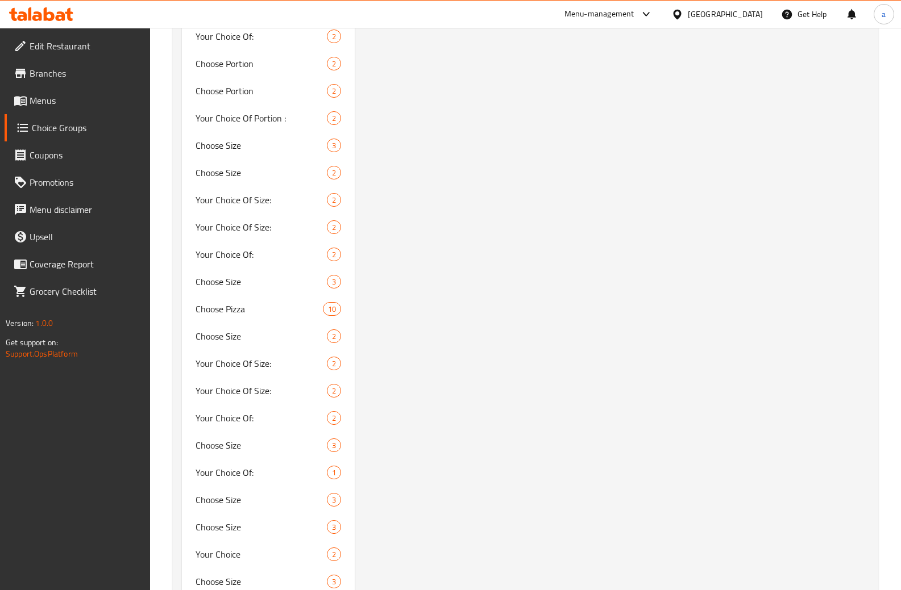
click at [58, 52] on span "Edit Restaurant" at bounding box center [86, 46] width 112 height 14
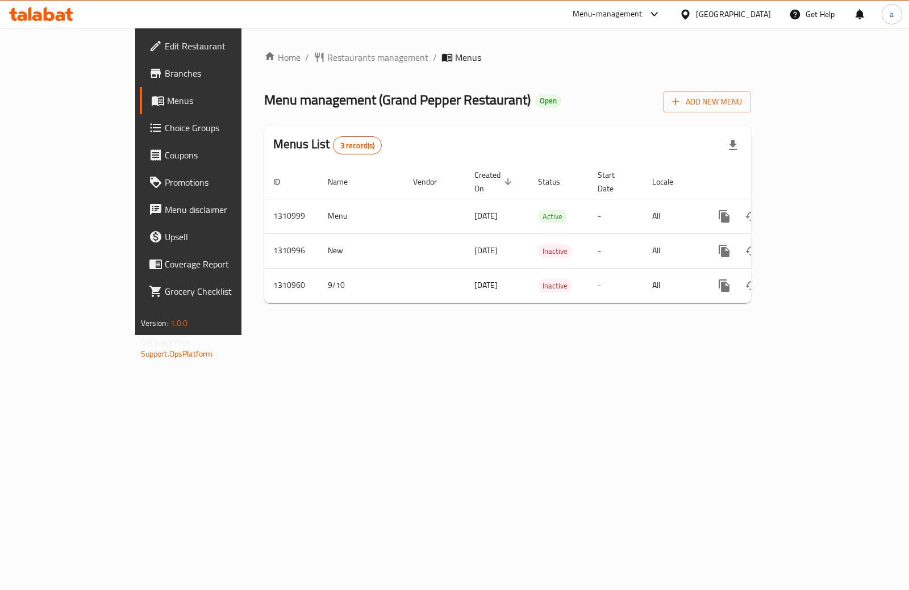
click at [149, 72] on span at bounding box center [157, 73] width 16 height 14
click at [140, 60] on link "Branches" at bounding box center [213, 73] width 147 height 27
click at [165, 72] on span "Branches" at bounding box center [221, 73] width 113 height 14
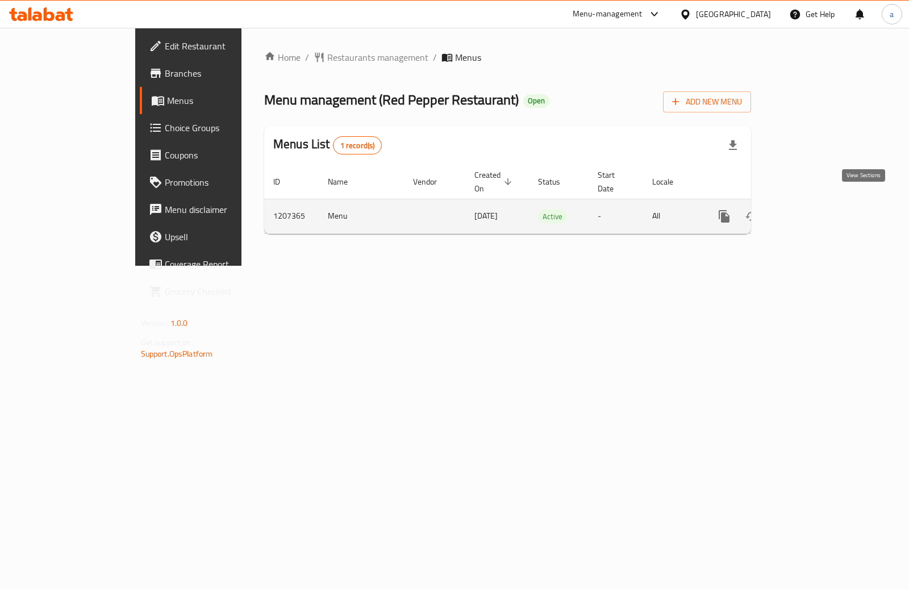
click at [813, 210] on icon "enhanced table" at bounding box center [806, 217] width 14 height 14
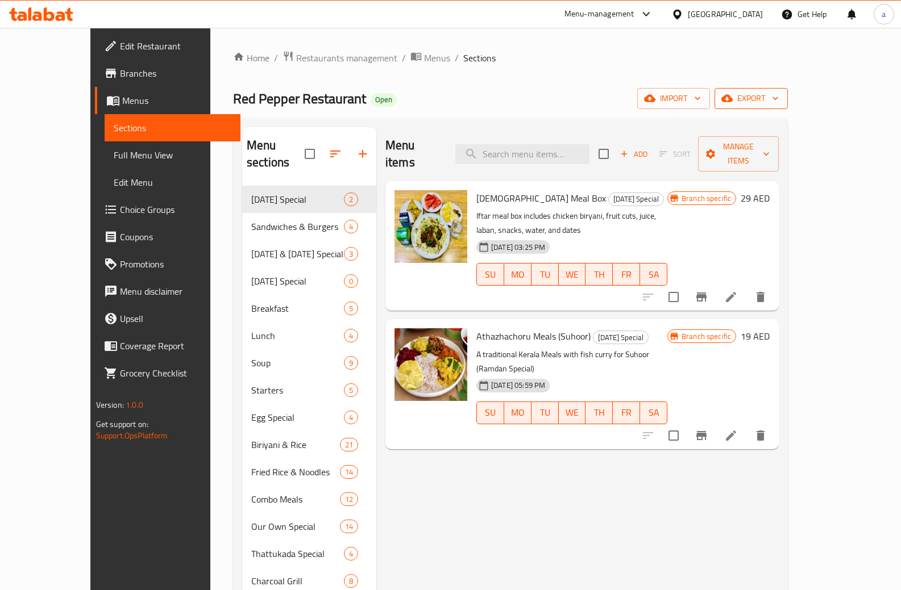
click at [778, 99] on span "export" at bounding box center [750, 98] width 55 height 14
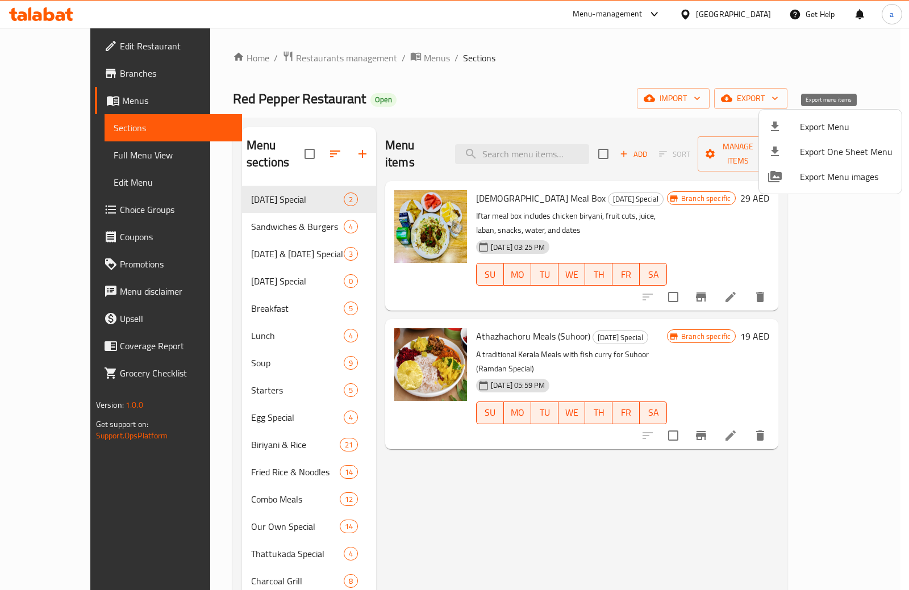
click at [816, 126] on span "Export Menu" at bounding box center [846, 127] width 93 height 14
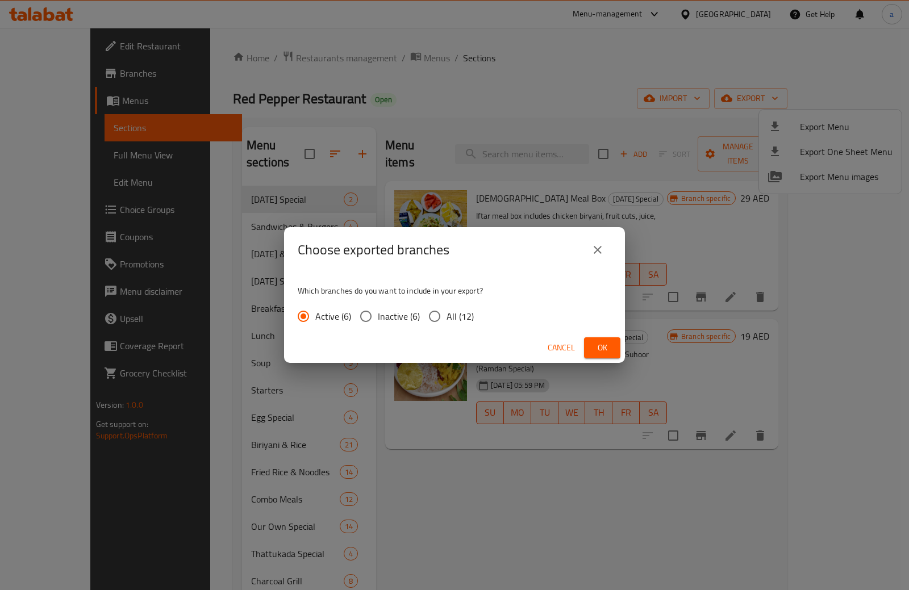
click at [448, 311] on span "All (12)" at bounding box center [460, 317] width 27 height 14
click at [447, 311] on input "All (12)" at bounding box center [435, 317] width 24 height 24
radio input "true"
click at [594, 344] on span "Ok" at bounding box center [602, 348] width 18 height 14
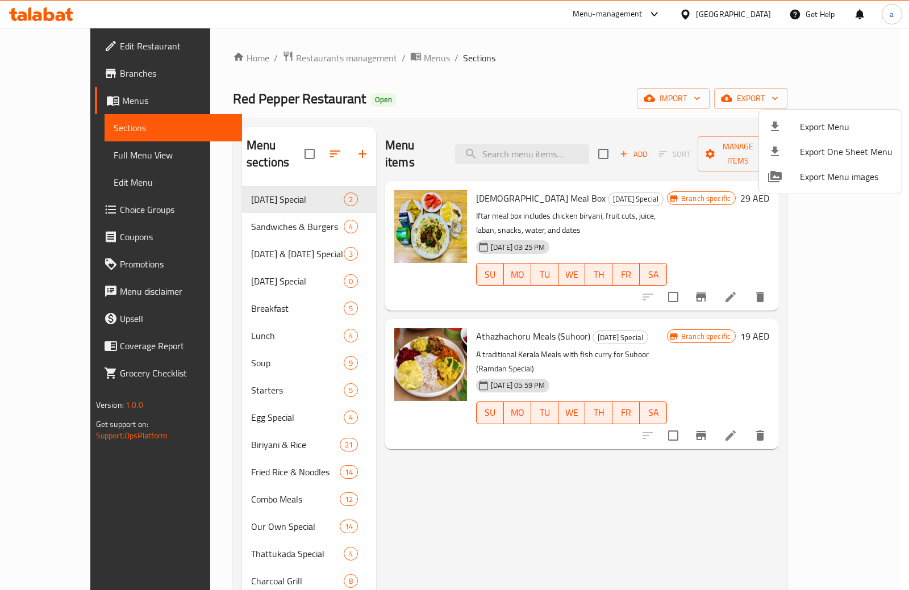
click at [75, 76] on div at bounding box center [454, 295] width 909 height 590
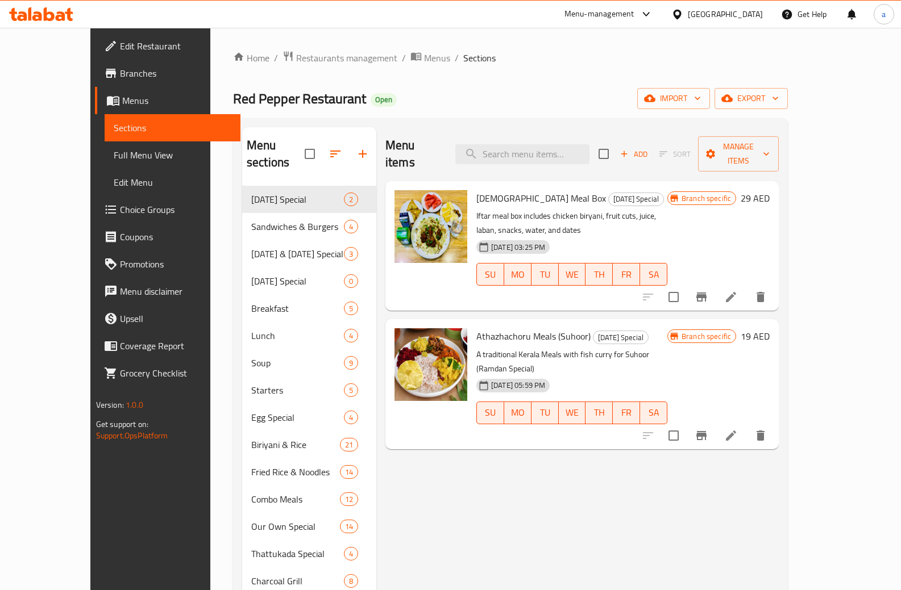
click at [120, 76] on span "Branches" at bounding box center [176, 73] width 112 height 14
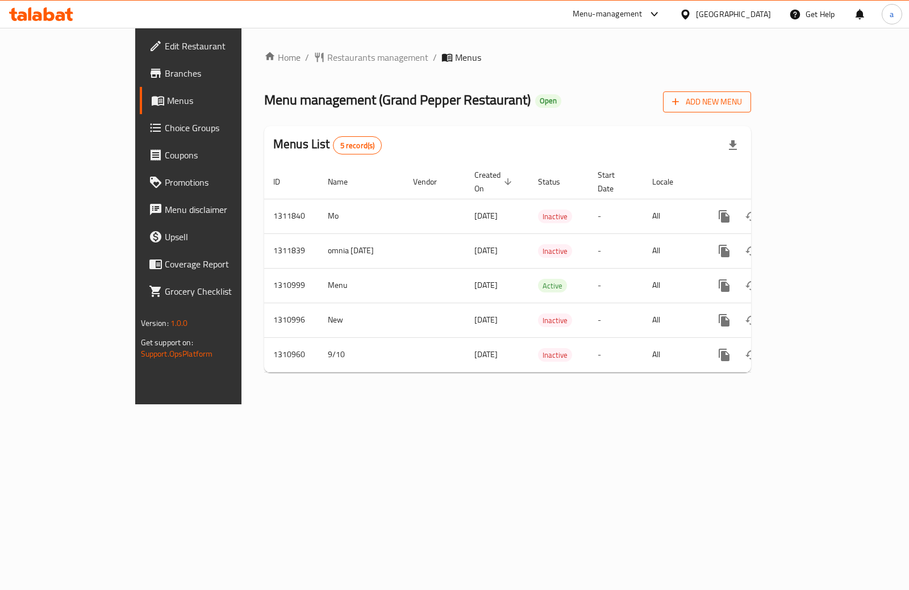
click at [742, 101] on span "Add New Menu" at bounding box center [707, 102] width 70 height 14
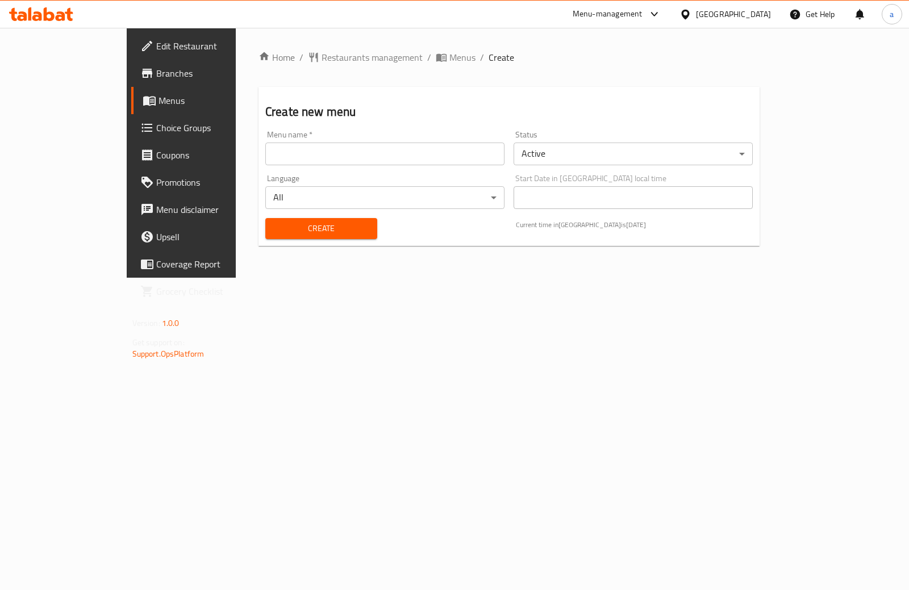
click at [318, 147] on input "text" at bounding box center [384, 154] width 239 height 23
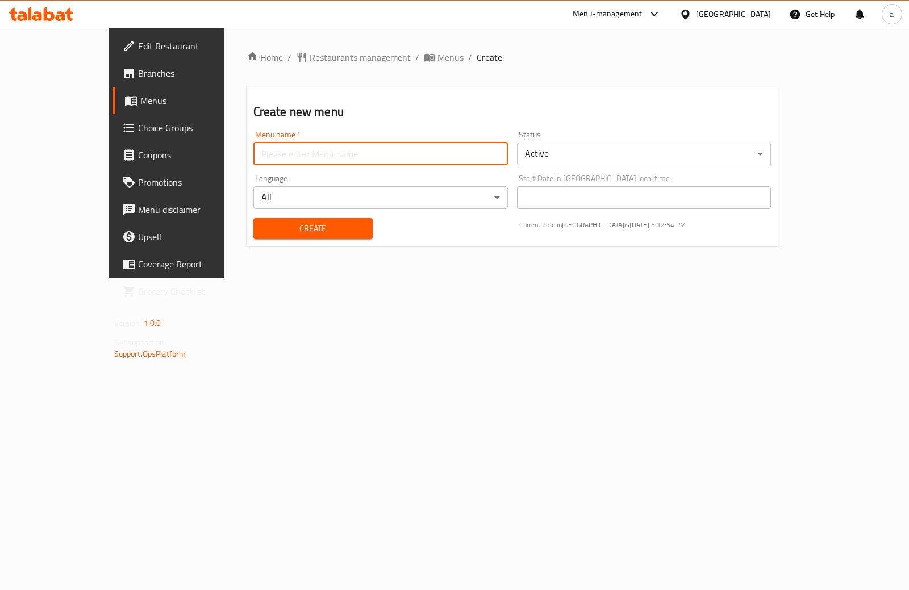
type input "[PERSON_NAME]"
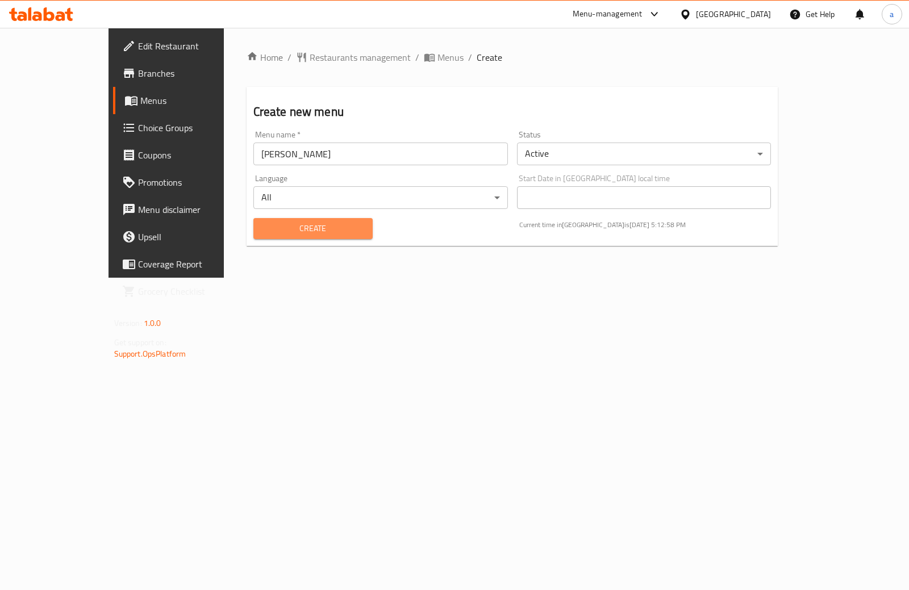
click at [290, 223] on span "Create" at bounding box center [313, 229] width 101 height 14
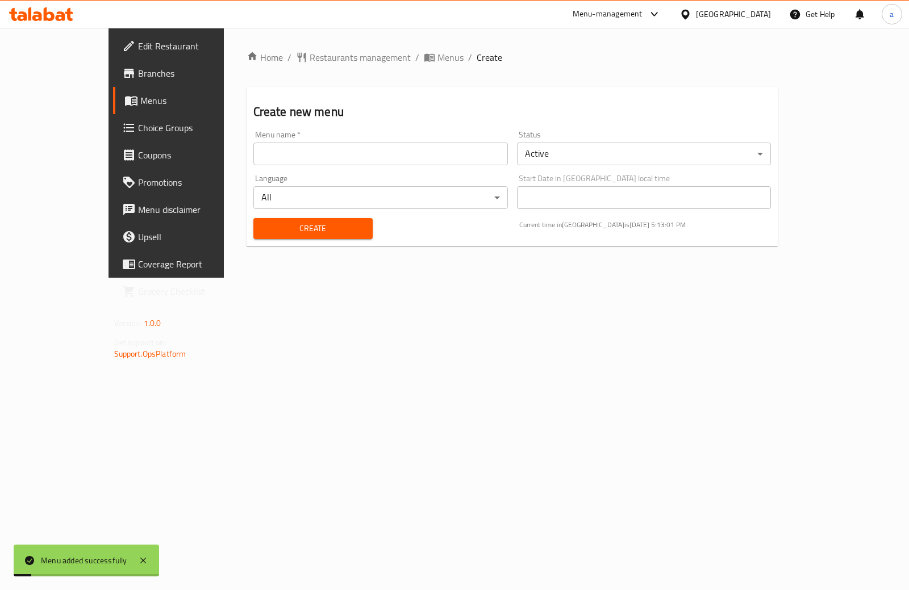
click at [138, 127] on span "Choice Groups" at bounding box center [194, 128] width 113 height 14
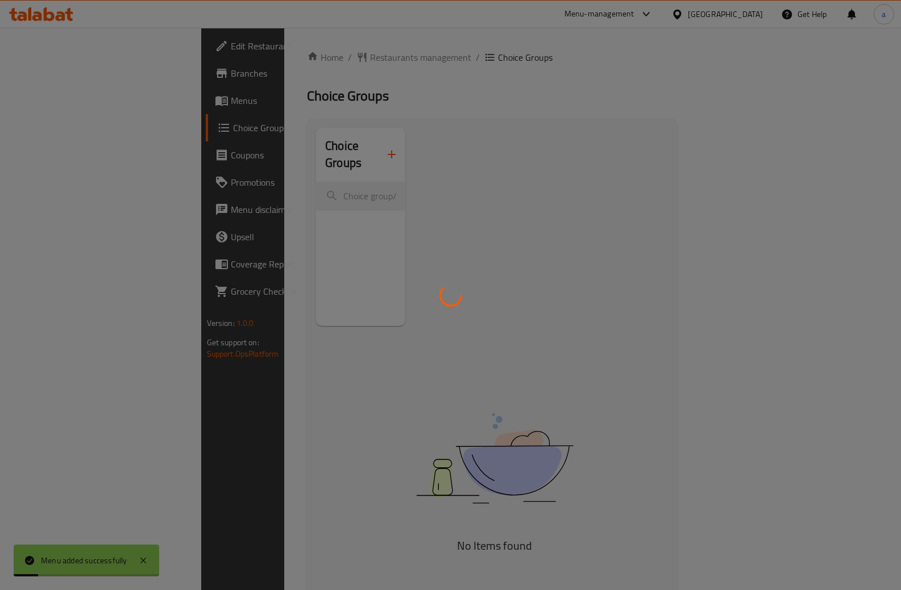
click at [61, 106] on div at bounding box center [450, 295] width 901 height 590
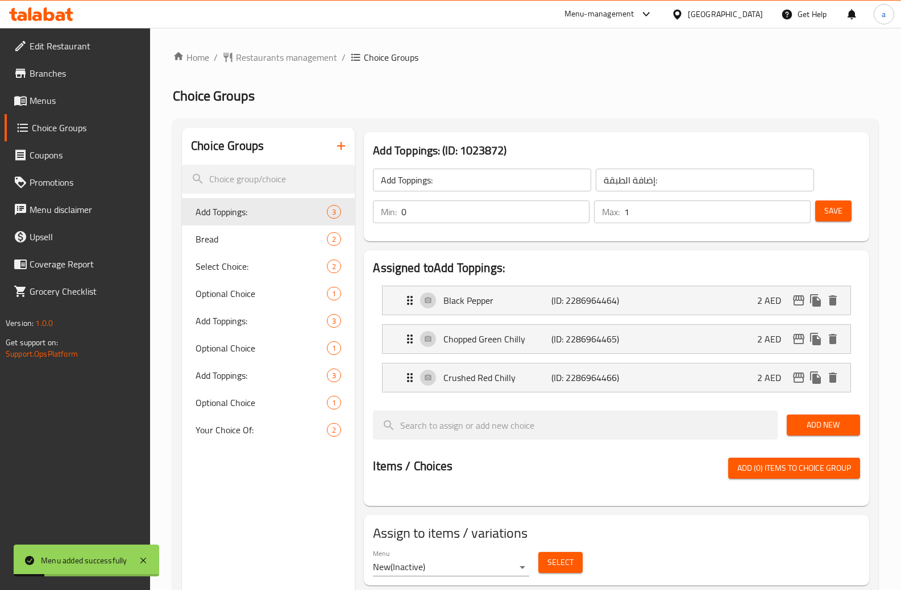
click at [61, 106] on span "Menus" at bounding box center [86, 101] width 112 height 14
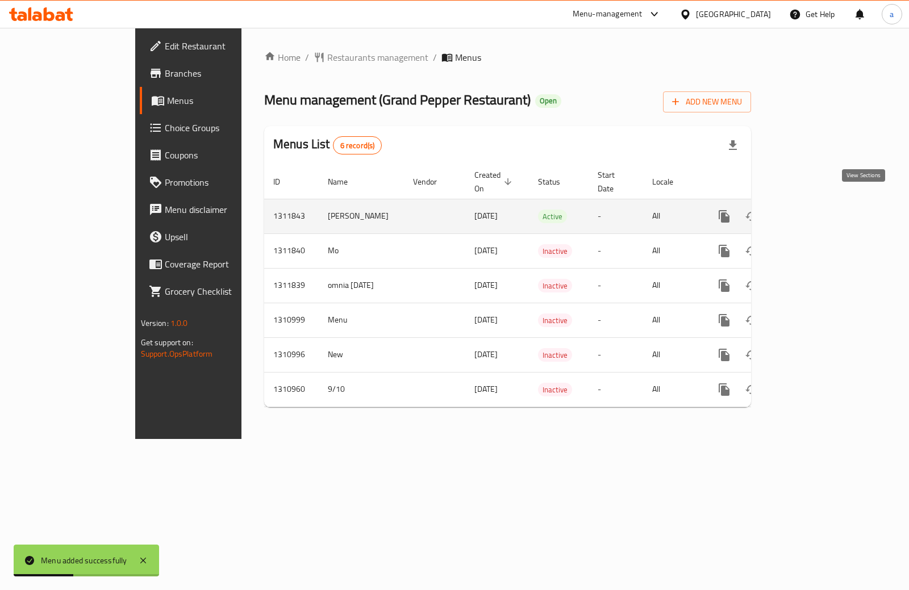
click at [813, 210] on icon "enhanced table" at bounding box center [806, 217] width 14 height 14
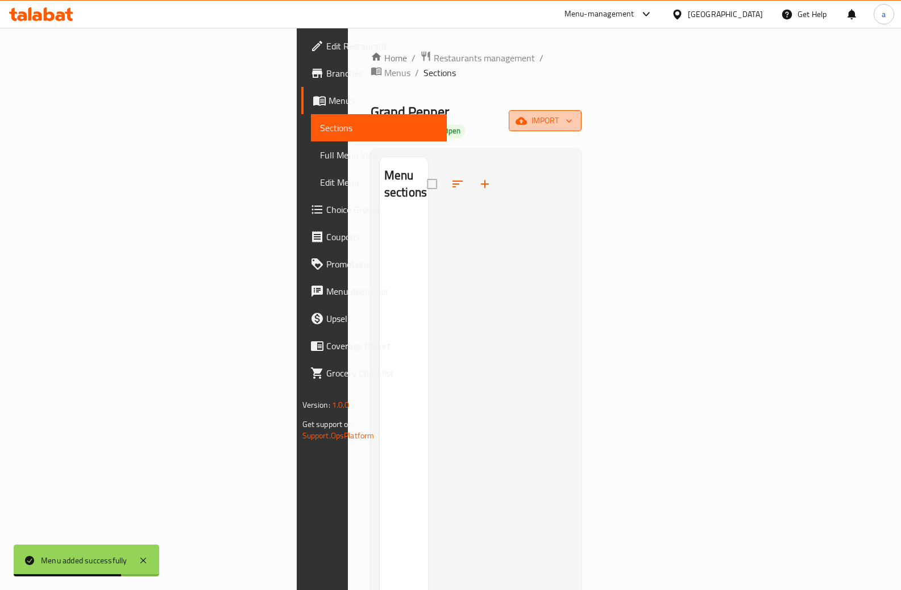
click at [572, 114] on span "import" at bounding box center [545, 121] width 55 height 14
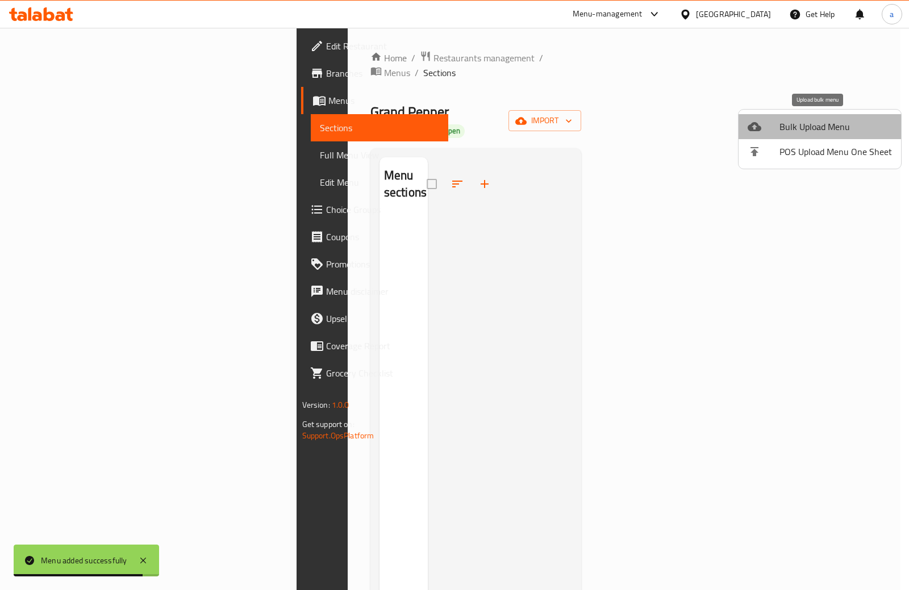
click at [831, 134] on span "Bulk Upload Menu" at bounding box center [836, 127] width 113 height 14
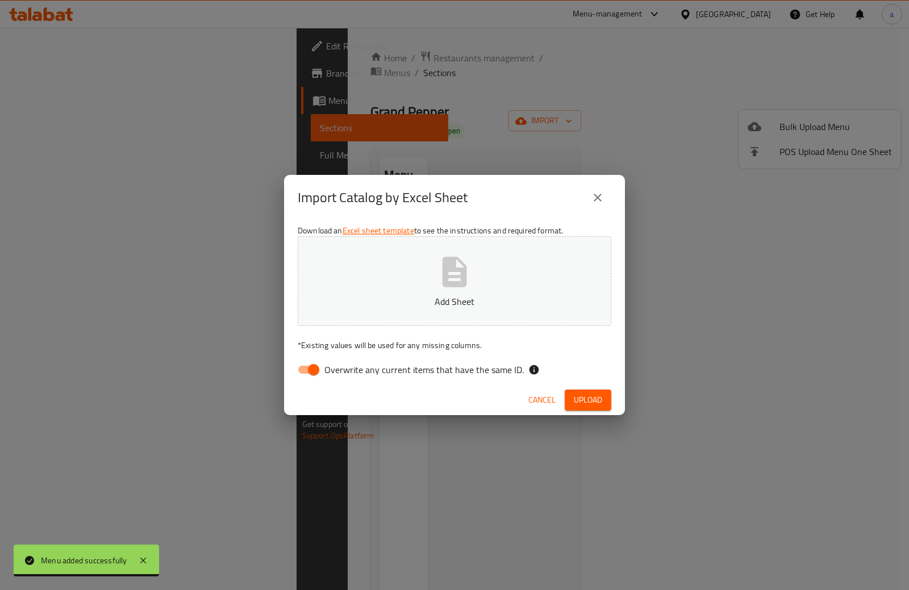
click at [318, 369] on input "Overwrite any current items that have the same ID." at bounding box center [313, 370] width 65 height 22
checkbox input "false"
click at [378, 311] on button "Add Sheet" at bounding box center [455, 281] width 314 height 90
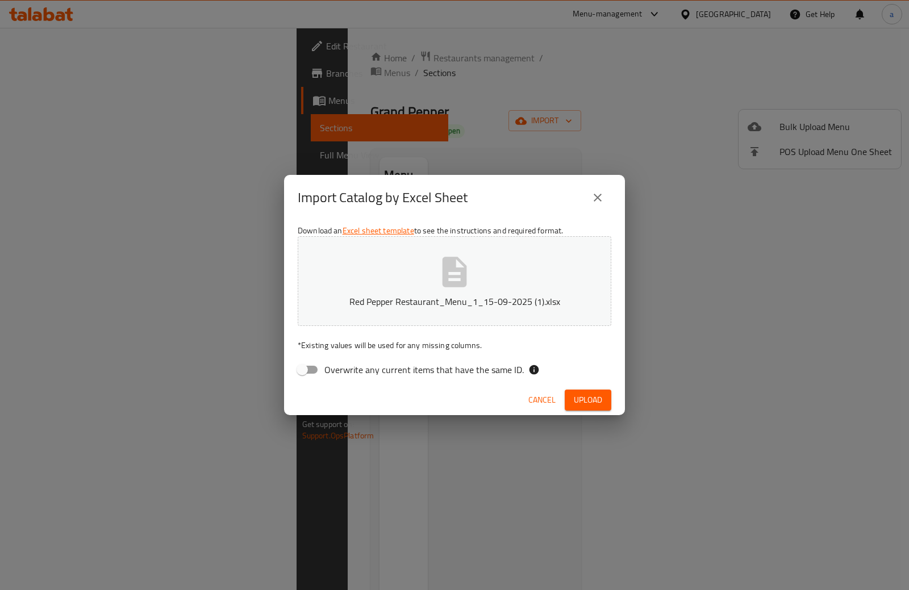
click at [594, 401] on span "Upload" at bounding box center [588, 400] width 28 height 14
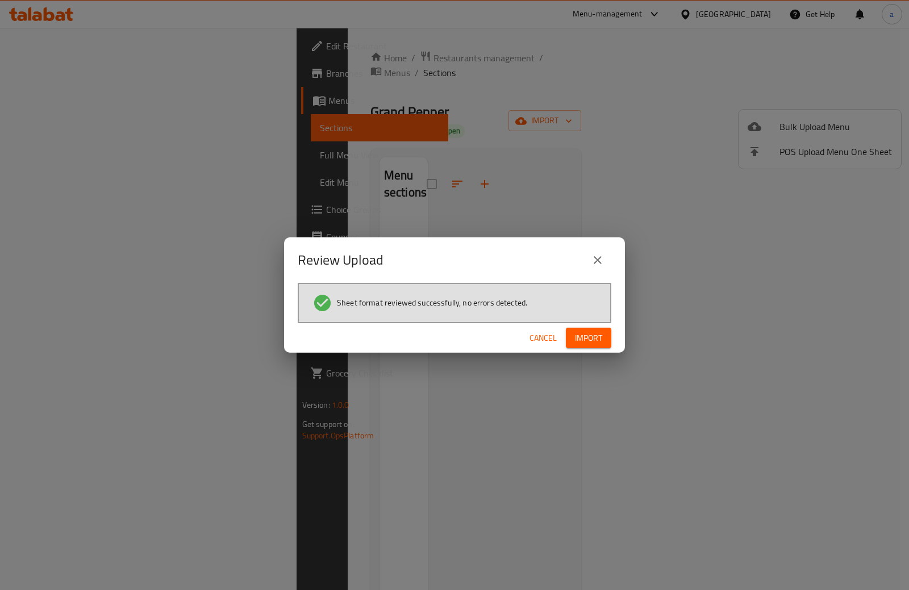
click at [598, 344] on span "Import" at bounding box center [588, 338] width 27 height 14
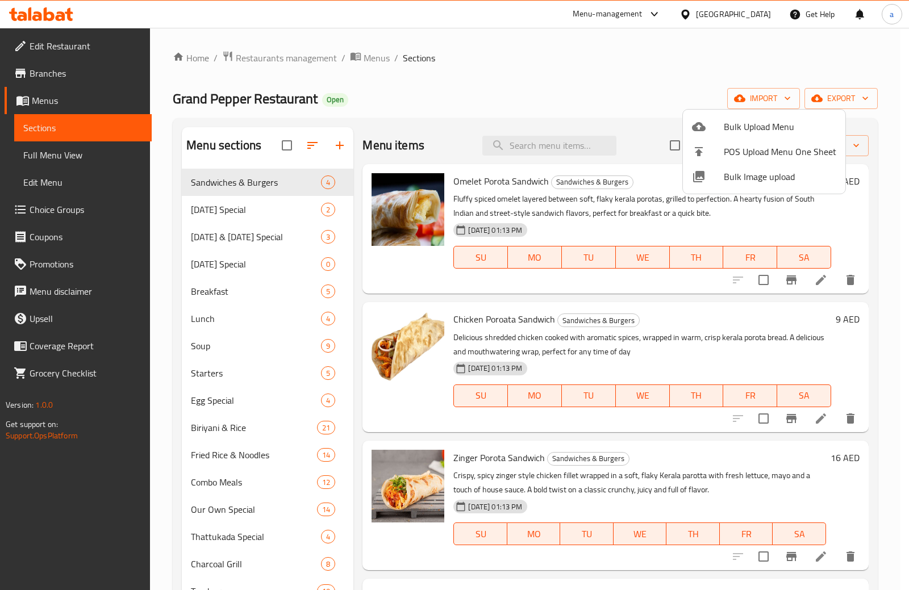
click at [539, 91] on div at bounding box center [454, 295] width 909 height 590
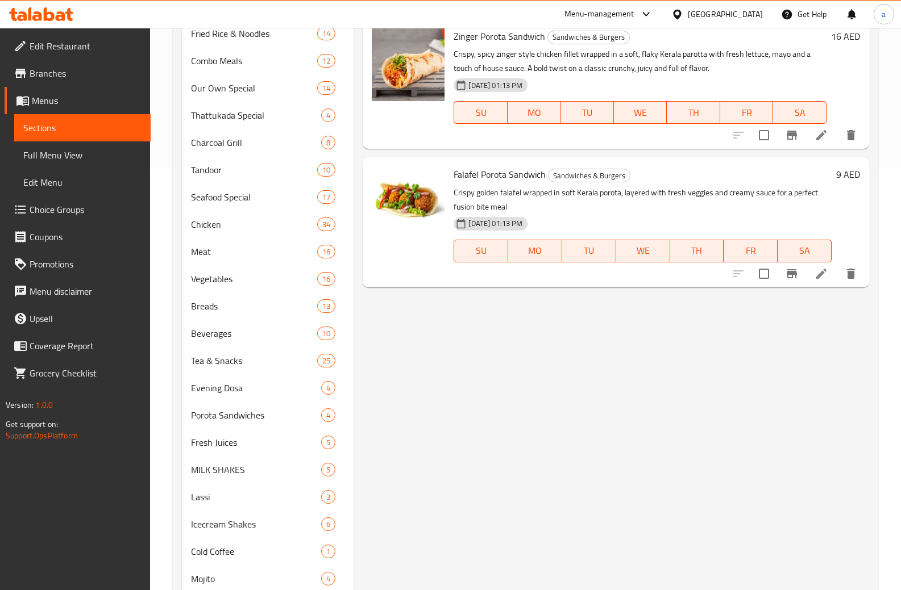
scroll to position [260, 0]
